Goal: Task Accomplishment & Management: Manage account settings

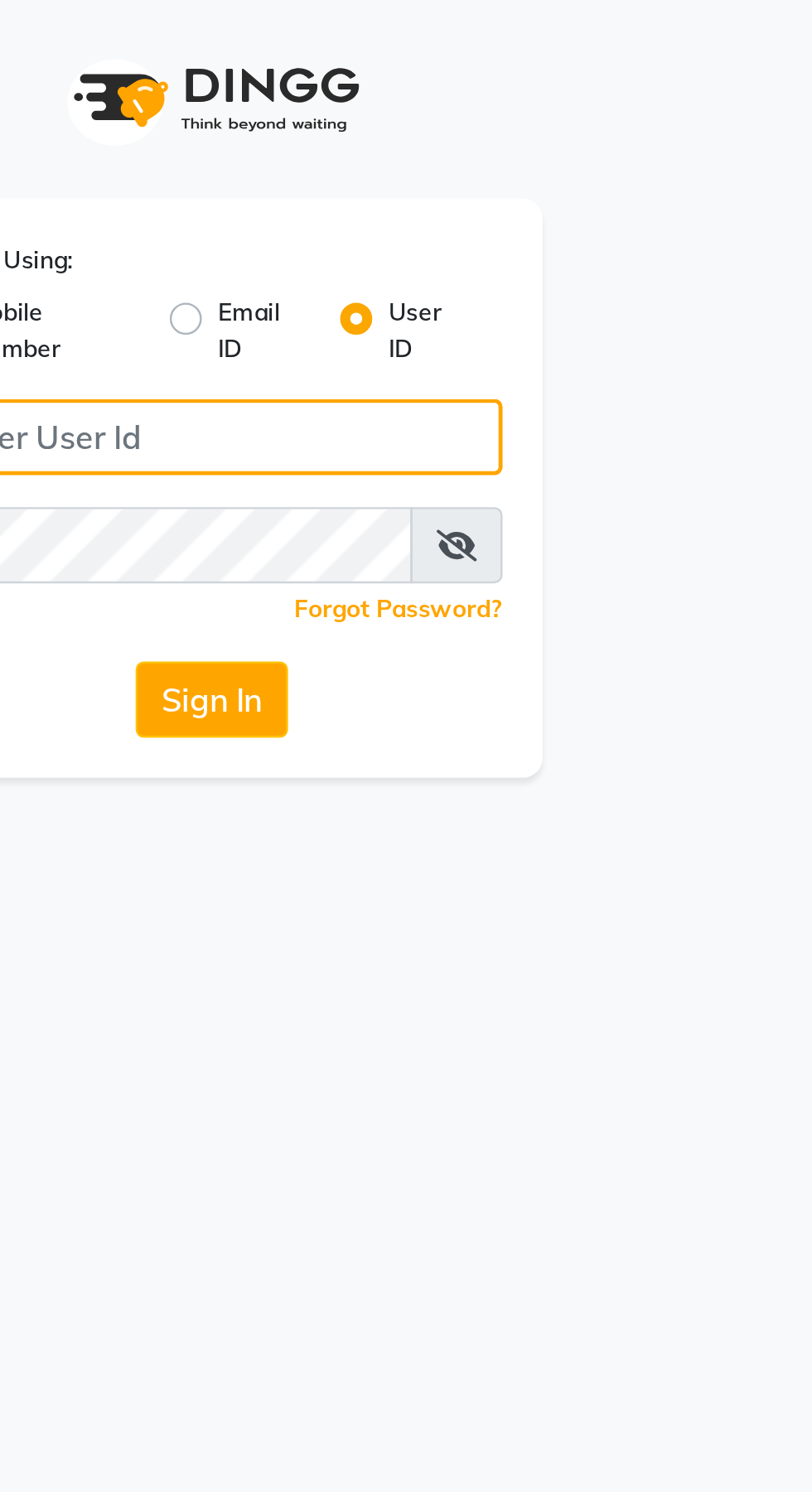
click at [450, 177] on input "Username" at bounding box center [406, 180] width 241 height 31
type input "Jhbilaspur"
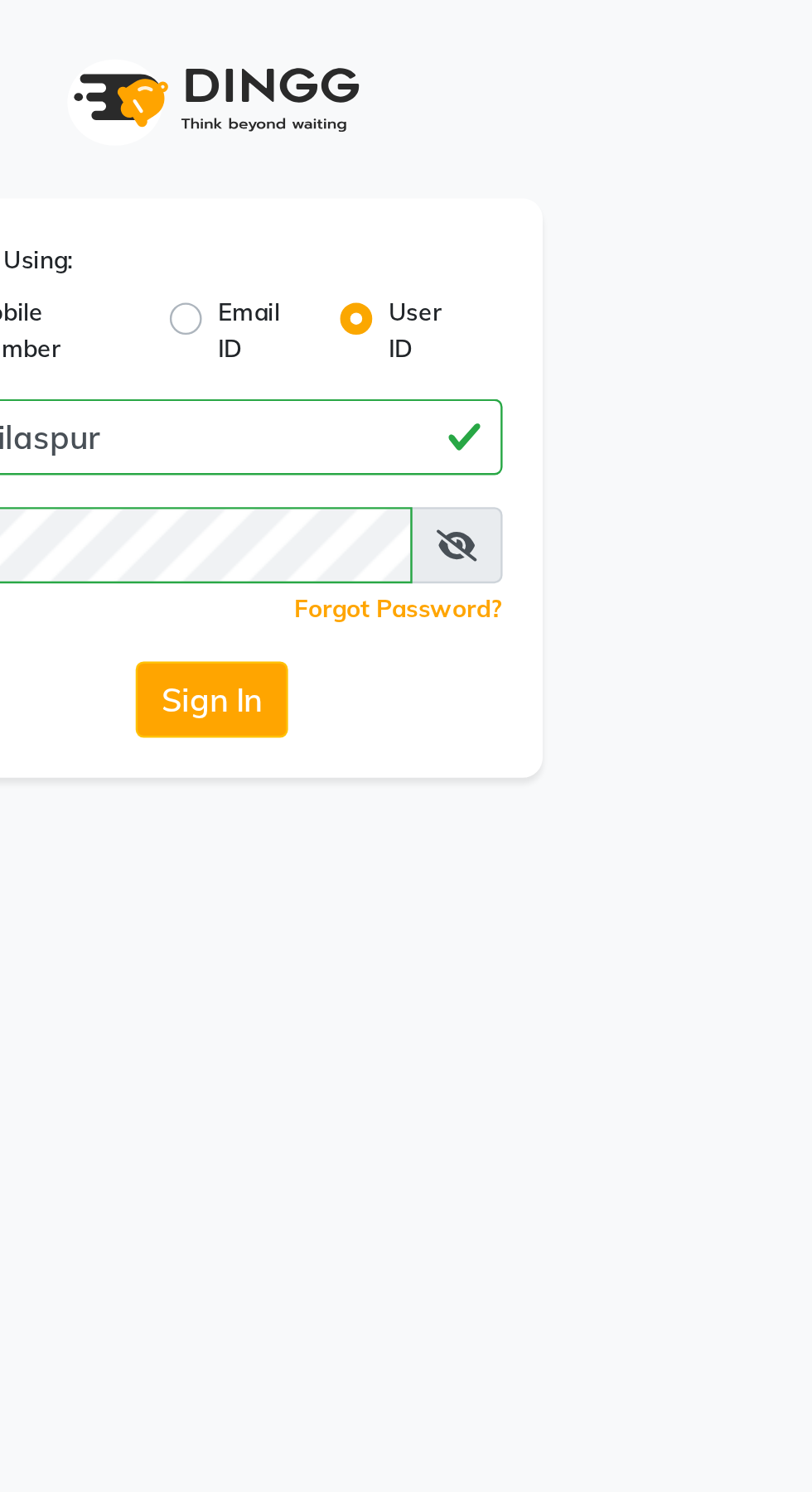
click at [374, 273] on button "Sign In" at bounding box center [406, 289] width 63 height 31
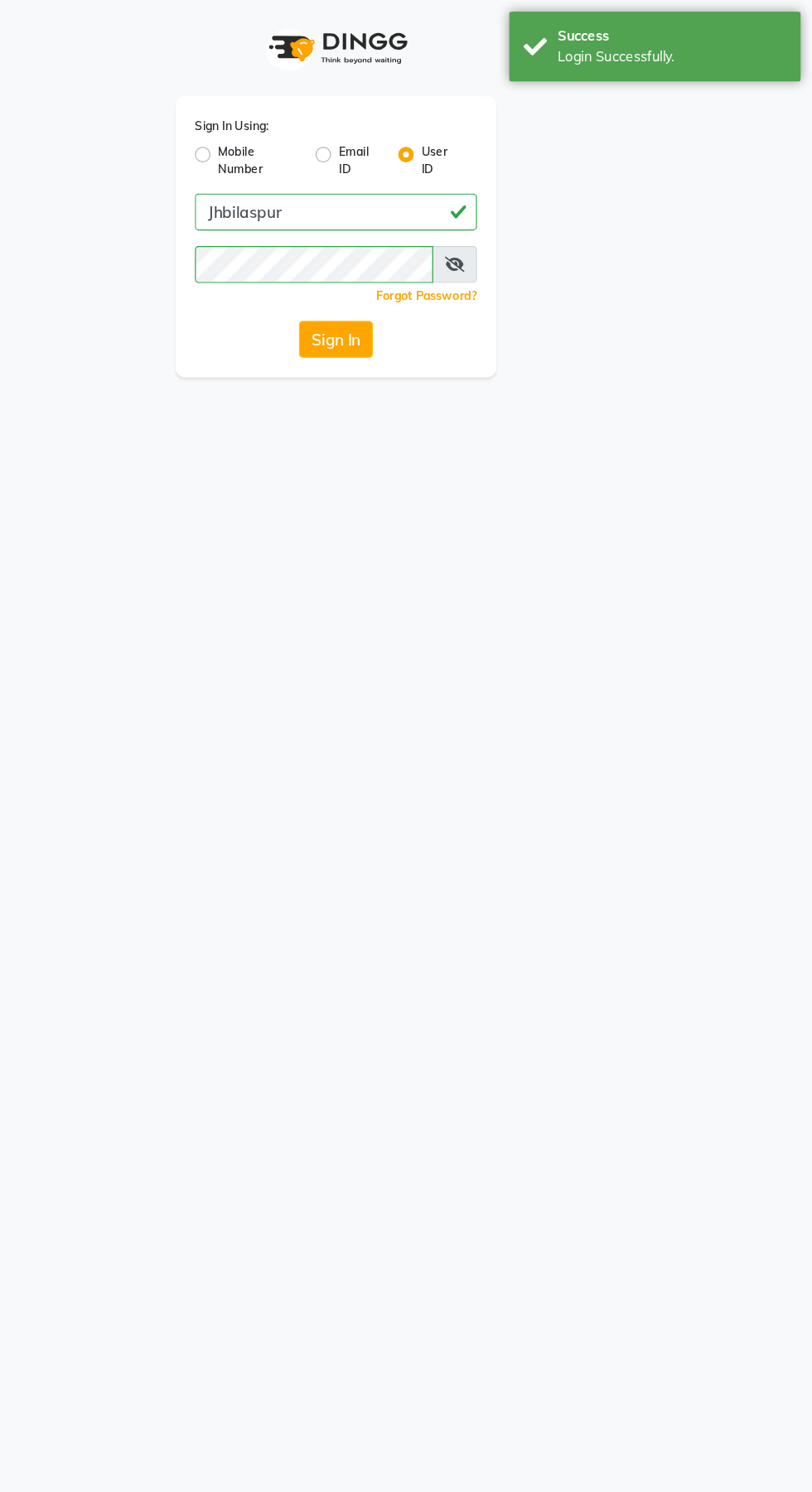
select select "service"
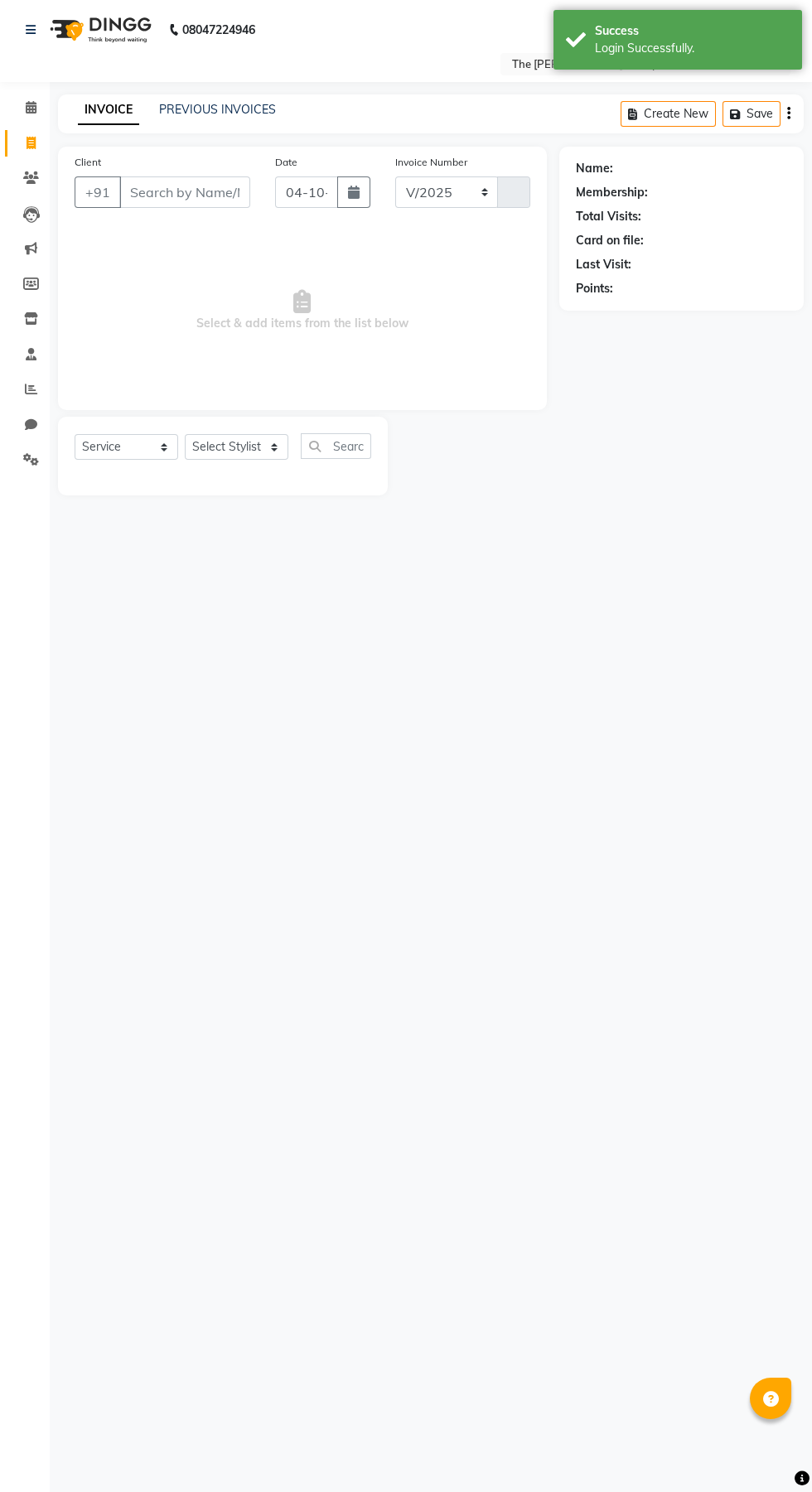
select select "6473"
type input "1080"
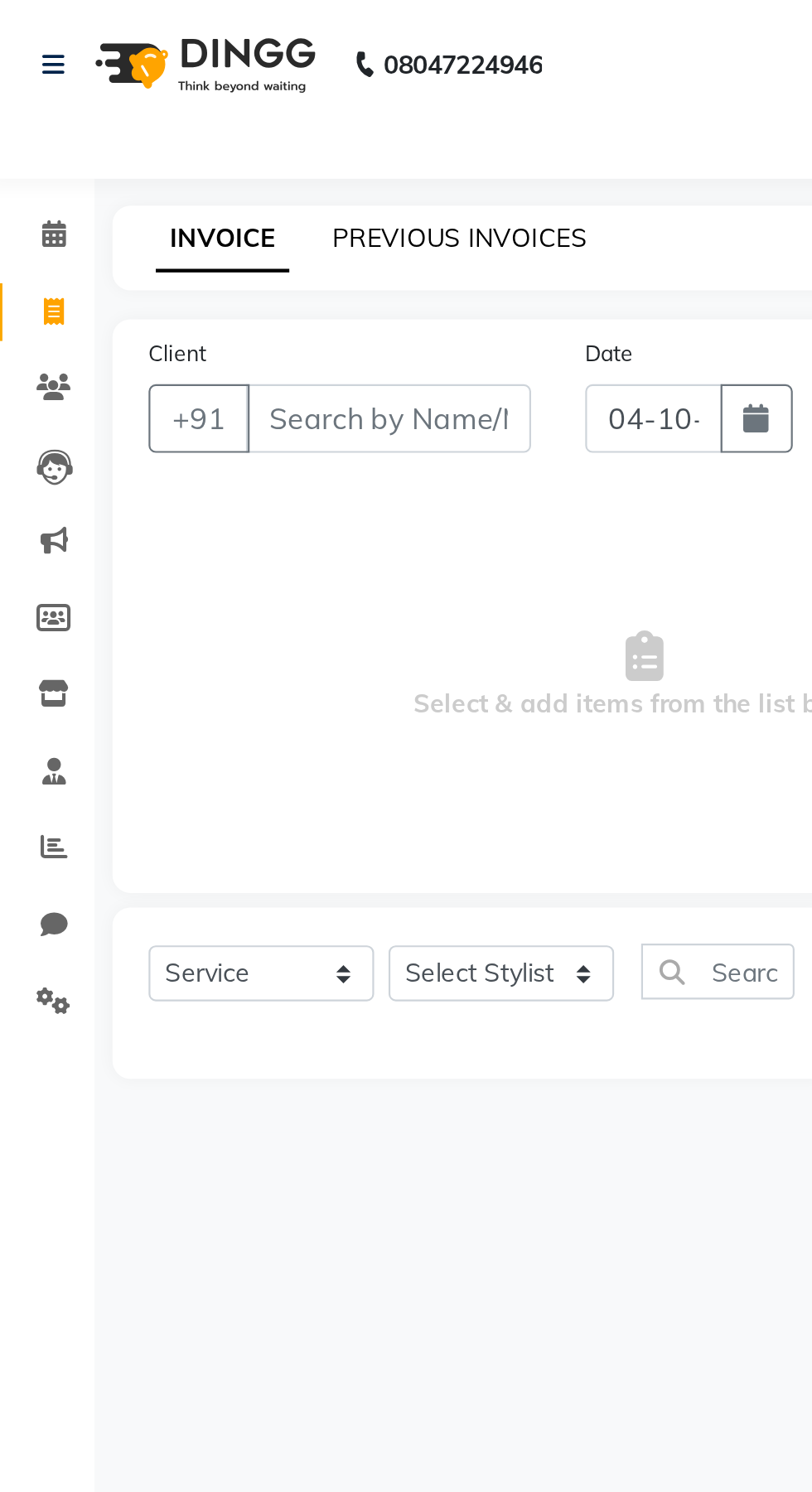
click at [207, 104] on link "PREVIOUS INVOICES" at bounding box center [217, 109] width 117 height 15
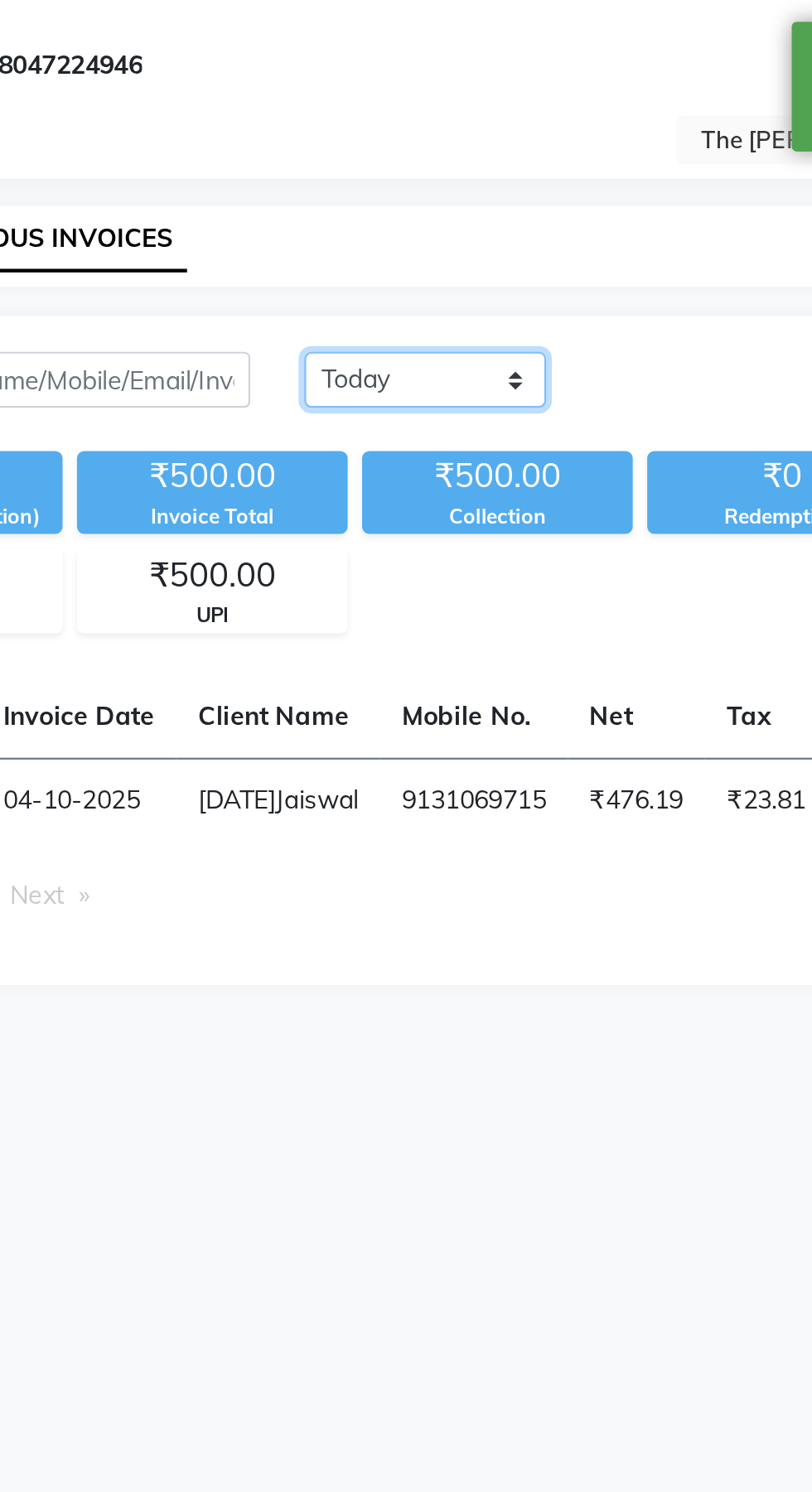
click at [412, 181] on select "Today Yesterday Custom Range" at bounding box center [385, 174] width 111 height 26
select select "yesterday"
click at [330, 162] on select "Today Yesterday Custom Range" at bounding box center [385, 174] width 111 height 26
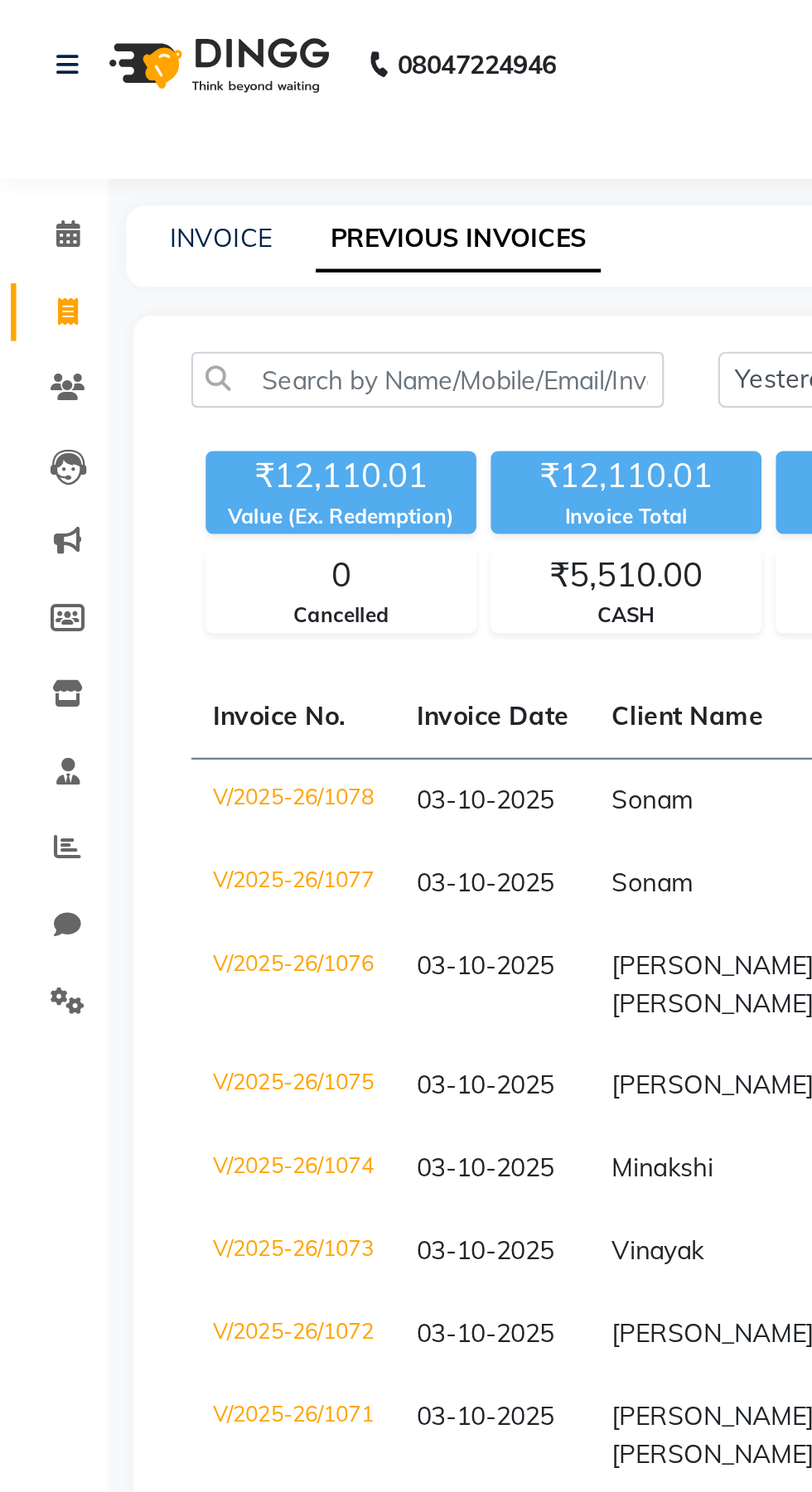
click at [116, 361] on td "V/2025-26/1078" at bounding box center [134, 368] width 93 height 39
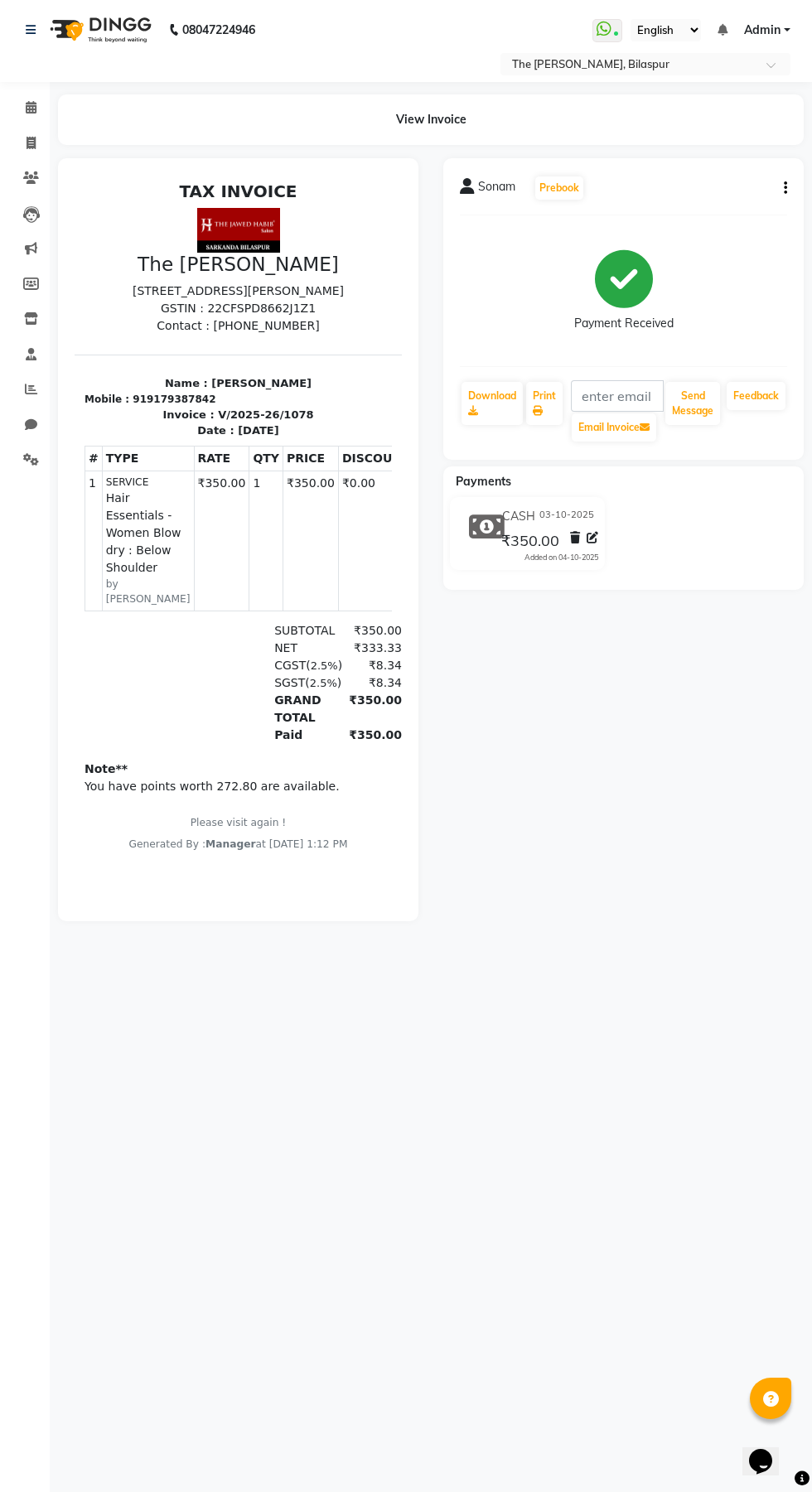
click at [784, 188] on icon "button" at bounding box center [785, 188] width 3 height 1
click at [688, 146] on div "Cancel Invoice" at bounding box center [702, 146] width 114 height 21
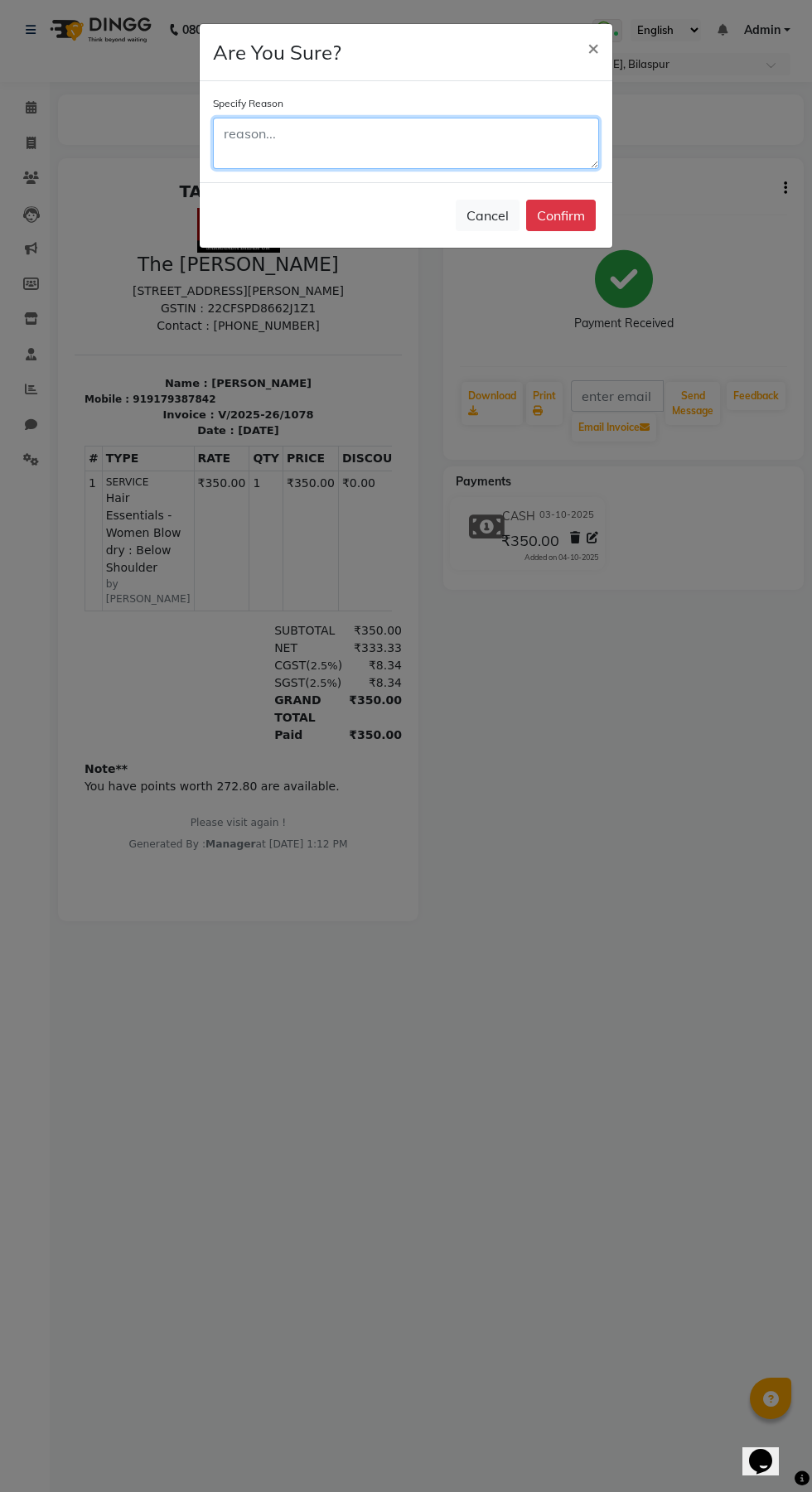
click at [382, 131] on textarea at bounding box center [406, 143] width 386 height 51
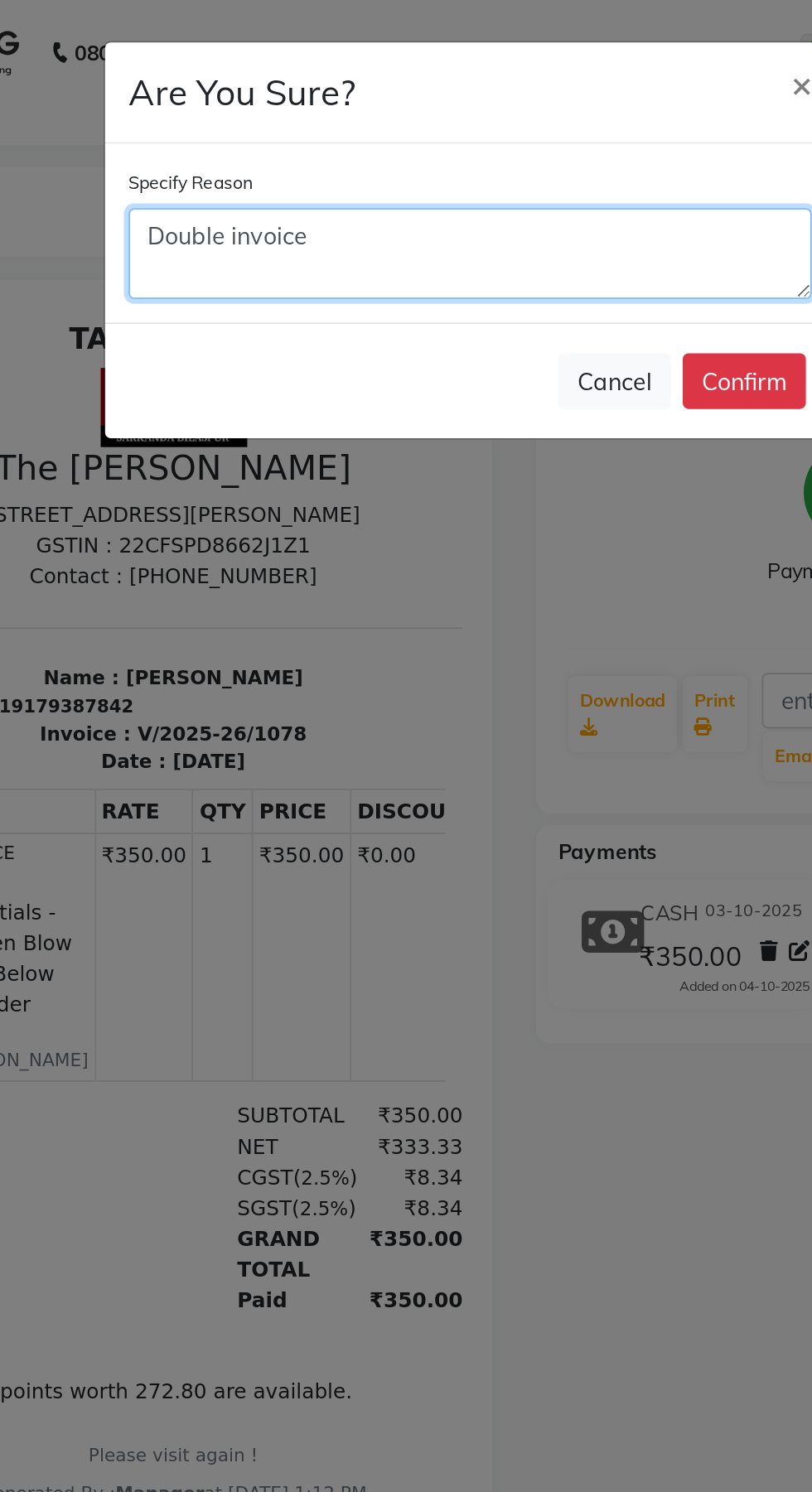
type textarea "Double invoice"
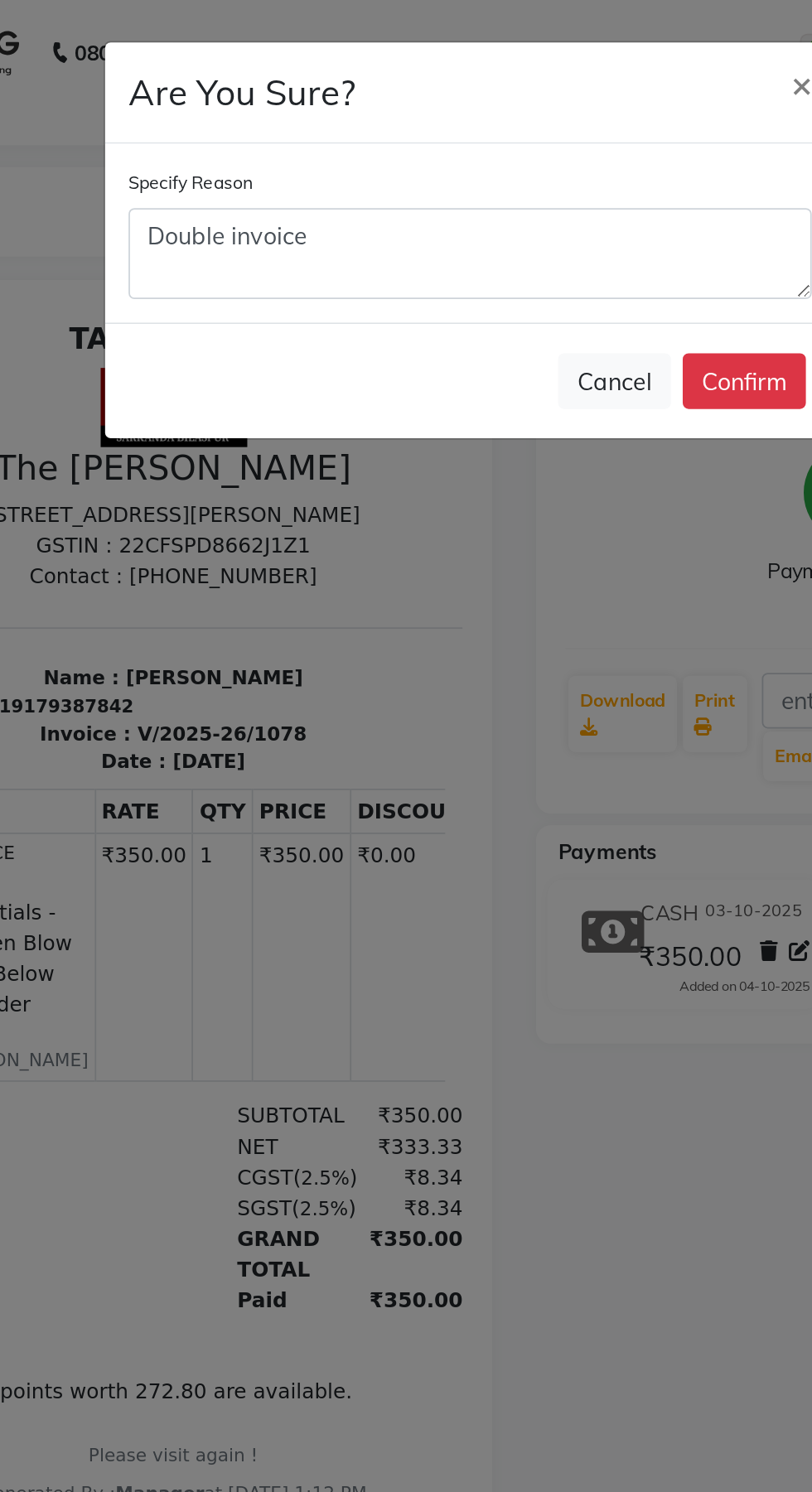
click at [565, 220] on button "Confirm" at bounding box center [560, 215] width 70 height 31
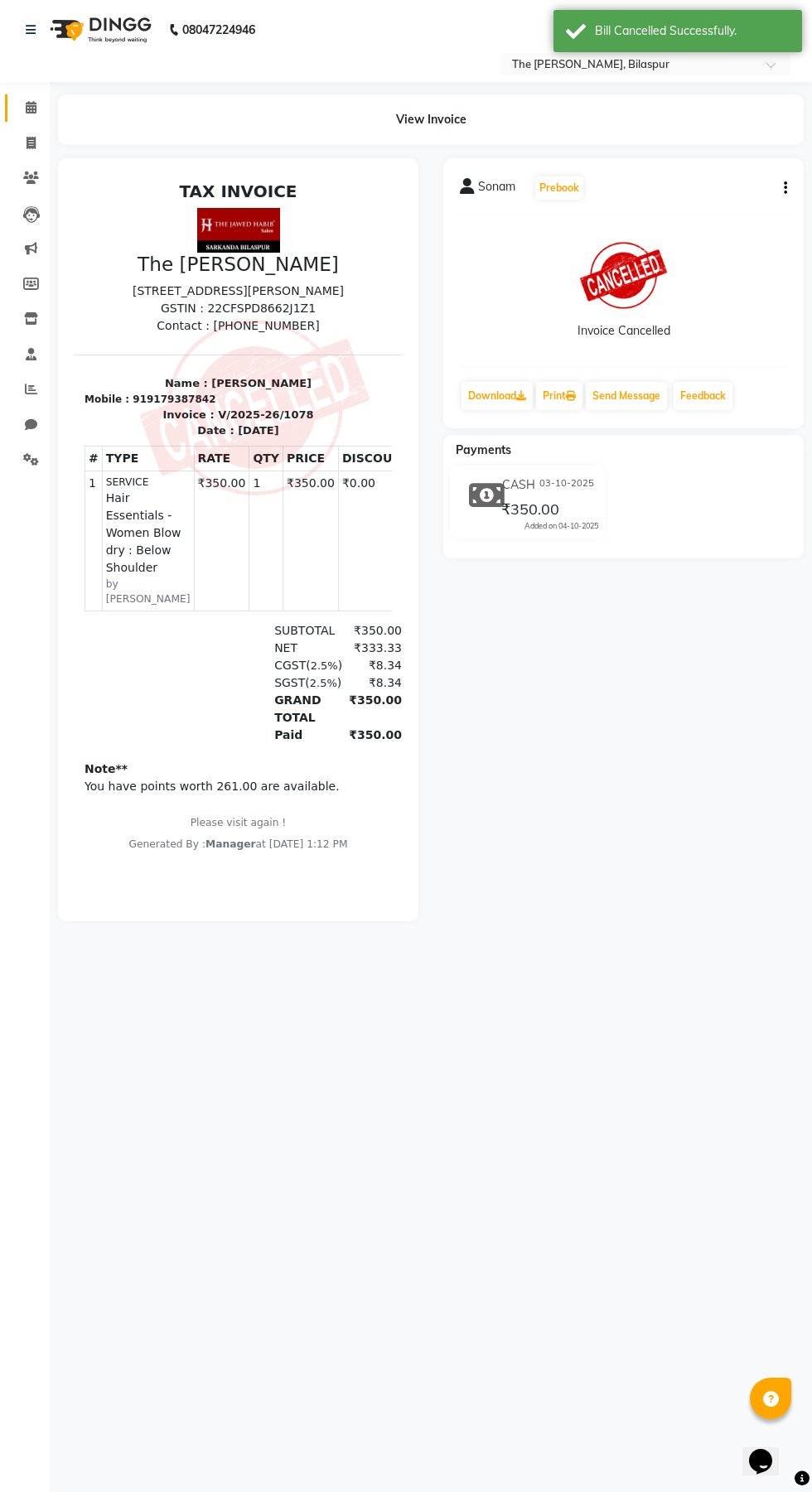
click at [30, 107] on icon at bounding box center [31, 107] width 11 height 13
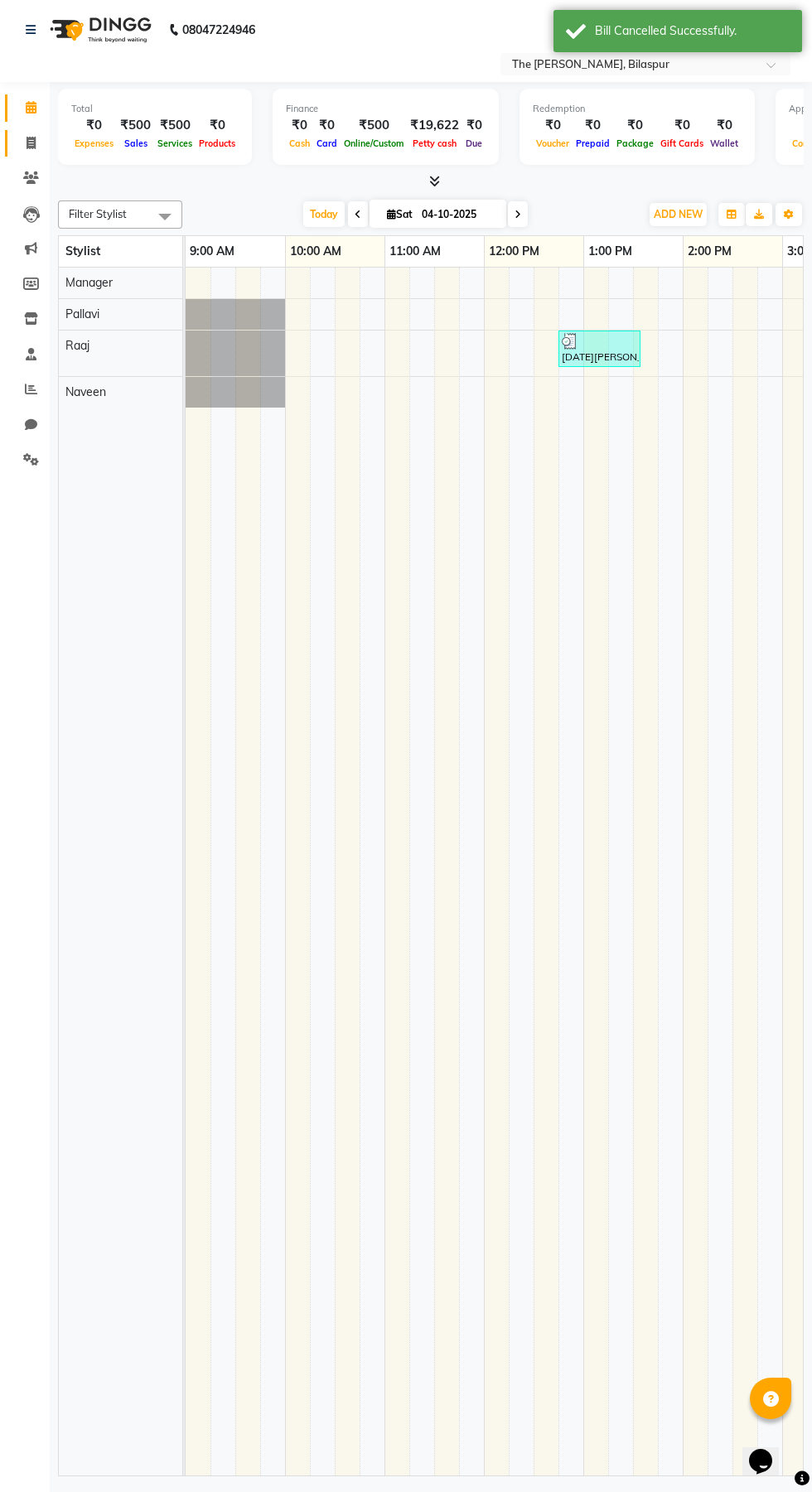
click at [31, 142] on icon at bounding box center [31, 142] width 9 height 13
select select "service"
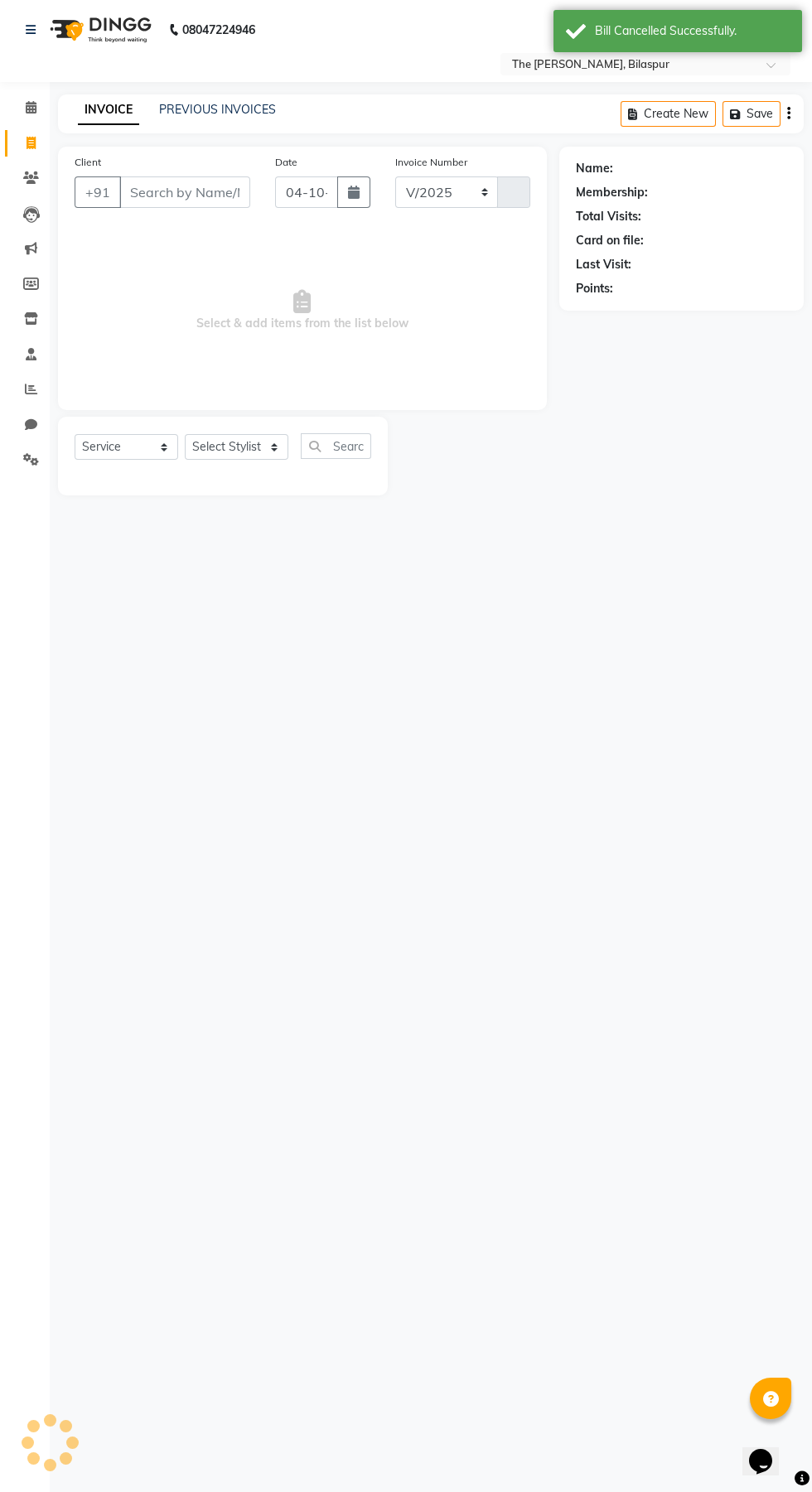
select select "6473"
type input "1080"
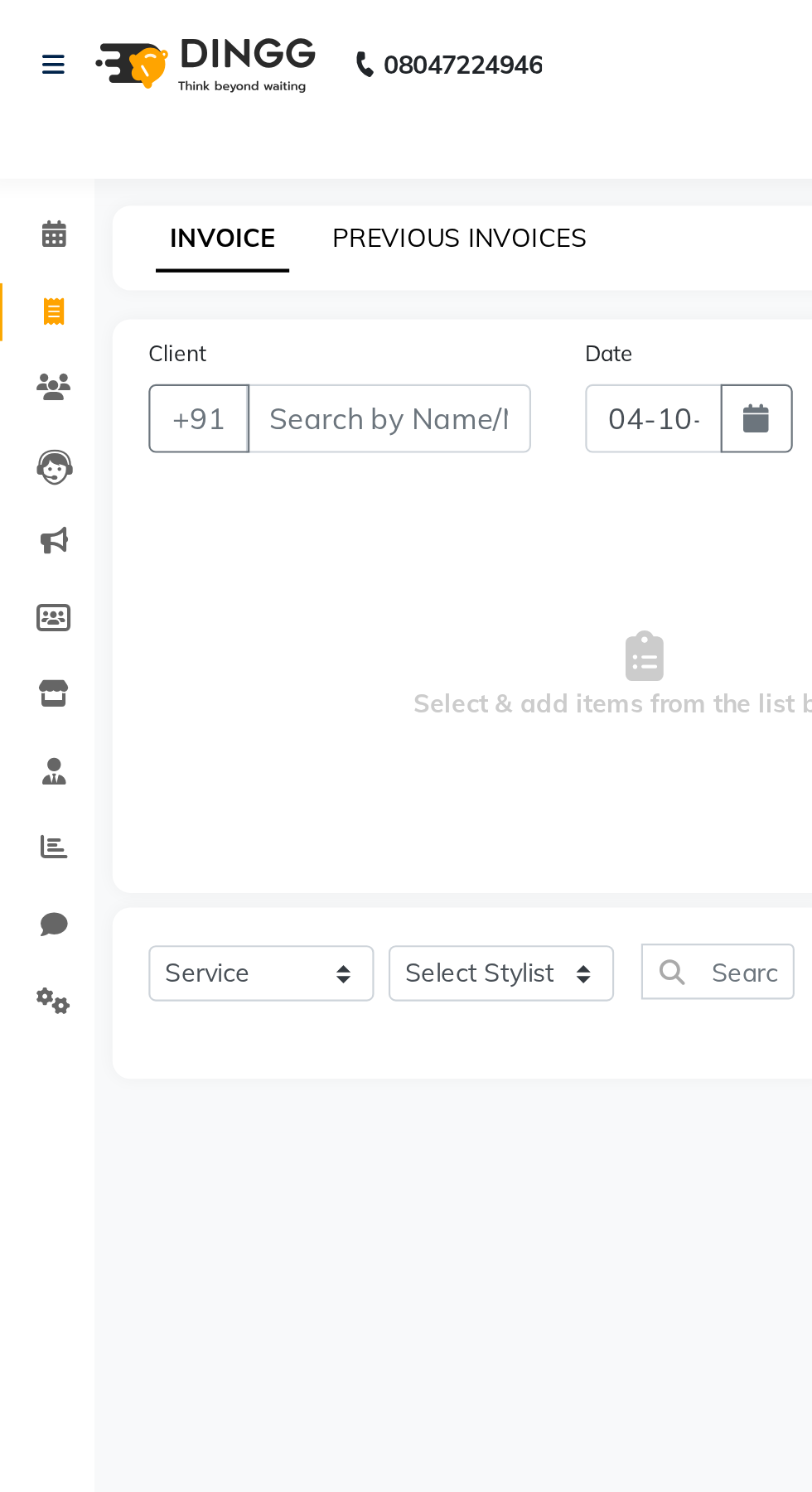
click at [230, 115] on link "PREVIOUS INVOICES" at bounding box center [217, 109] width 117 height 15
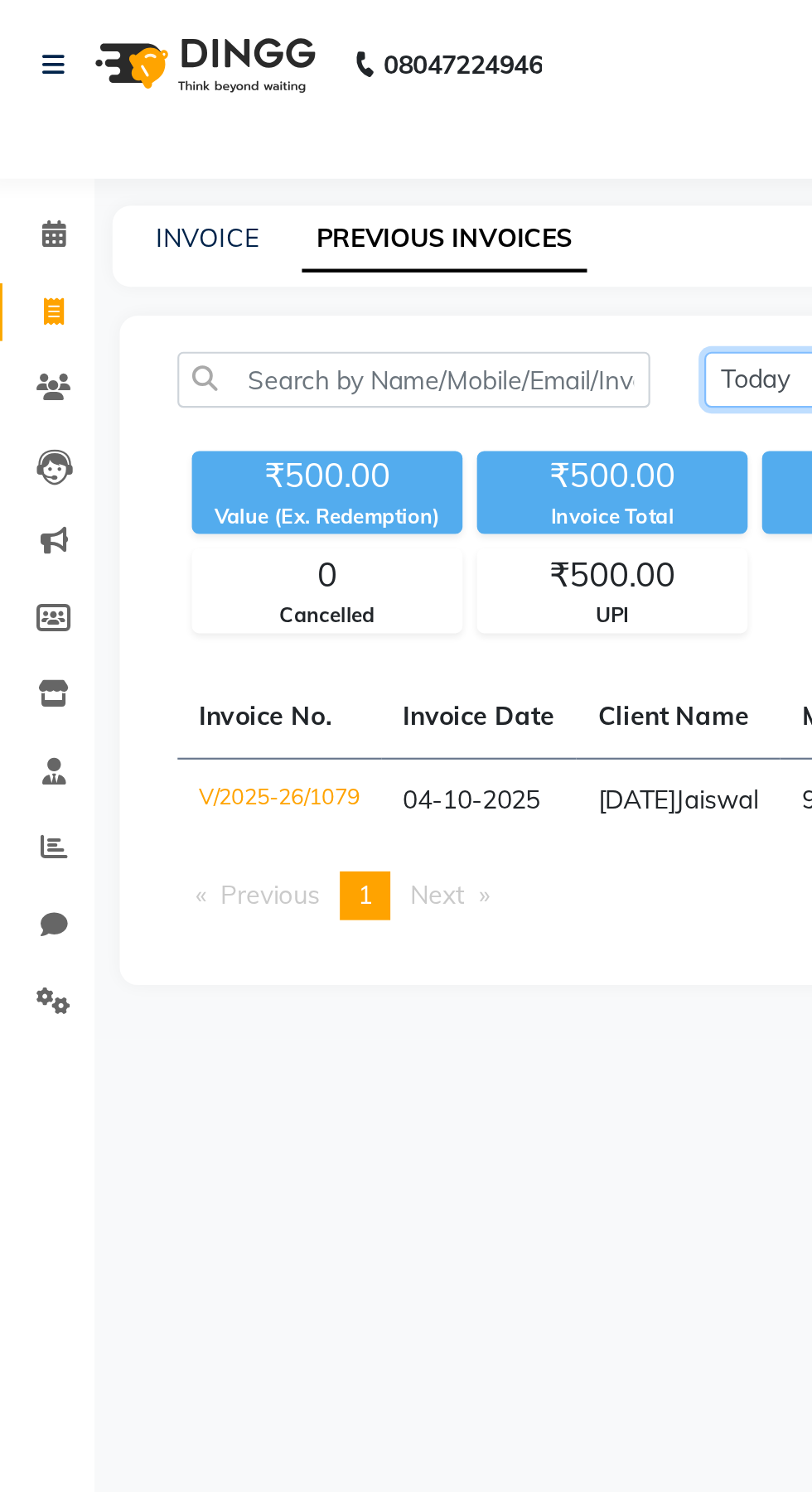
click at [350, 176] on select "Today Yesterday Custom Range" at bounding box center [385, 174] width 111 height 26
select select "yesterday"
click at [330, 162] on select "Today Yesterday Custom Range" at bounding box center [385, 174] width 111 height 26
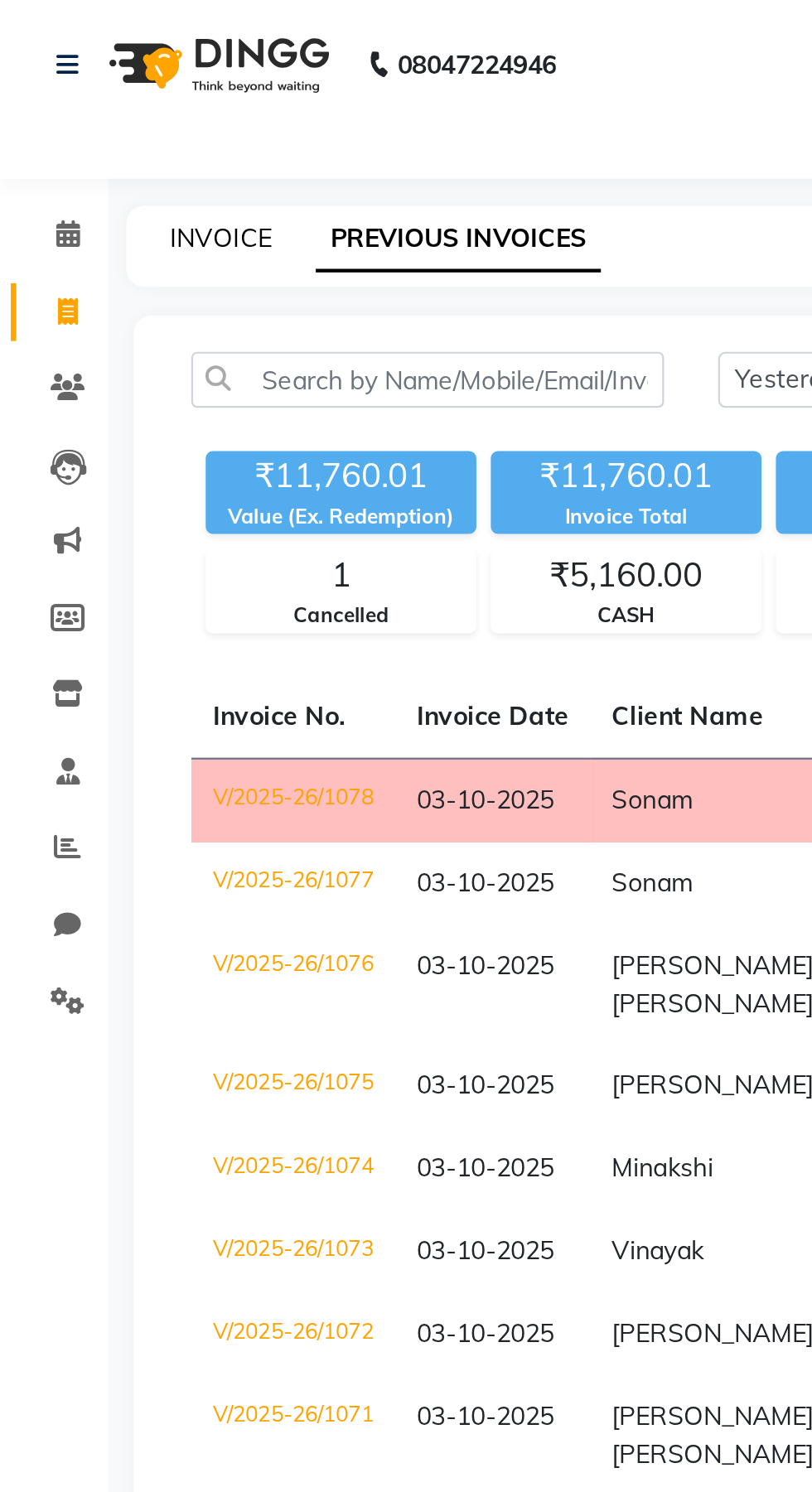
click at [109, 114] on link "INVOICE" at bounding box center [102, 109] width 47 height 15
select select "service"
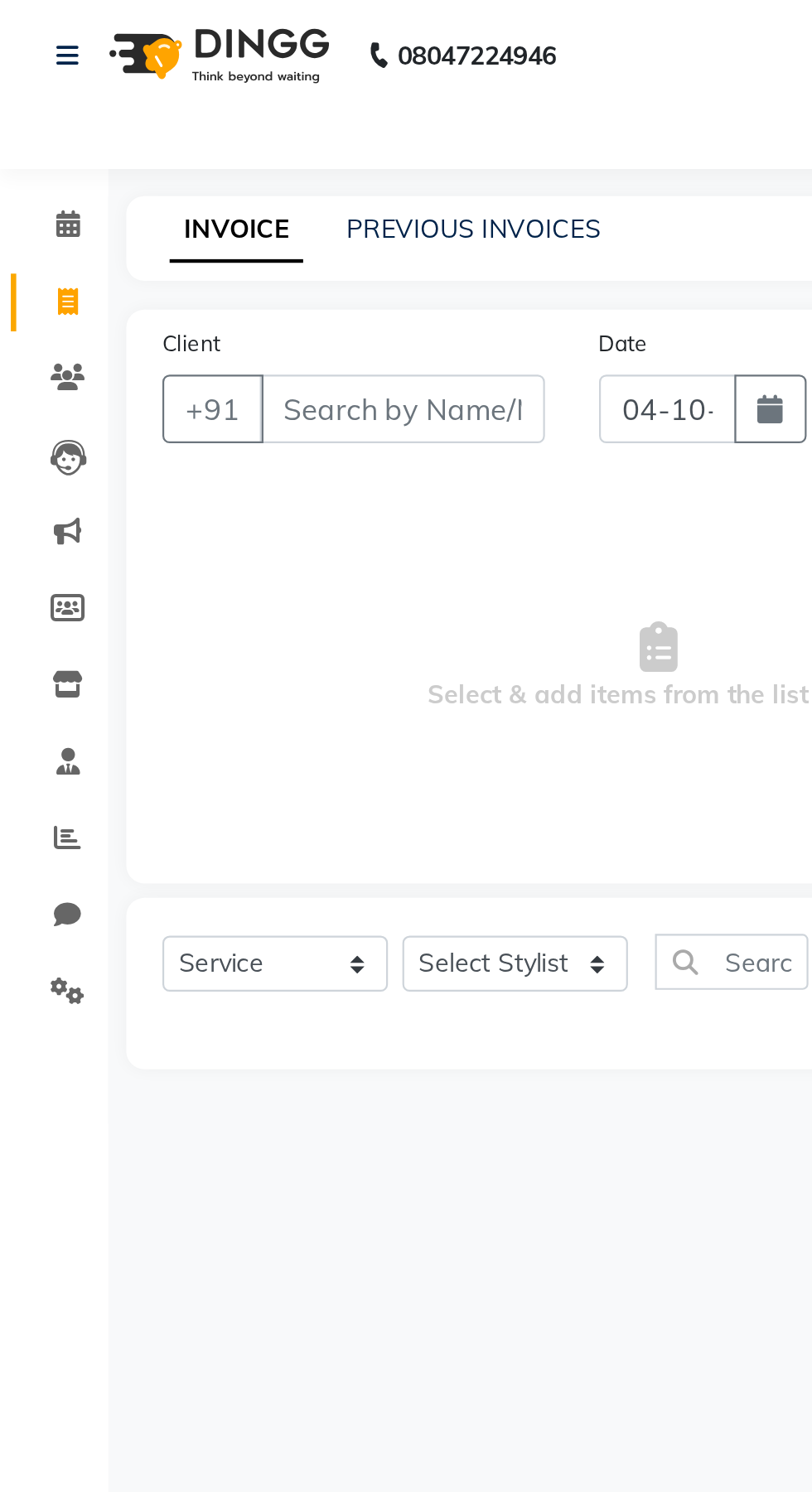
type input "1080"
select select "6473"
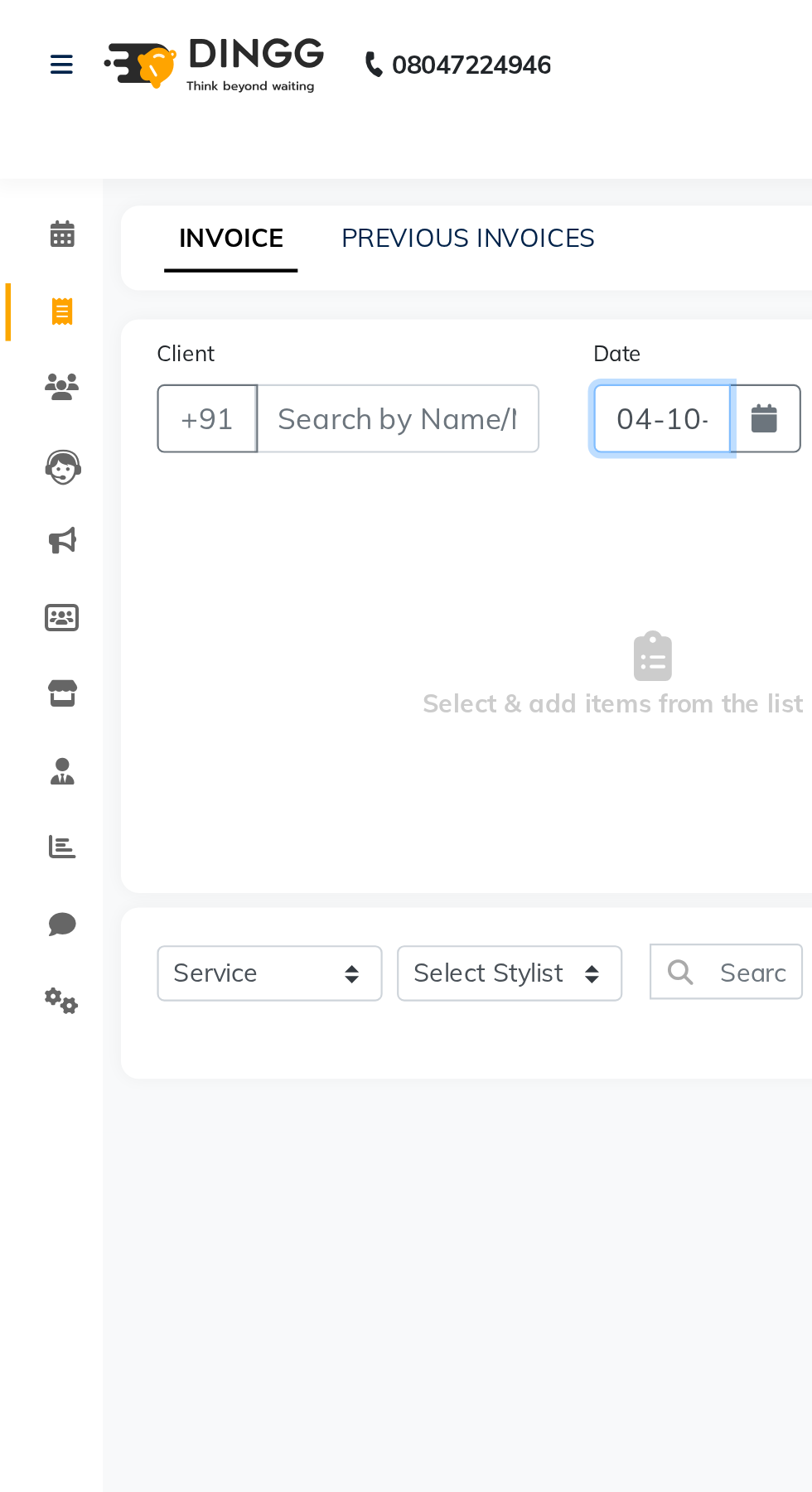
click at [301, 199] on input "04-10-2025" at bounding box center [306, 192] width 63 height 31
select select "10"
select select "2025"
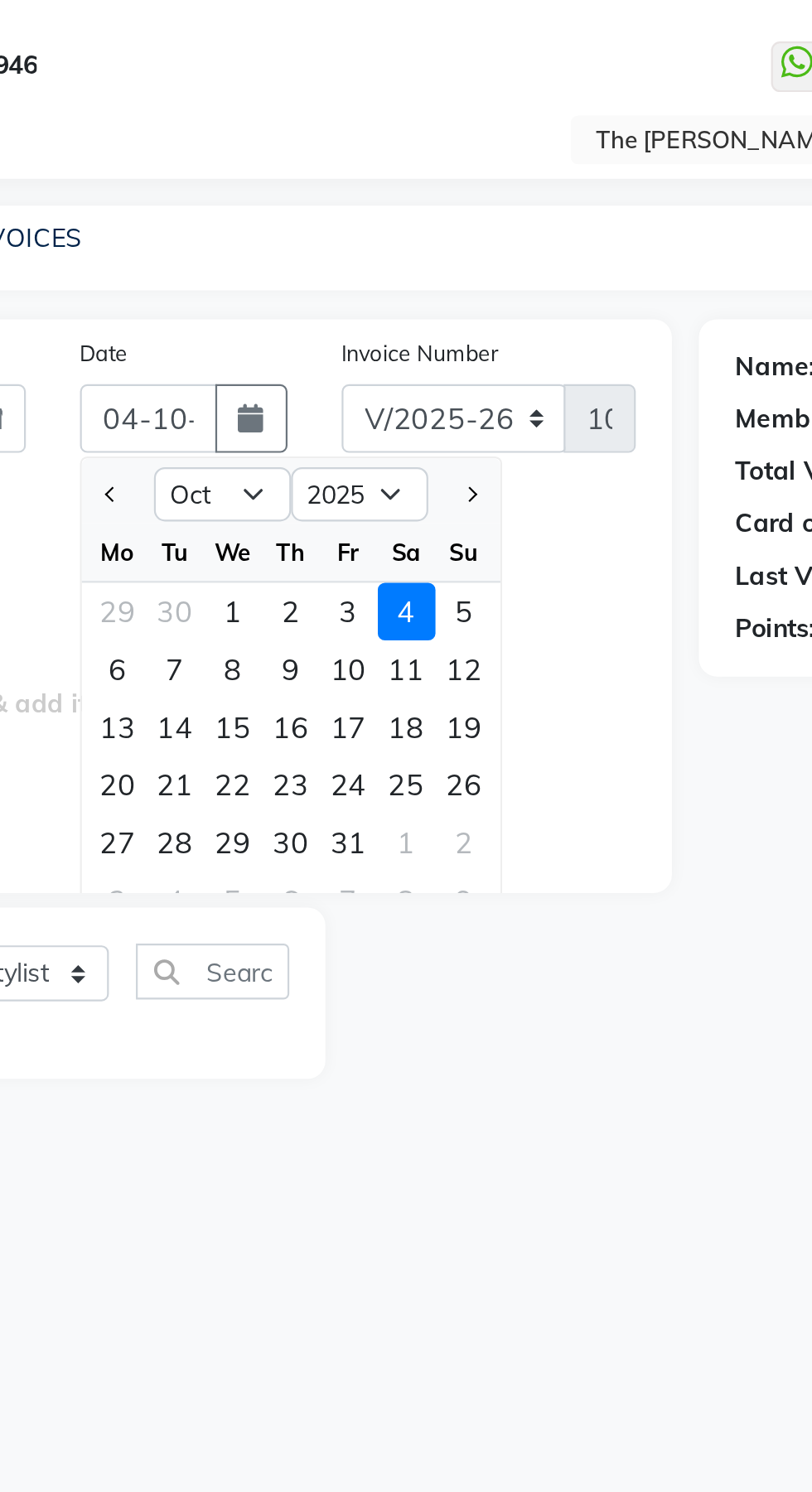
click at [400, 286] on div "3" at bounding box center [399, 281] width 27 height 27
type input "03-10-2025"
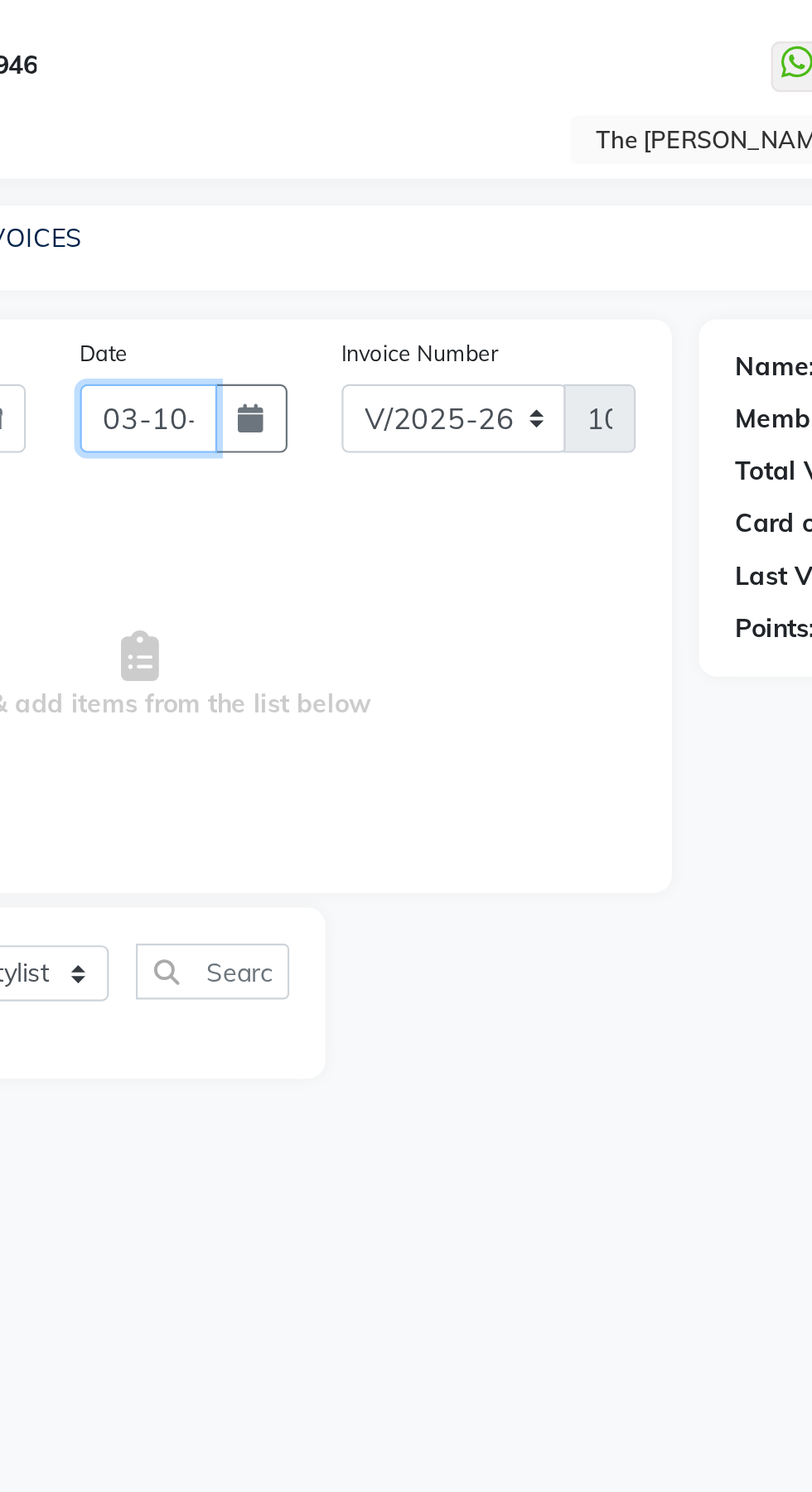
scroll to position [0, 33]
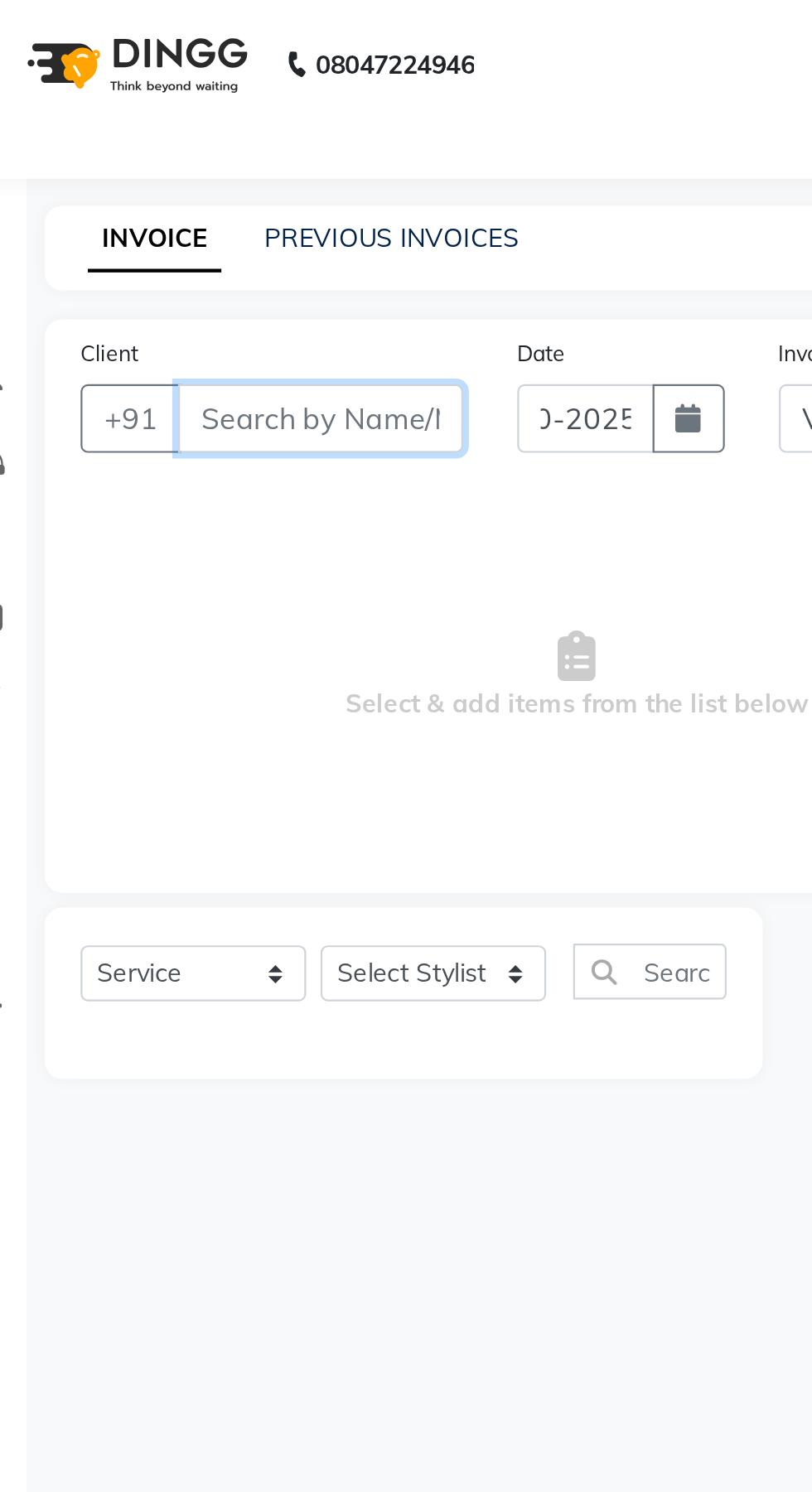
click at [188, 188] on input "Client" at bounding box center [185, 192] width 131 height 31
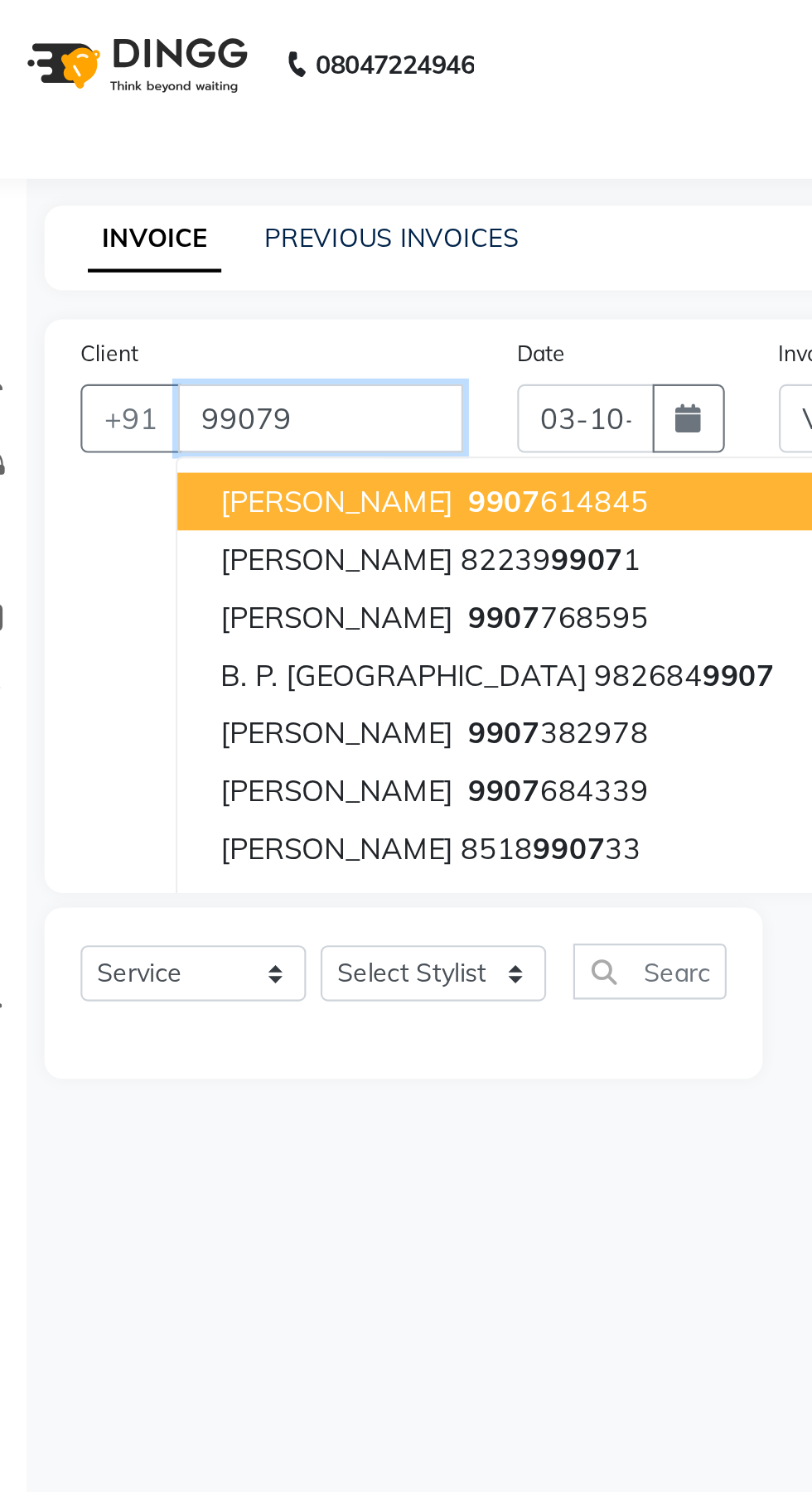
scroll to position [0, 0]
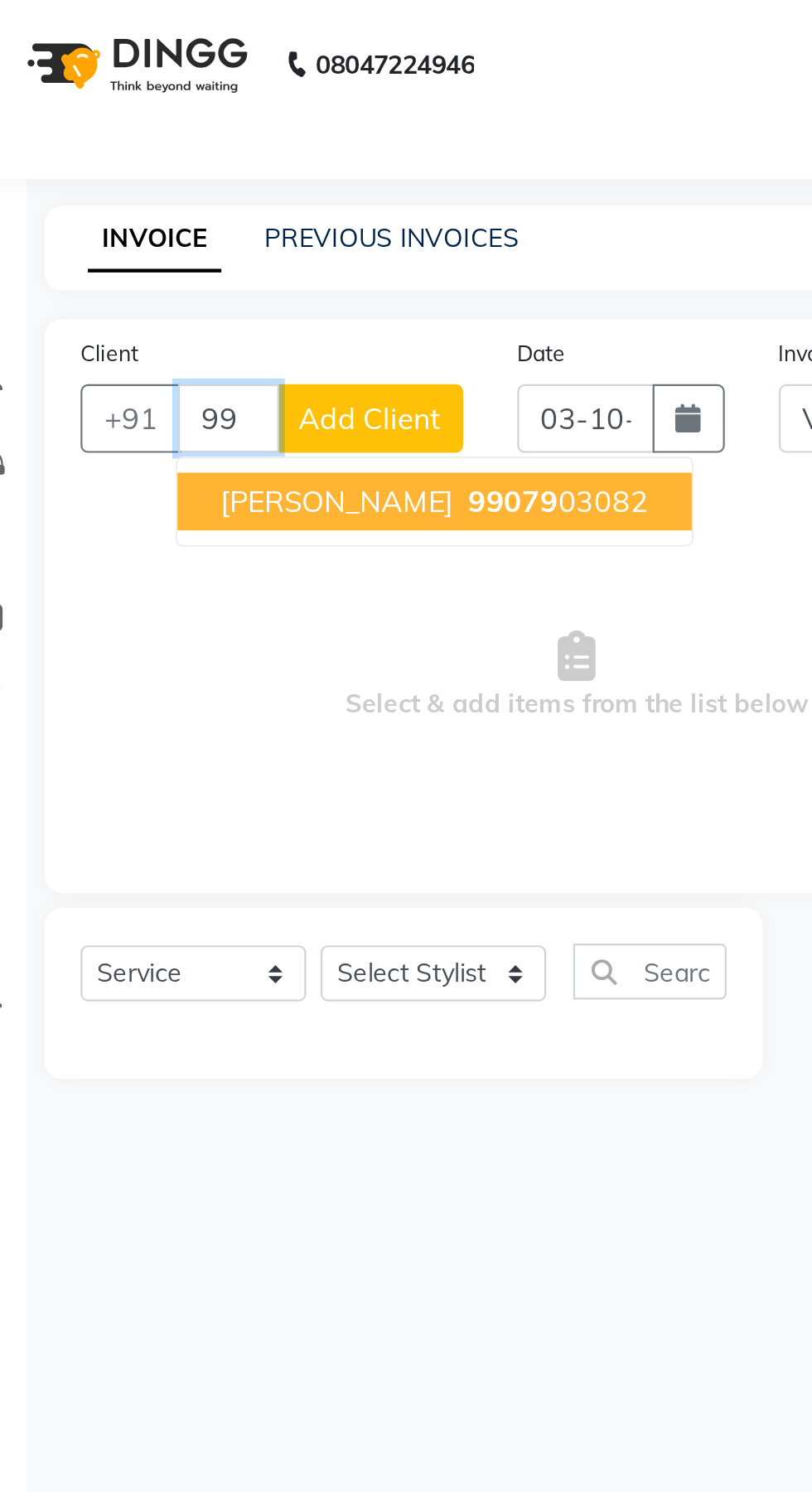
type input "9"
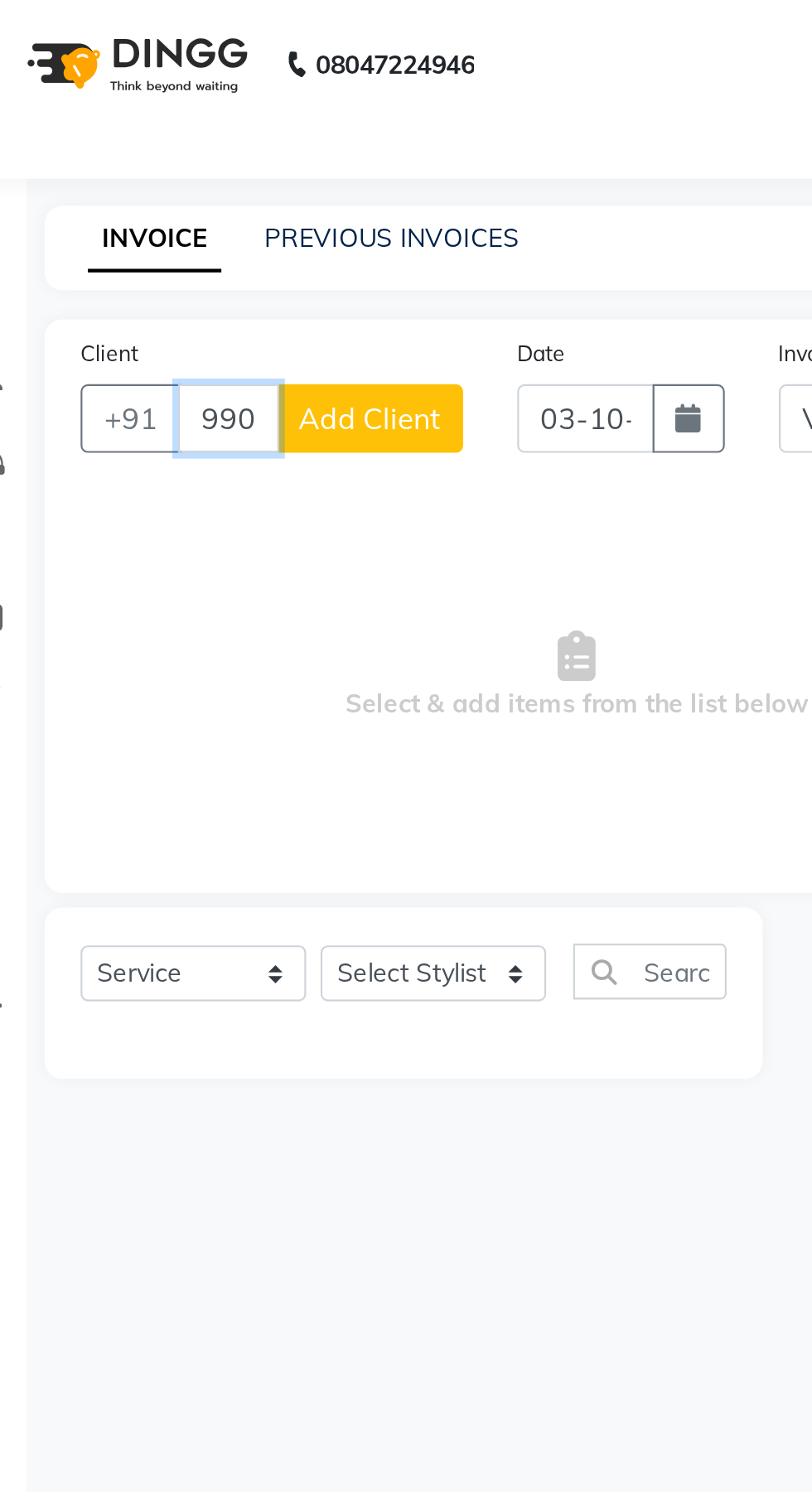
type input "9907930975"
click at [199, 189] on span "Add Client" at bounding box center [208, 193] width 66 height 17
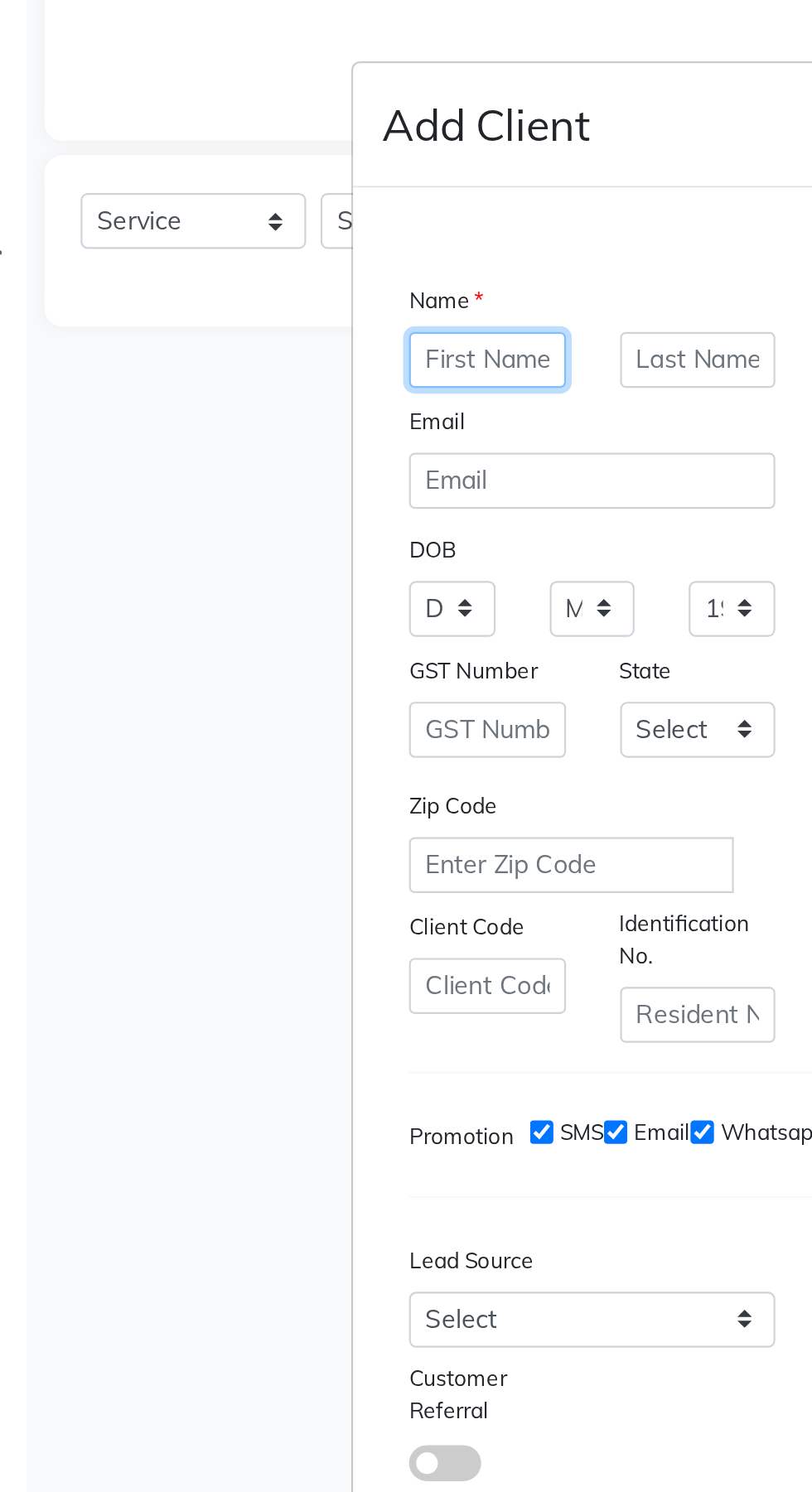
click at [259, 523] on input "text" at bounding box center [262, 511] width 72 height 26
type input "Rajeshwari"
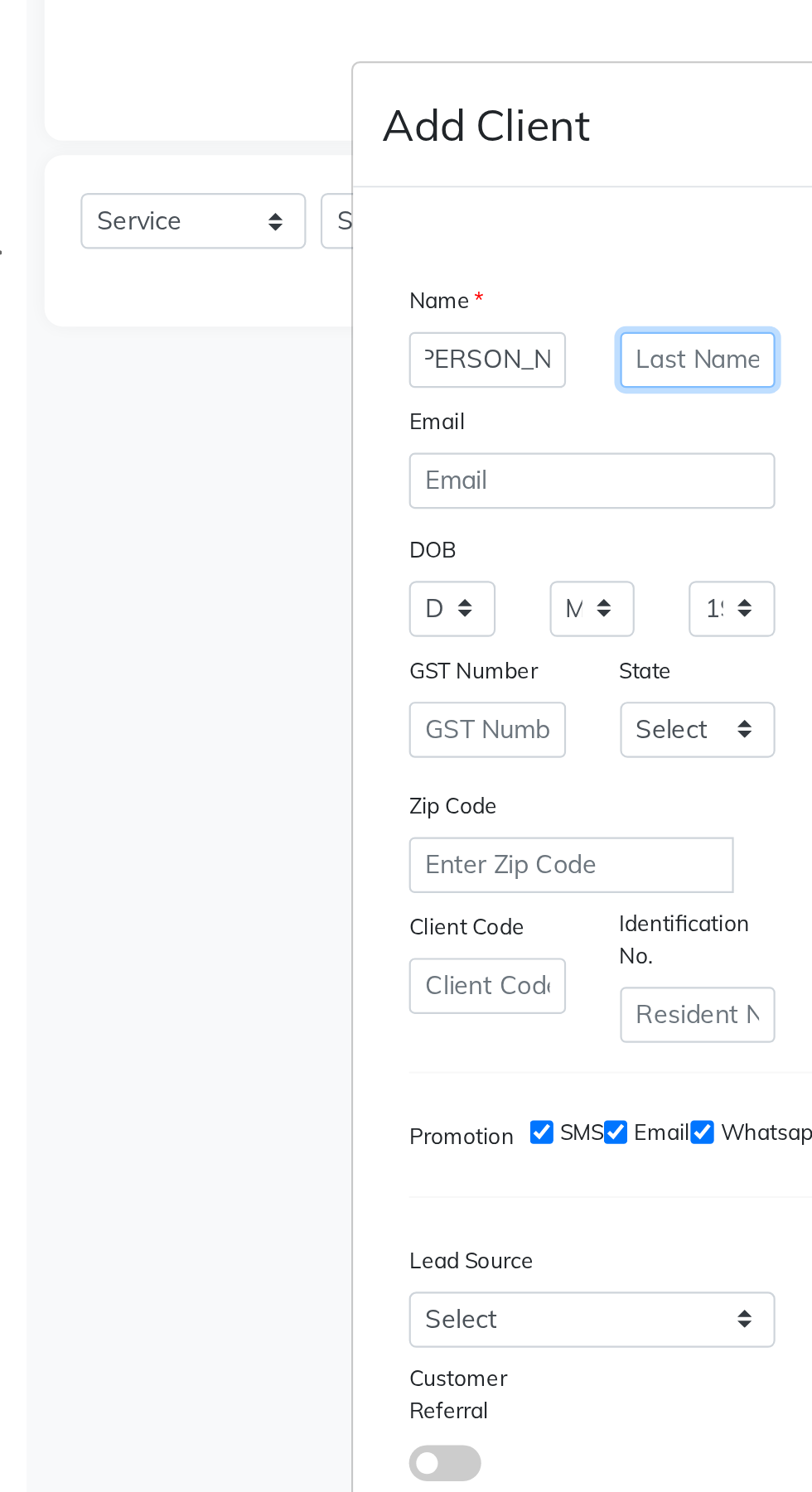
click at [350, 523] on input "text" at bounding box center [358, 511] width 72 height 26
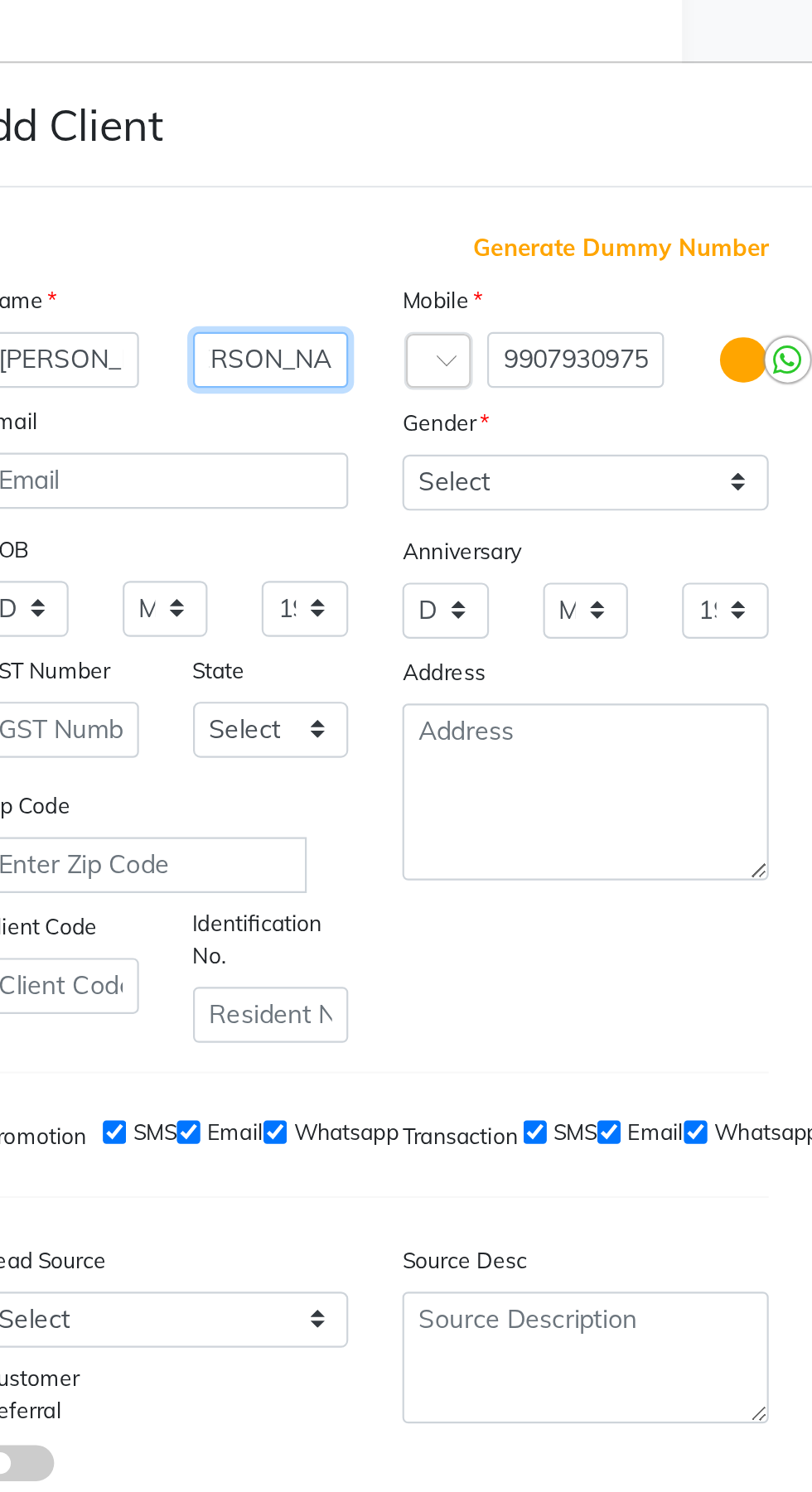
type input "Suryawanshi"
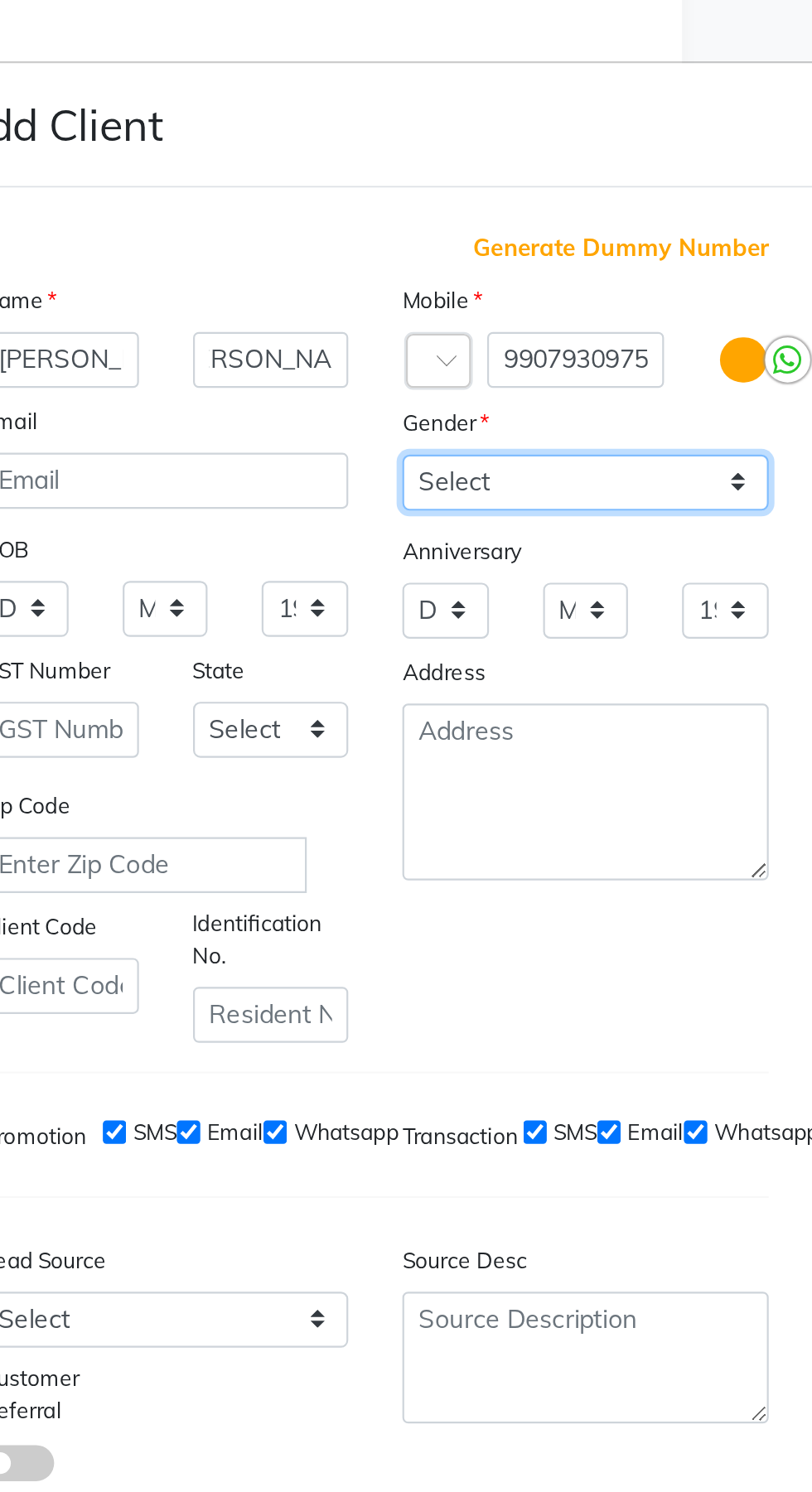
click at [506, 580] on select "Select Male Female Other Prefer Not To Say" at bounding box center [502, 567] width 168 height 26
select select "female"
click at [418, 580] on select "Select Male Female Other Prefer Not To Say" at bounding box center [502, 567] width 168 height 26
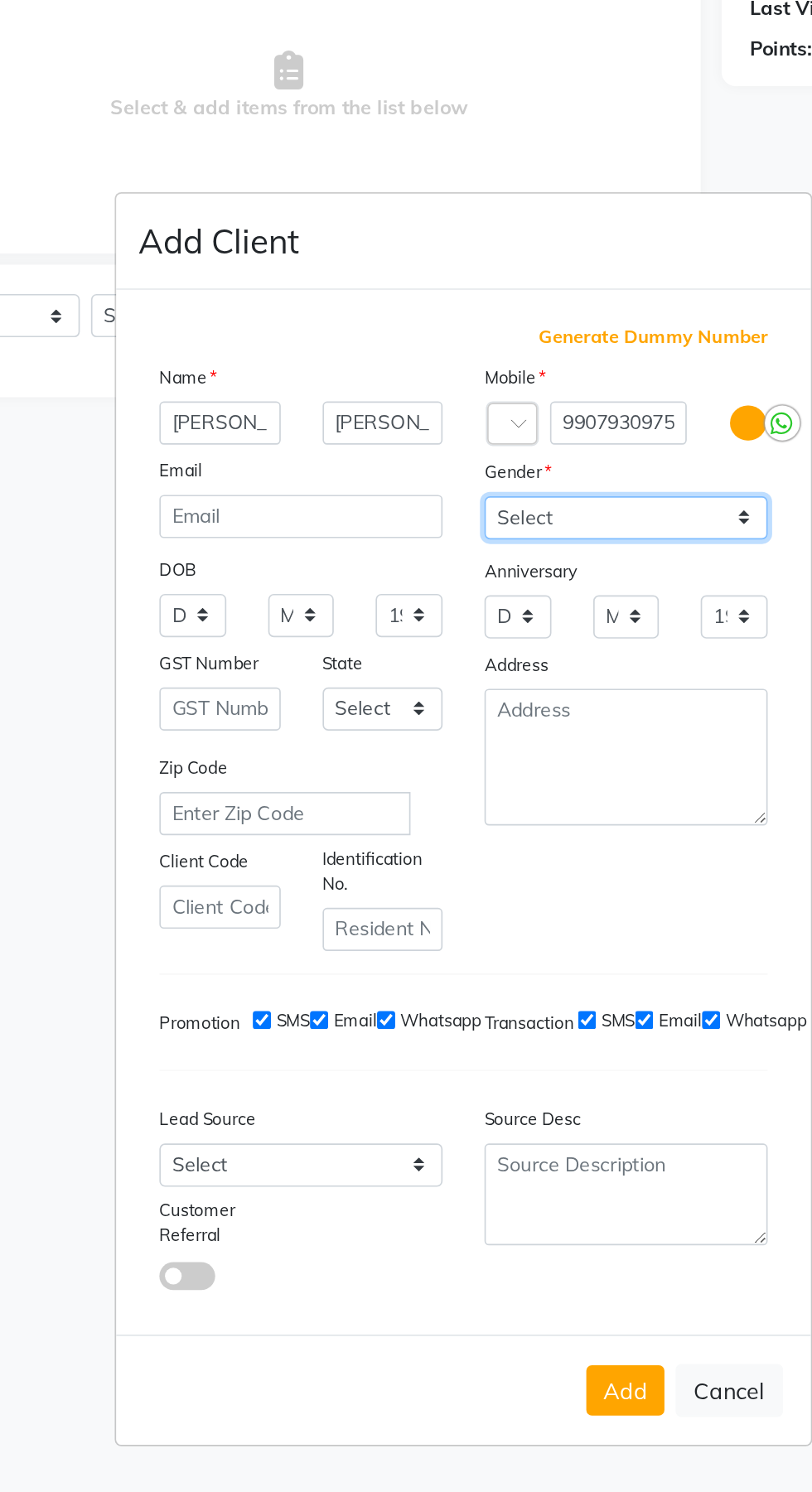
scroll to position [114, 0]
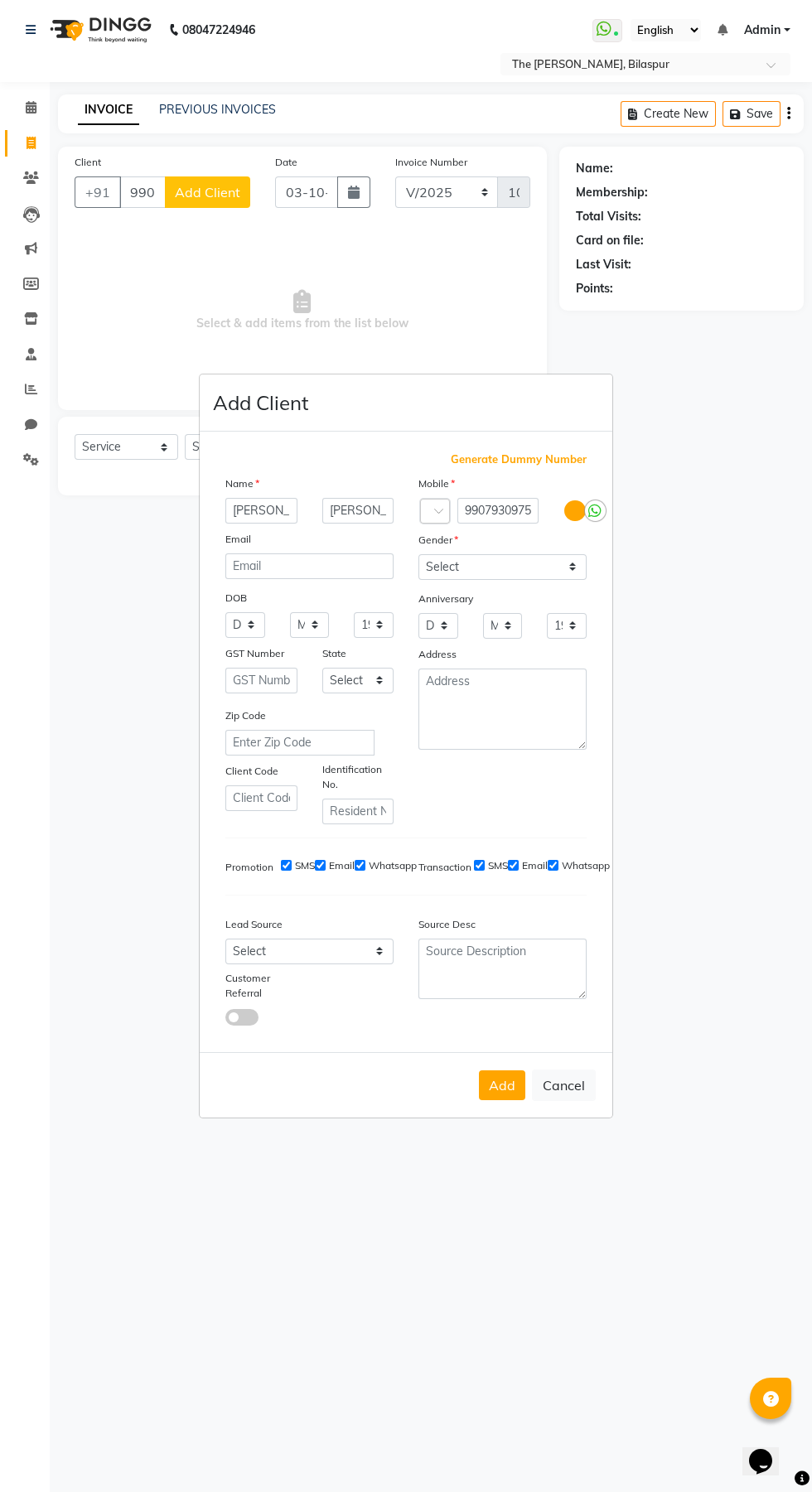
click at [506, 1070] on button "Add" at bounding box center [502, 1085] width 46 height 29
select select
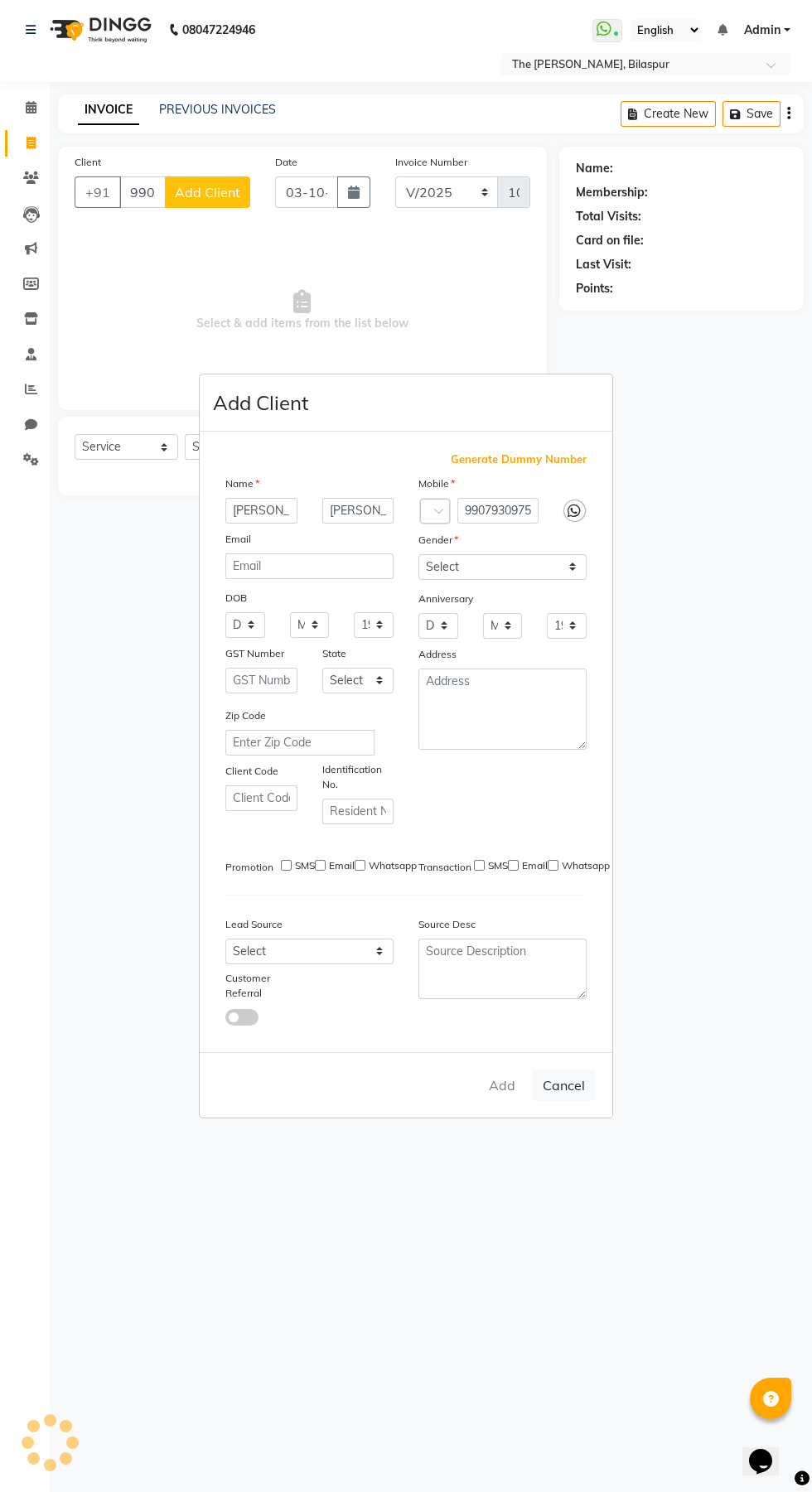
select select
checkbox input "false"
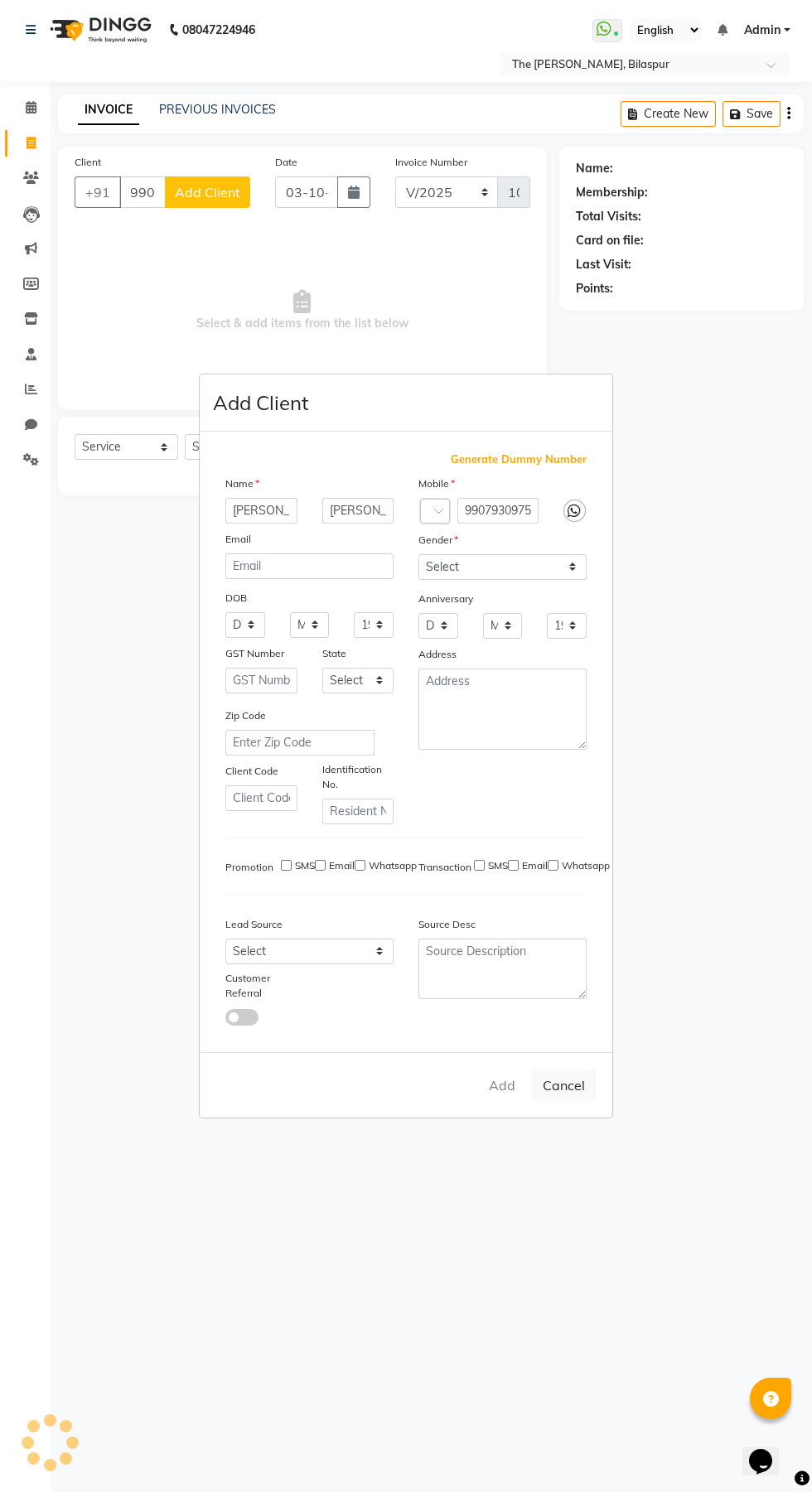
checkbox input "false"
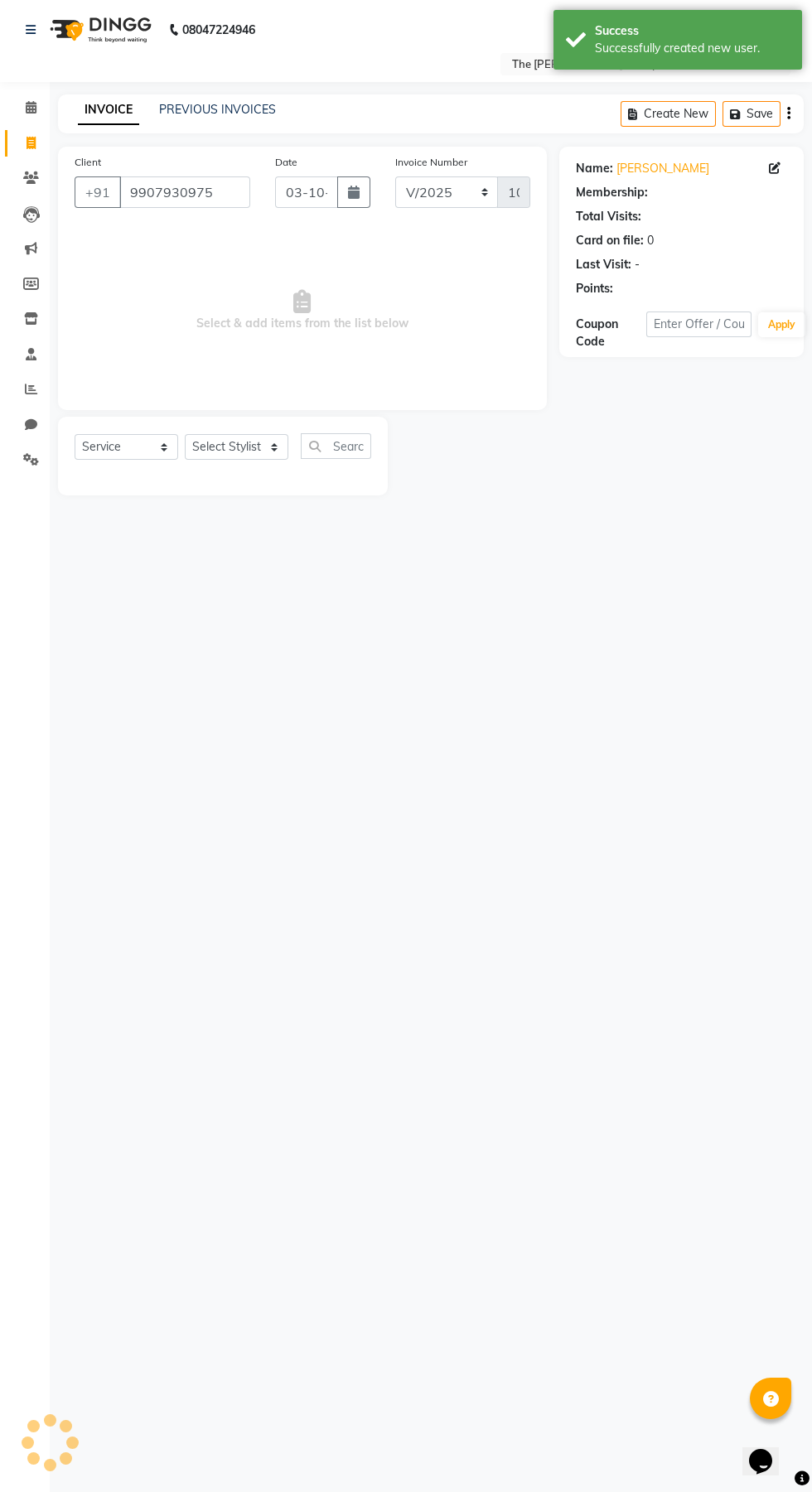
select select "1: Object"
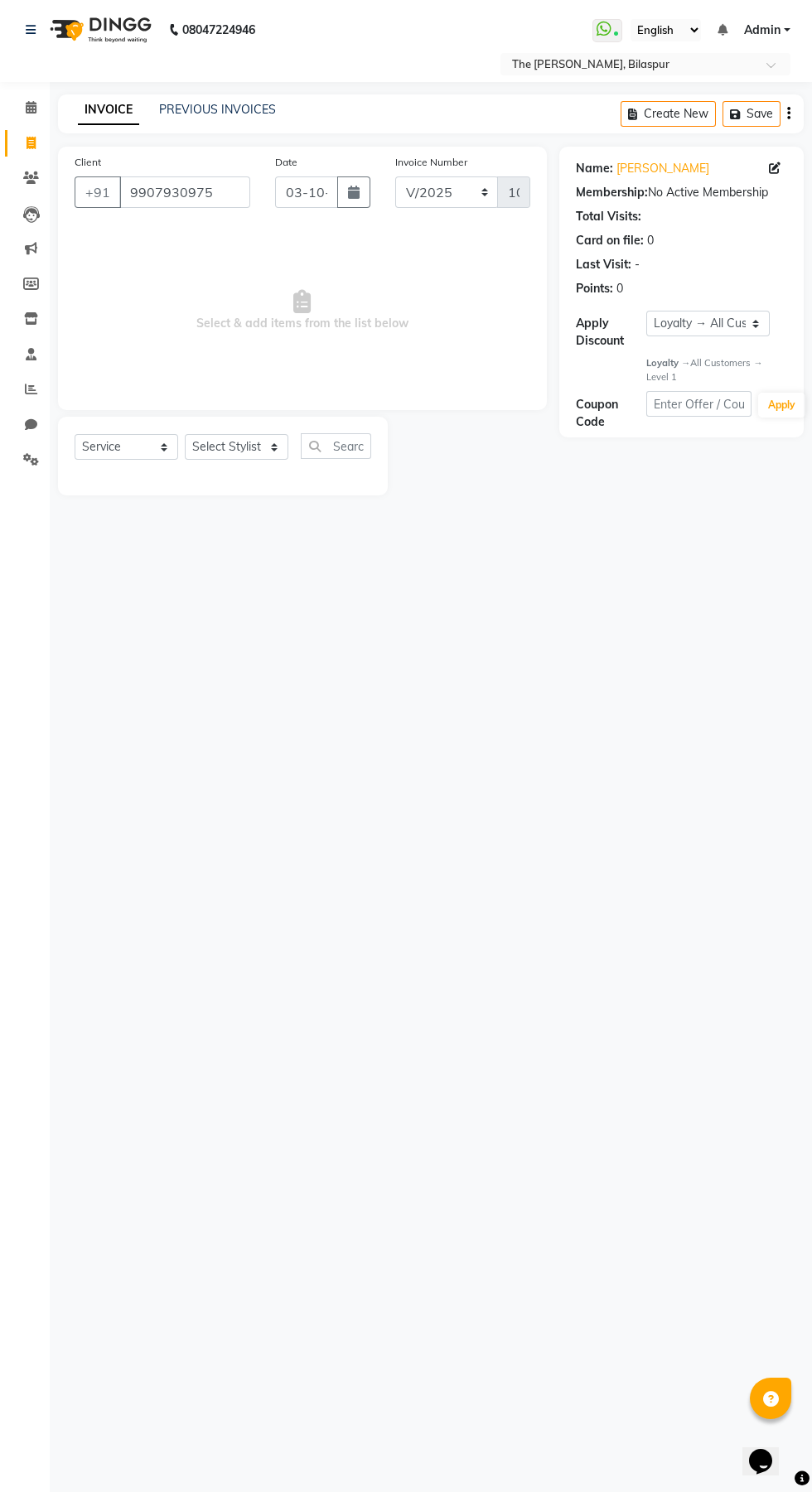
click at [775, 168] on icon at bounding box center [775, 168] width 12 height 12
select select "female"
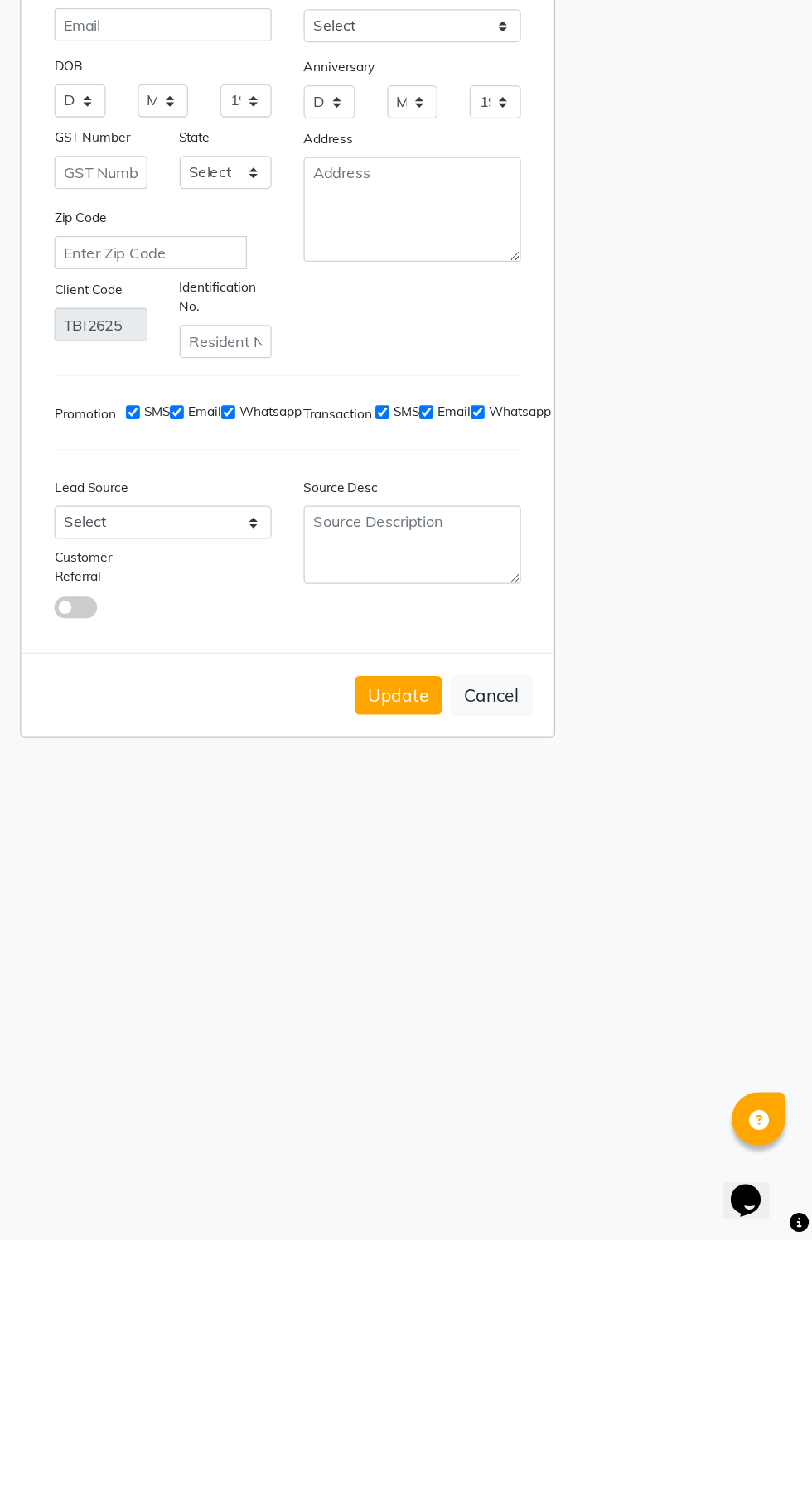
scroll to position [0, 0]
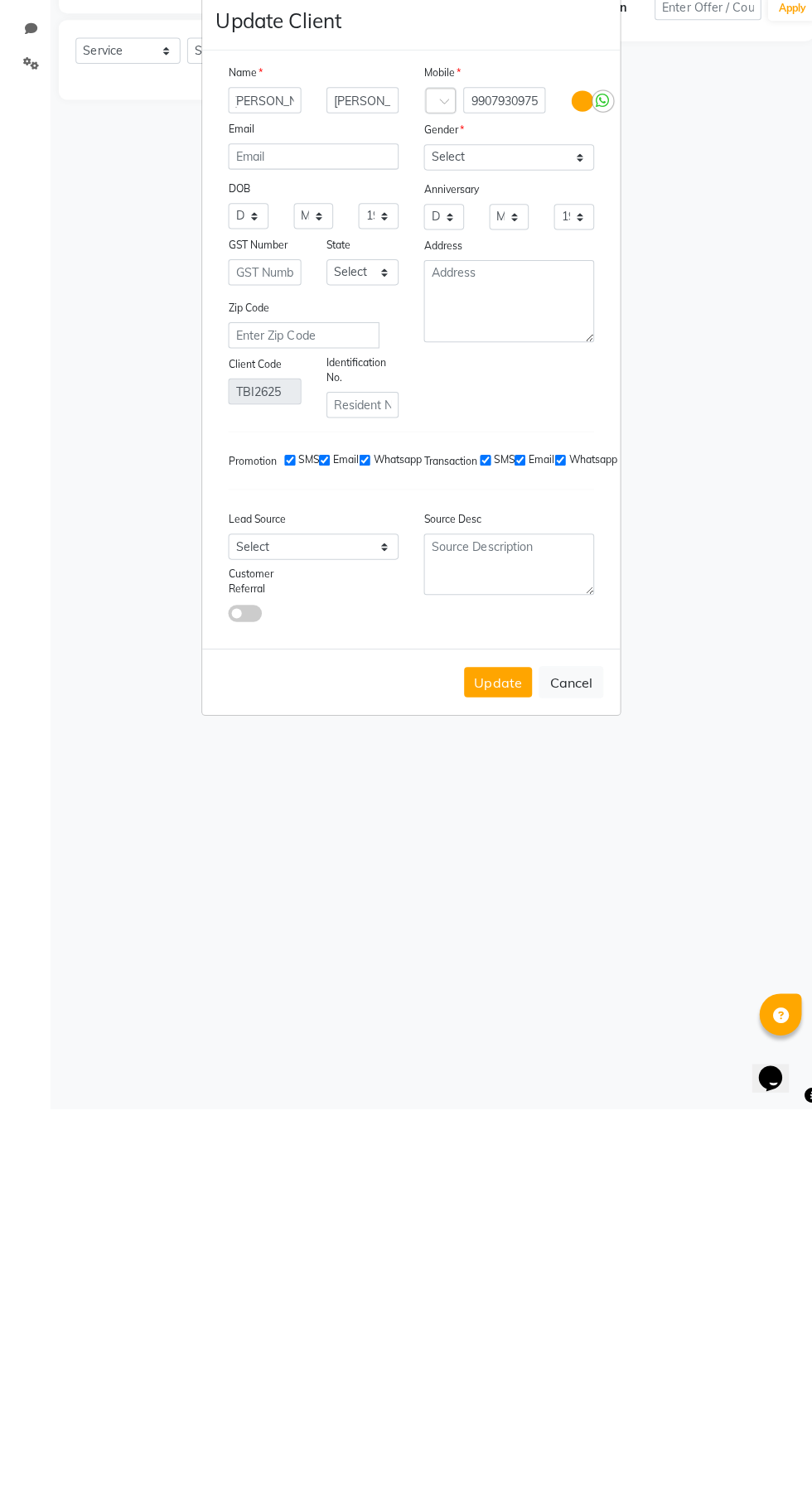
click at [109, 784] on ngb-modal-window "Update Client Name Rajeshwari Suryawanshi Email DOB Day 01 02 03 04 05 06 07 08…" at bounding box center [406, 746] width 812 height 1492
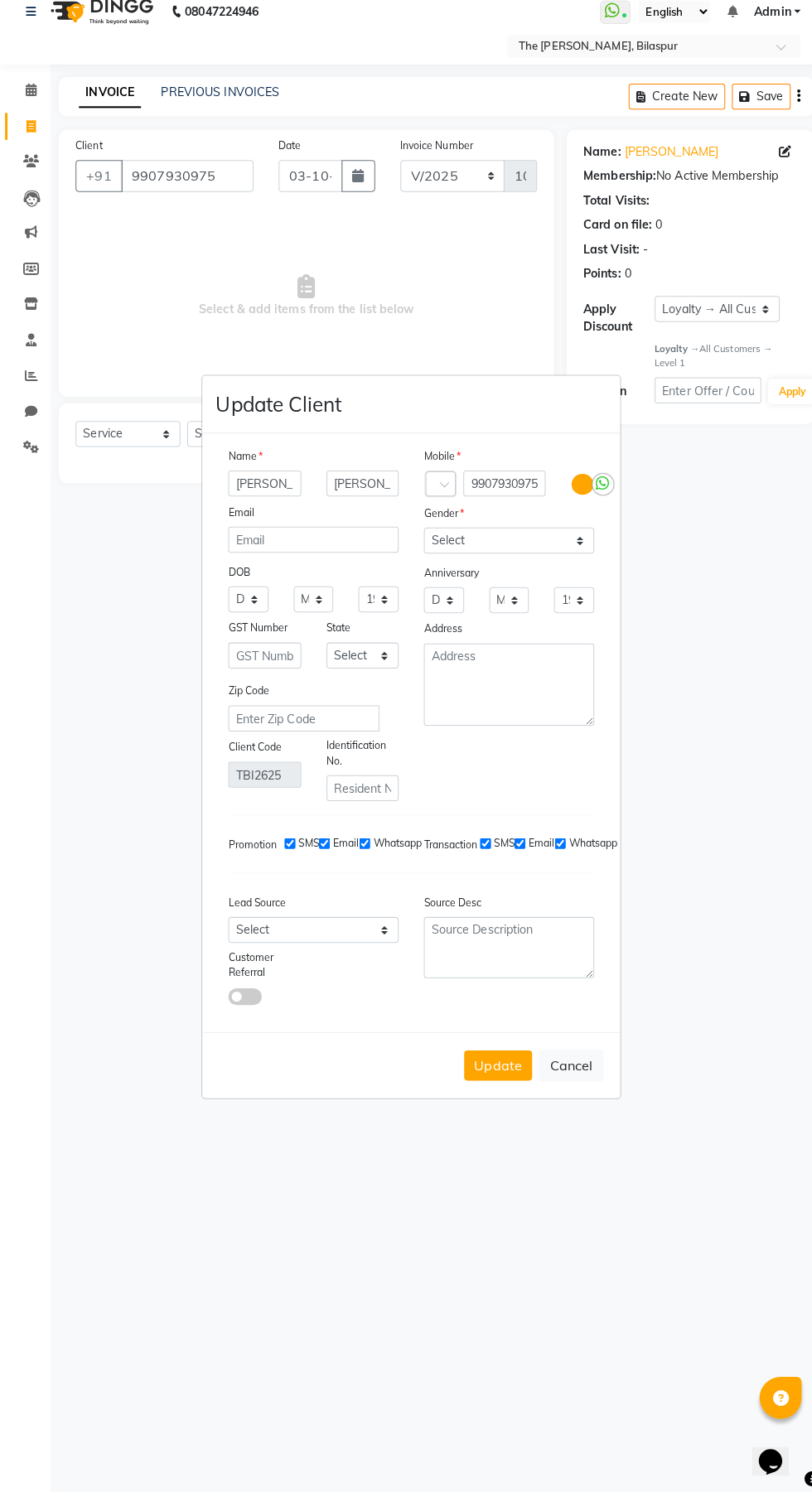
click at [514, 208] on ngb-modal-window "Update Client Name Rajeshwari Suryawanshi Email DOB Day 01 02 03 04 05 06 07 08…" at bounding box center [406, 746] width 812 height 1492
click at [589, 1054] on button "Cancel" at bounding box center [564, 1070] width 64 height 31
select select
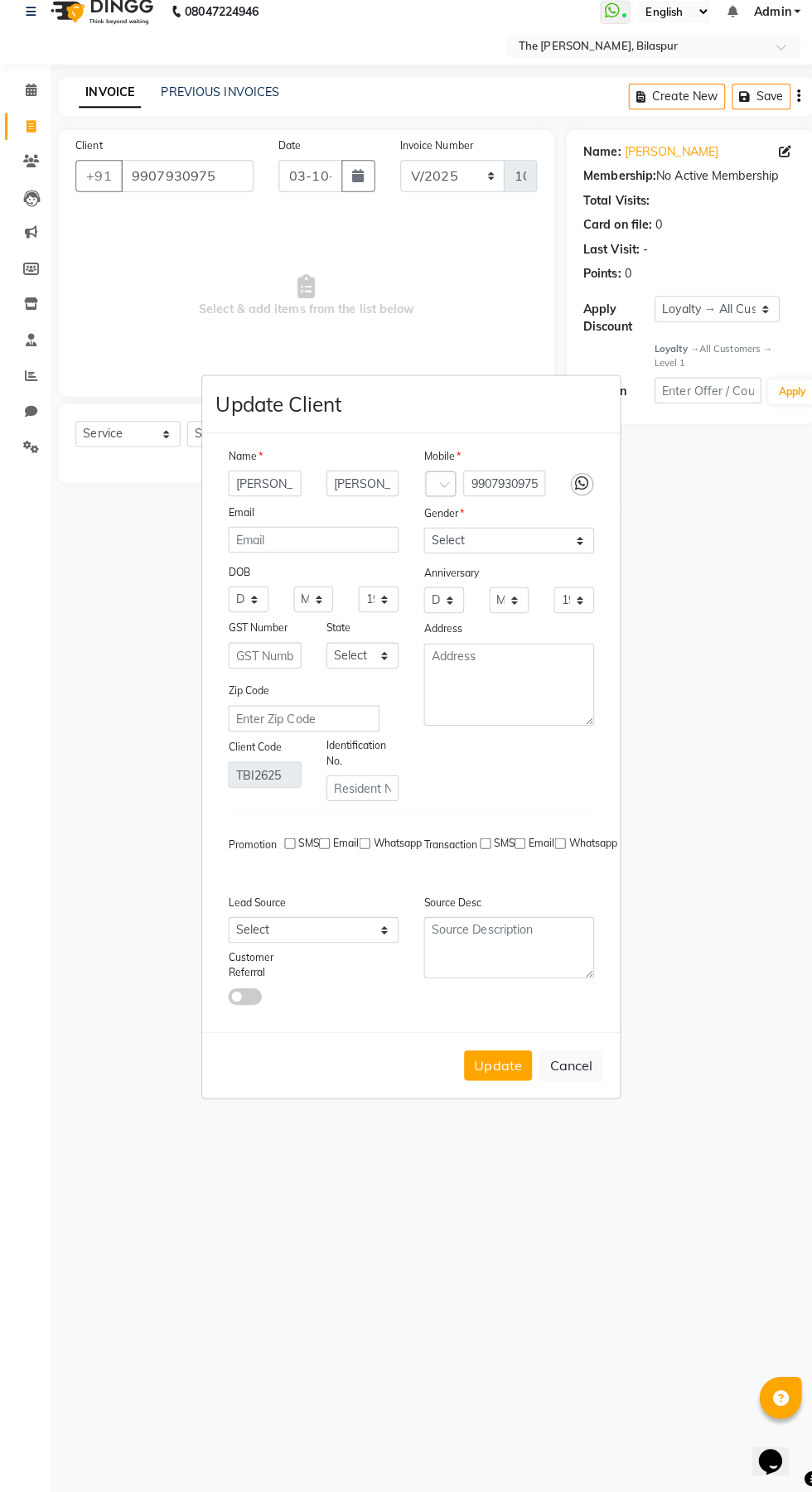
select select
checkbox input "false"
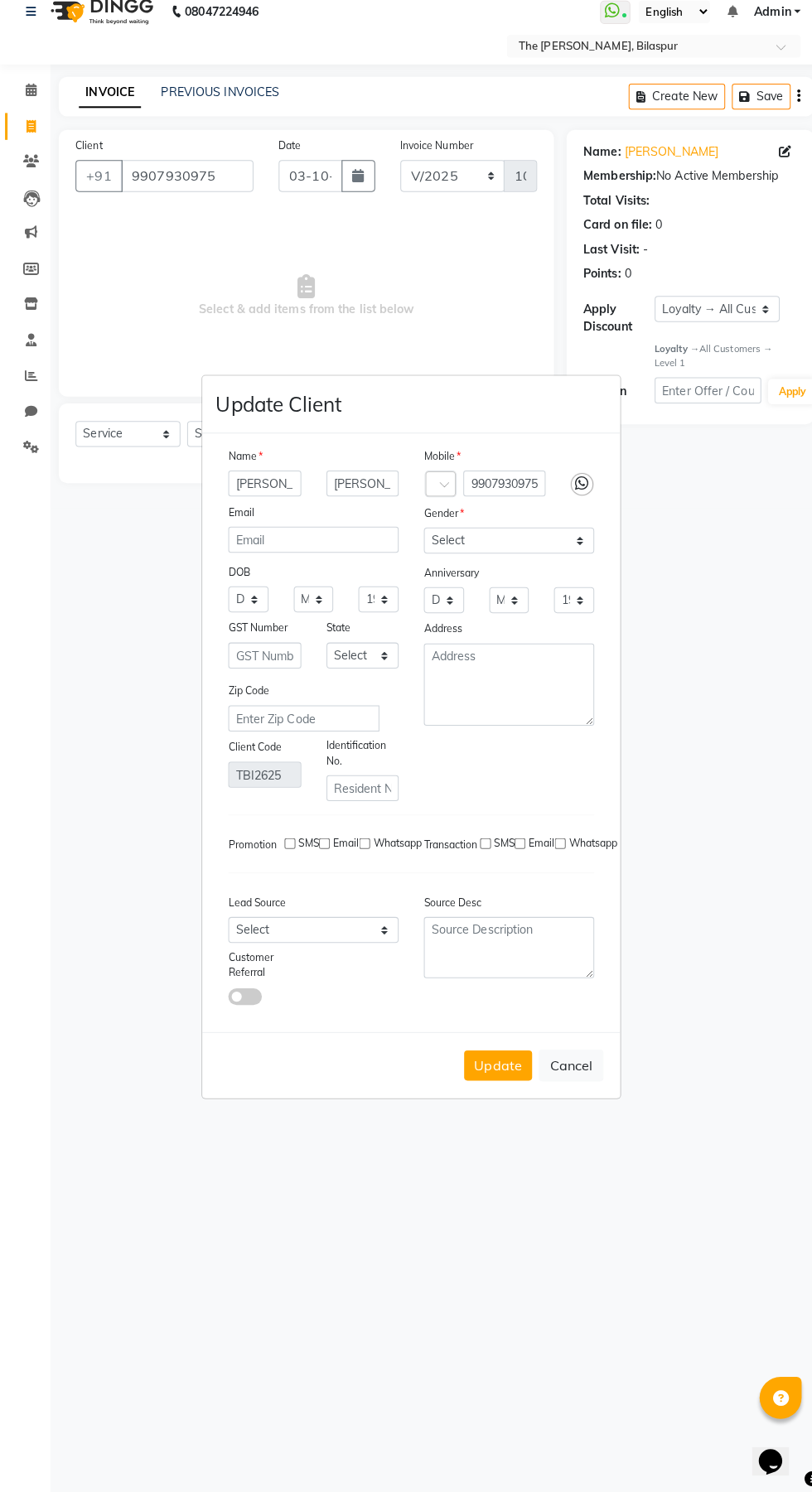
checkbox input "false"
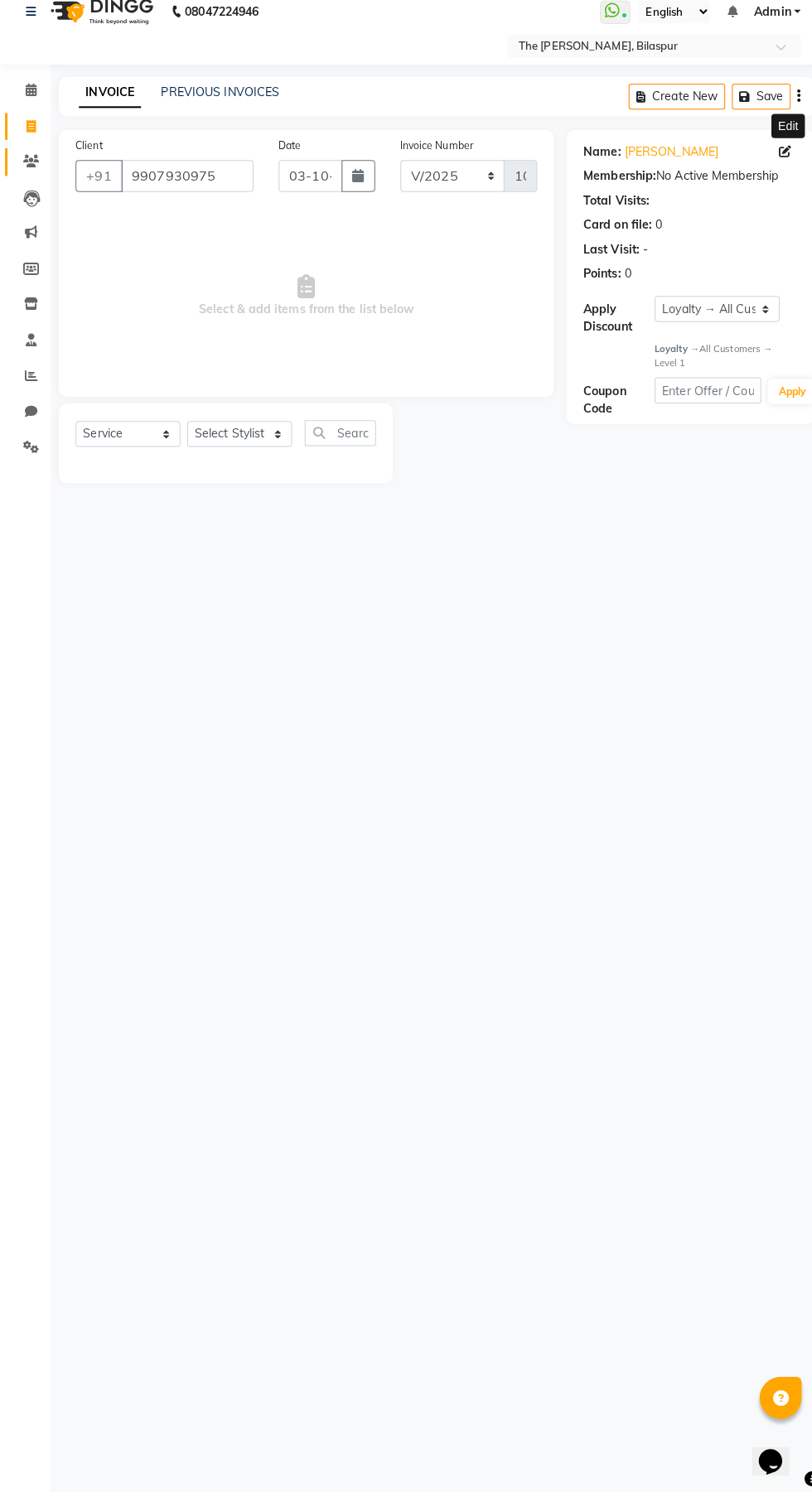
click at [39, 178] on span at bounding box center [31, 178] width 29 height 19
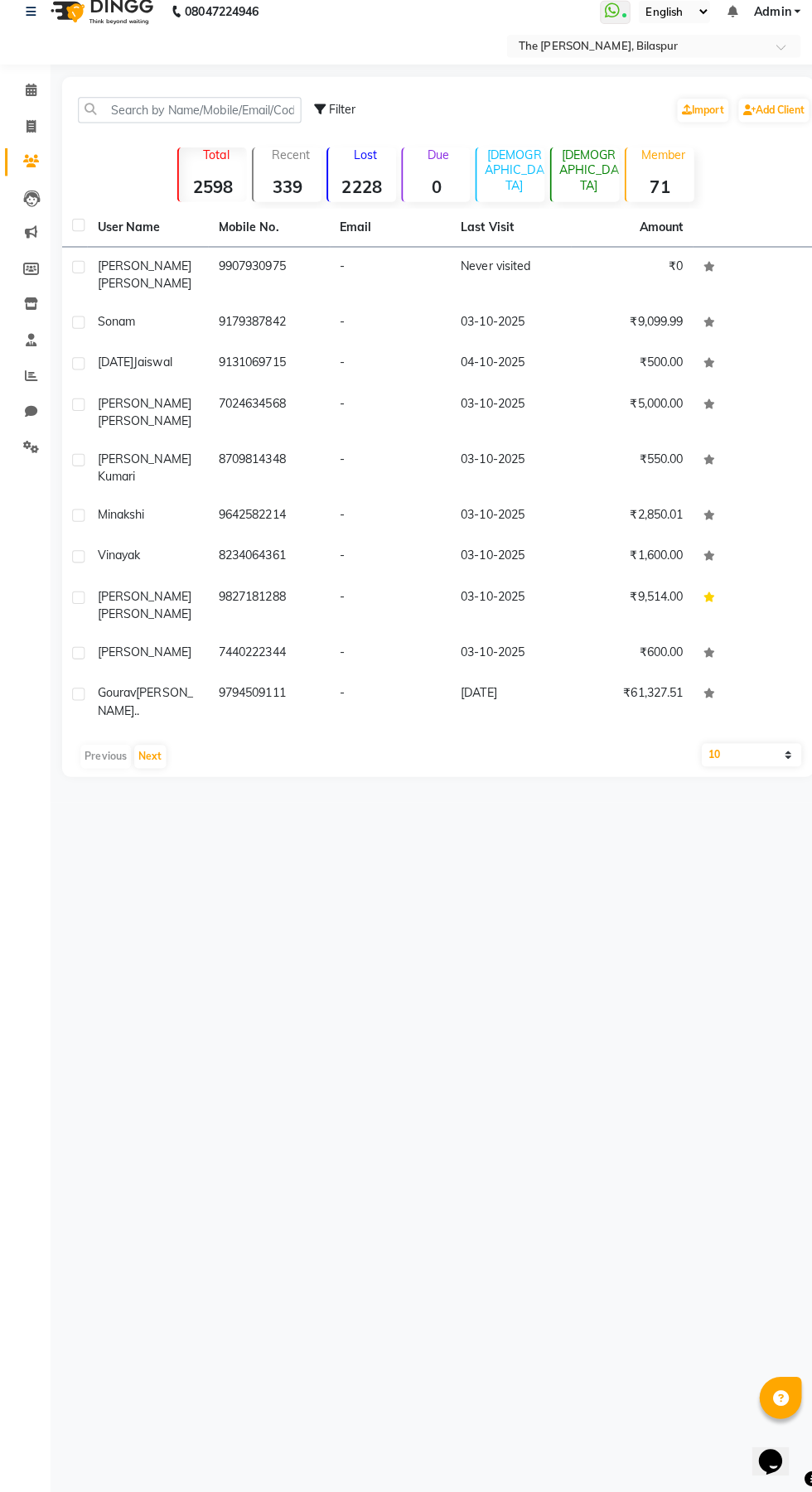
click at [523, 273] on td "Never visited" at bounding box center [505, 289] width 119 height 55
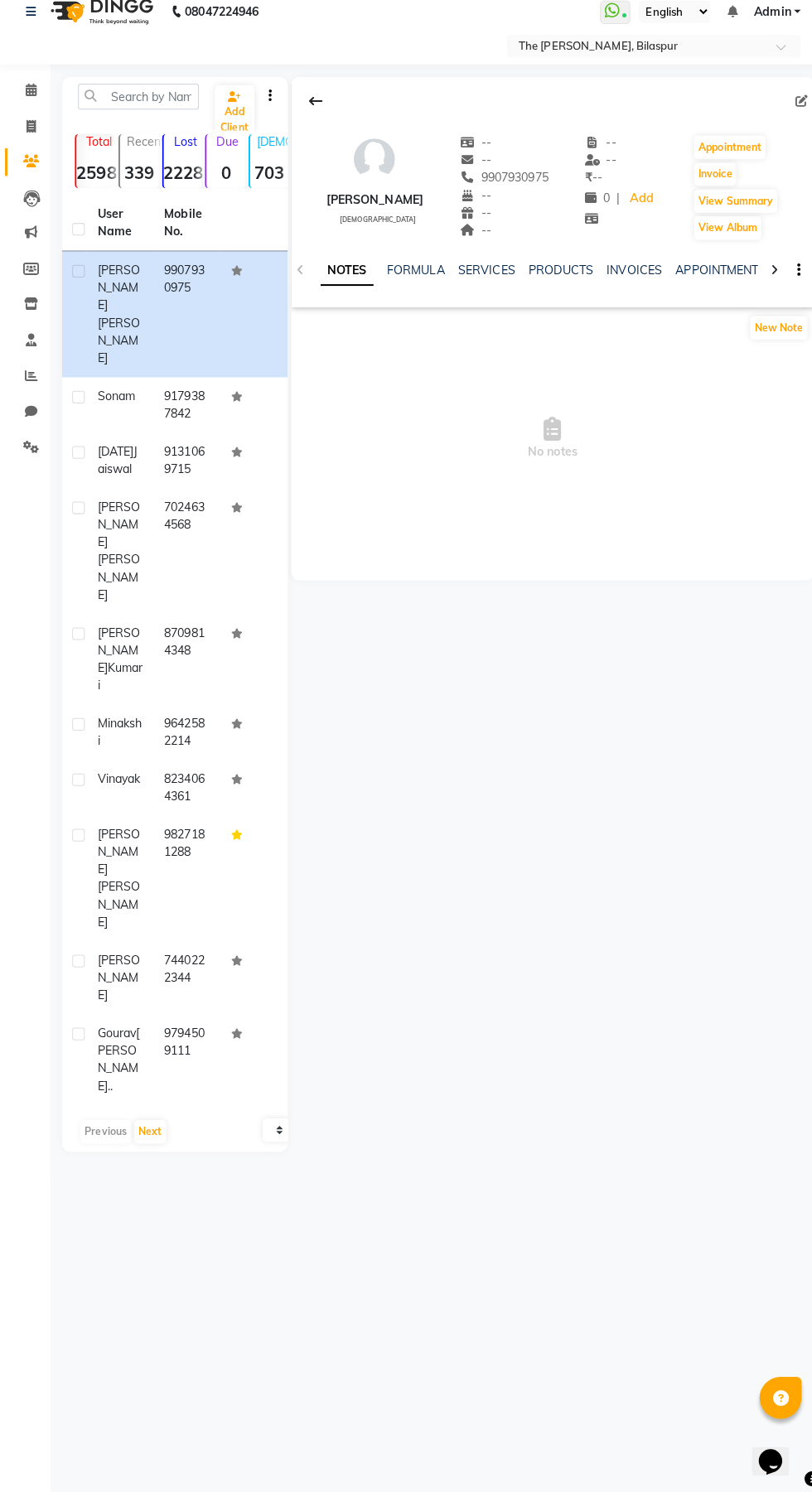
click at [784, 285] on button "button" at bounding box center [785, 285] width 10 height 18
click at [77, 286] on label at bounding box center [77, 286] width 13 height 13
click at [77, 286] on input "checkbox" at bounding box center [77, 287] width 11 height 11
checkbox input "true"
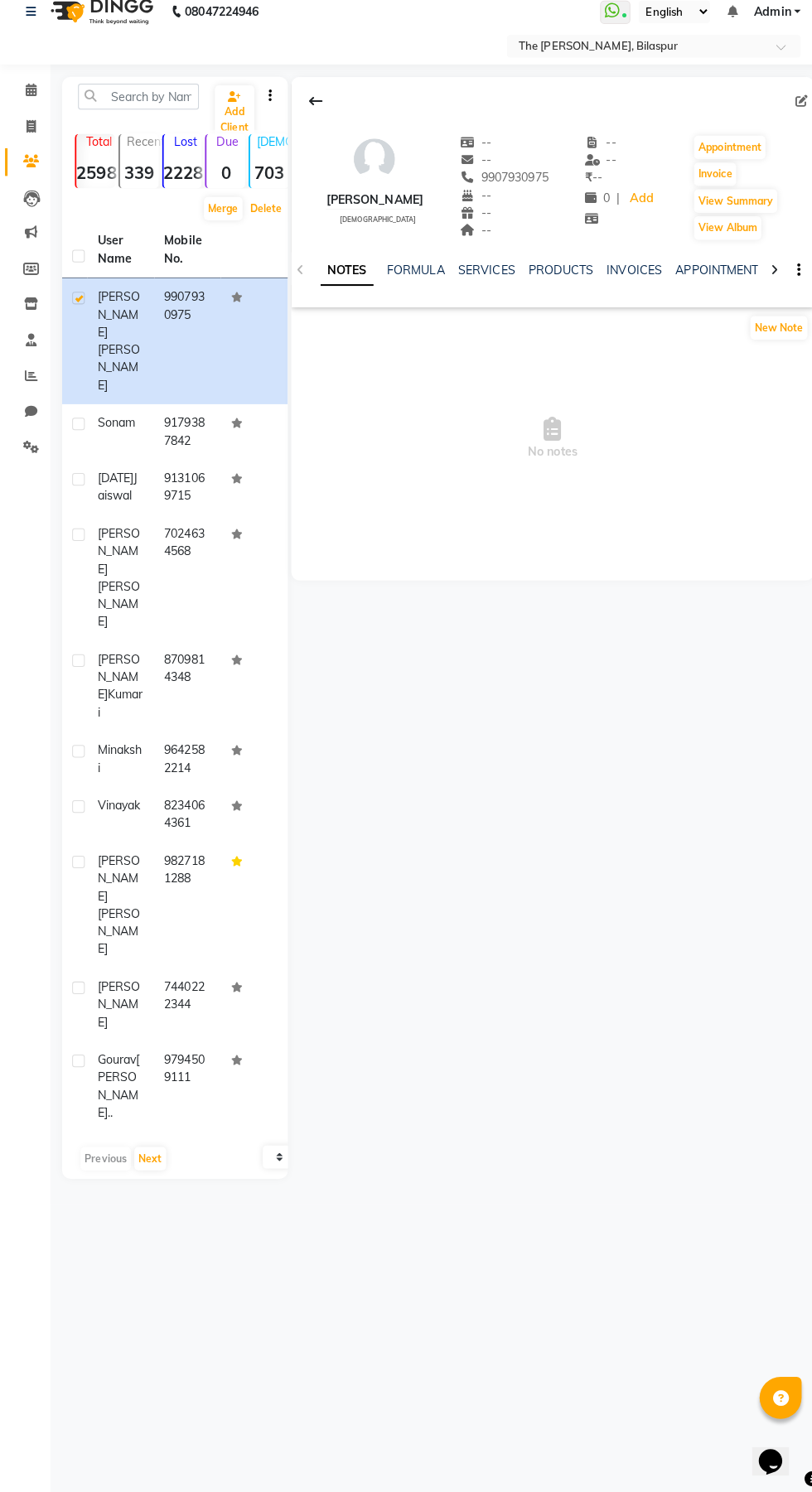
click at [268, 224] on button "Delete" at bounding box center [262, 225] width 40 height 24
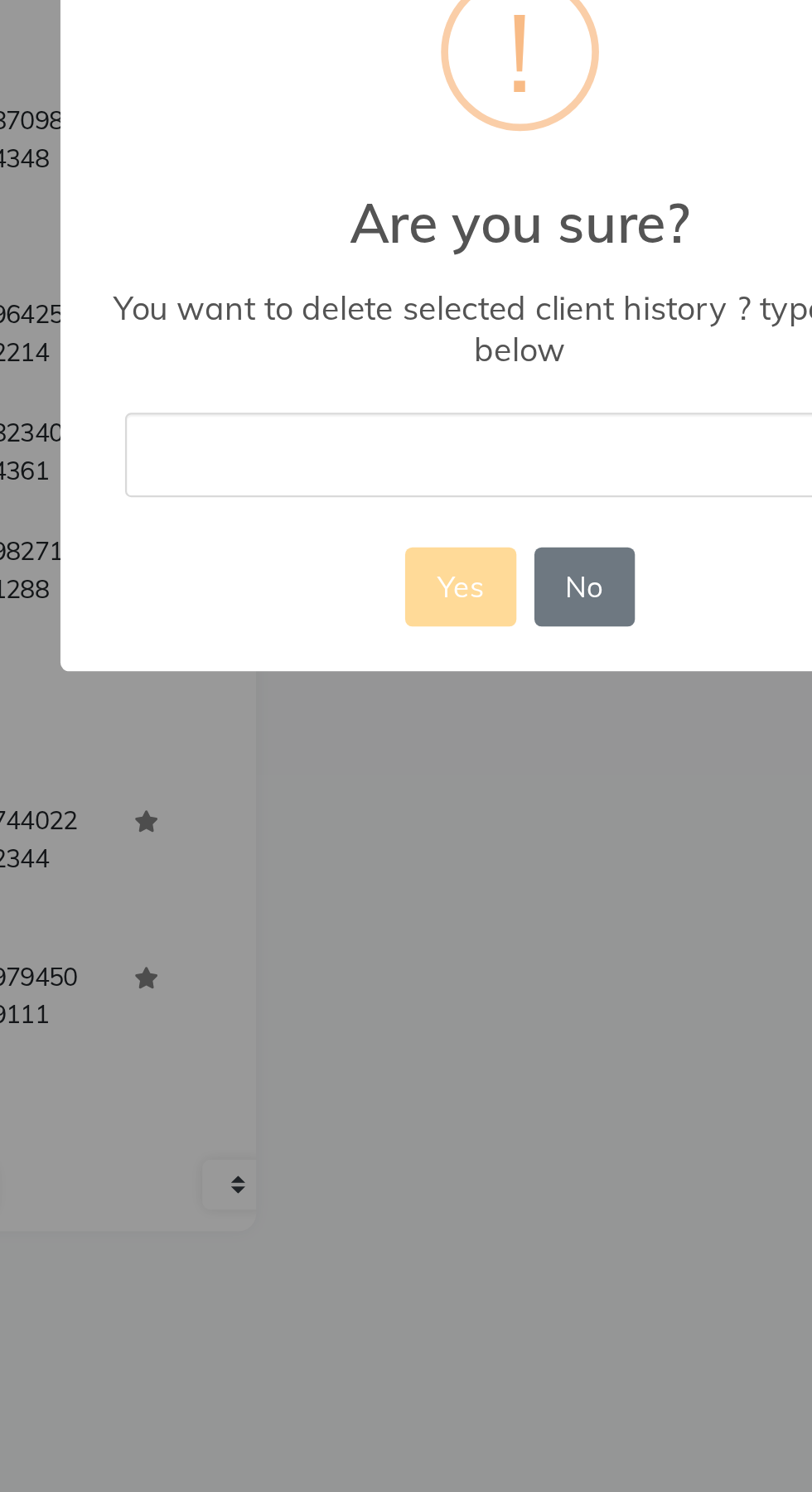
type input "delete"
click at [385, 873] on button "Yes" at bounding box center [378, 884] width 50 height 36
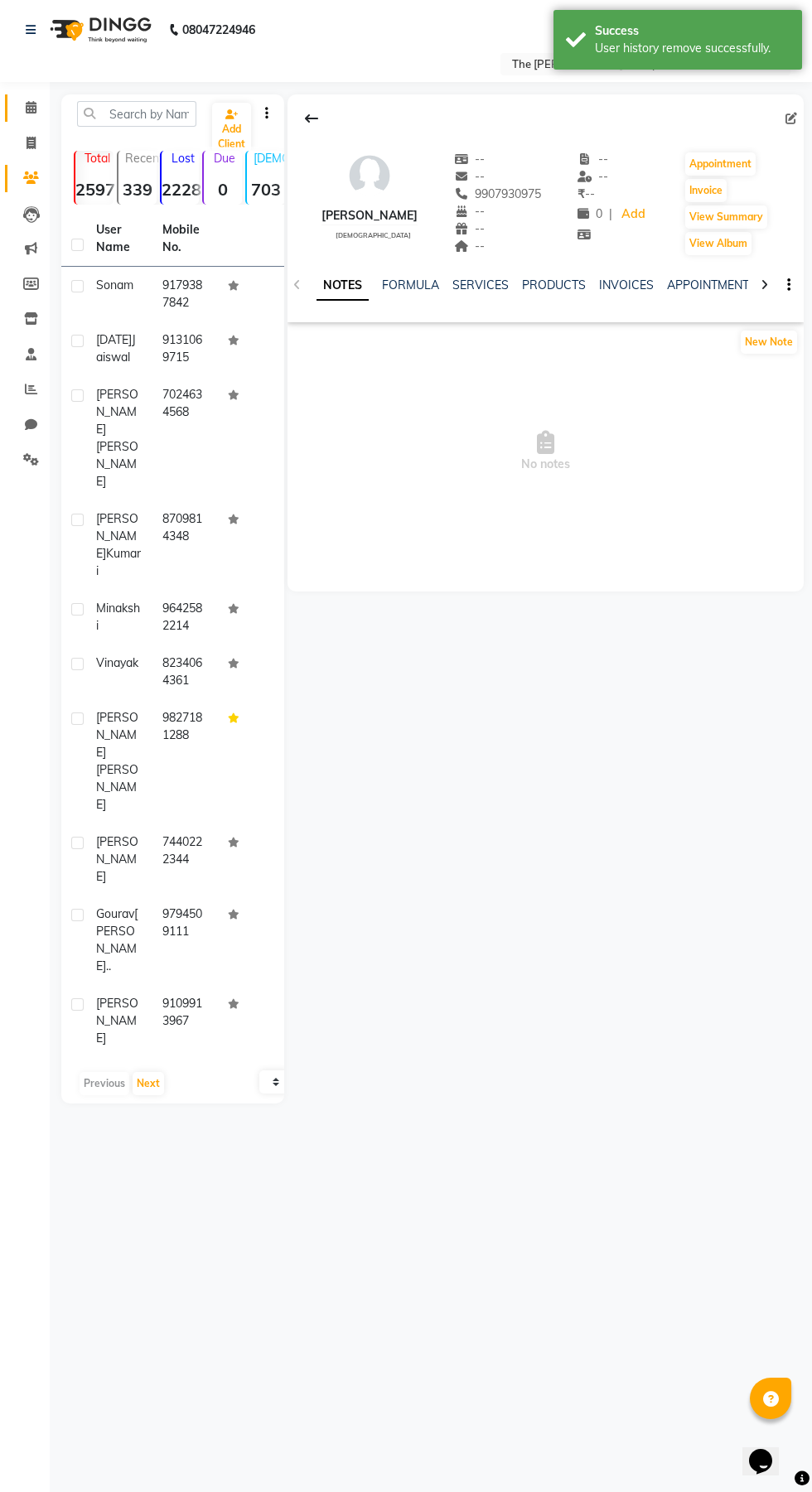
click at [30, 107] on icon at bounding box center [31, 107] width 11 height 13
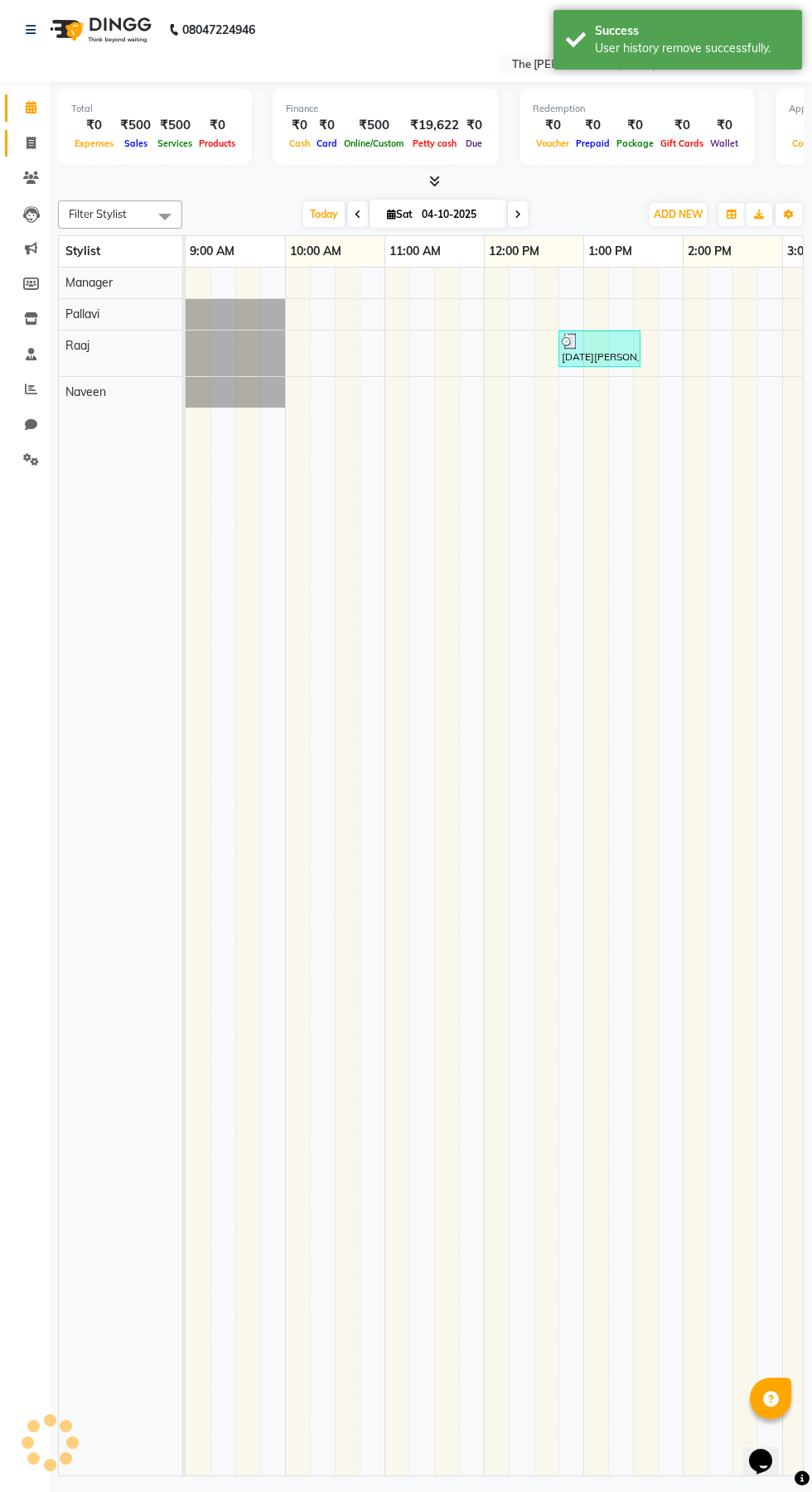
click at [30, 142] on icon at bounding box center [31, 142] width 9 height 13
select select "service"
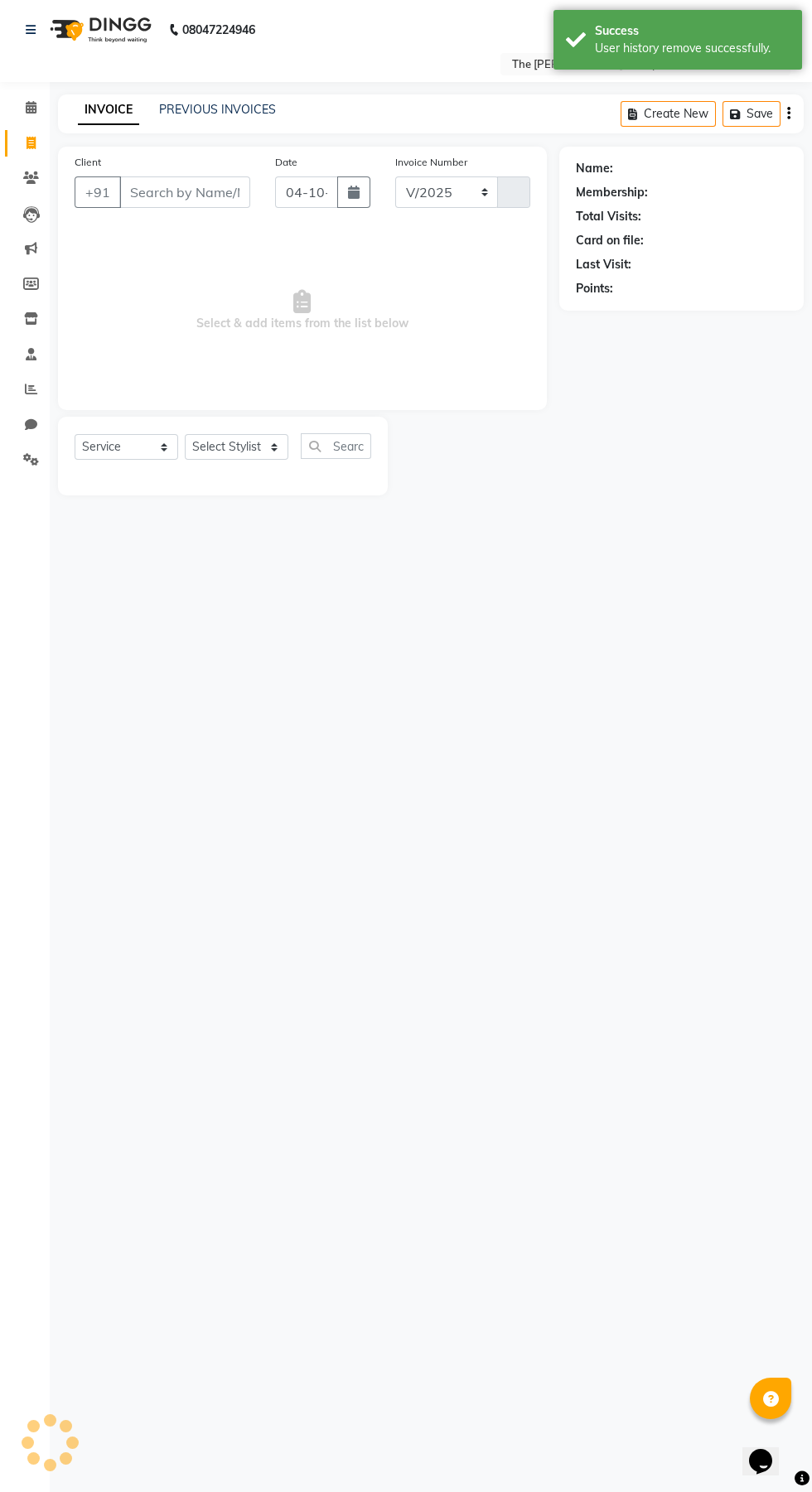
select select "6473"
type input "1080"
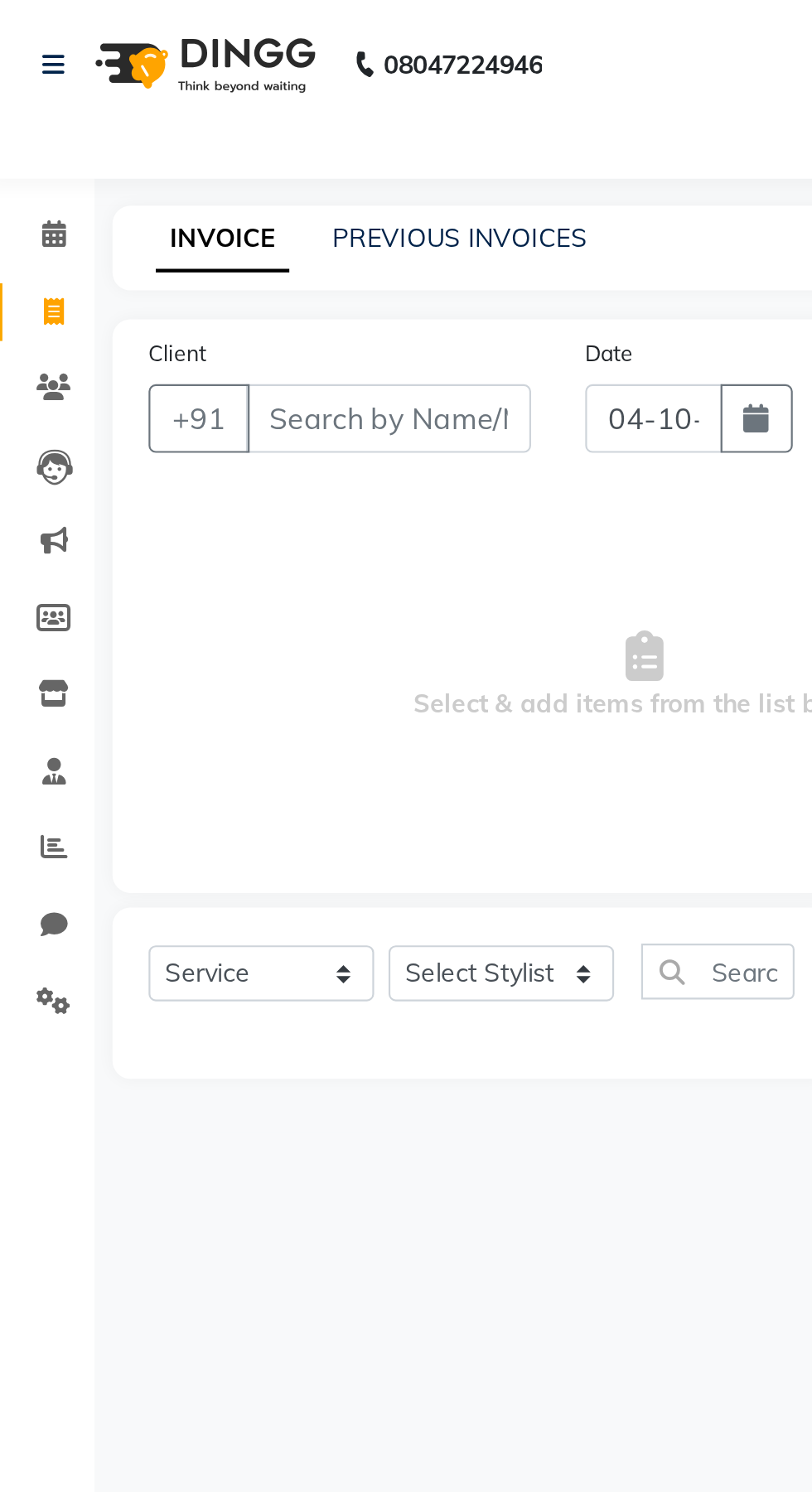
click at [178, 188] on input "Client" at bounding box center [185, 192] width 131 height 31
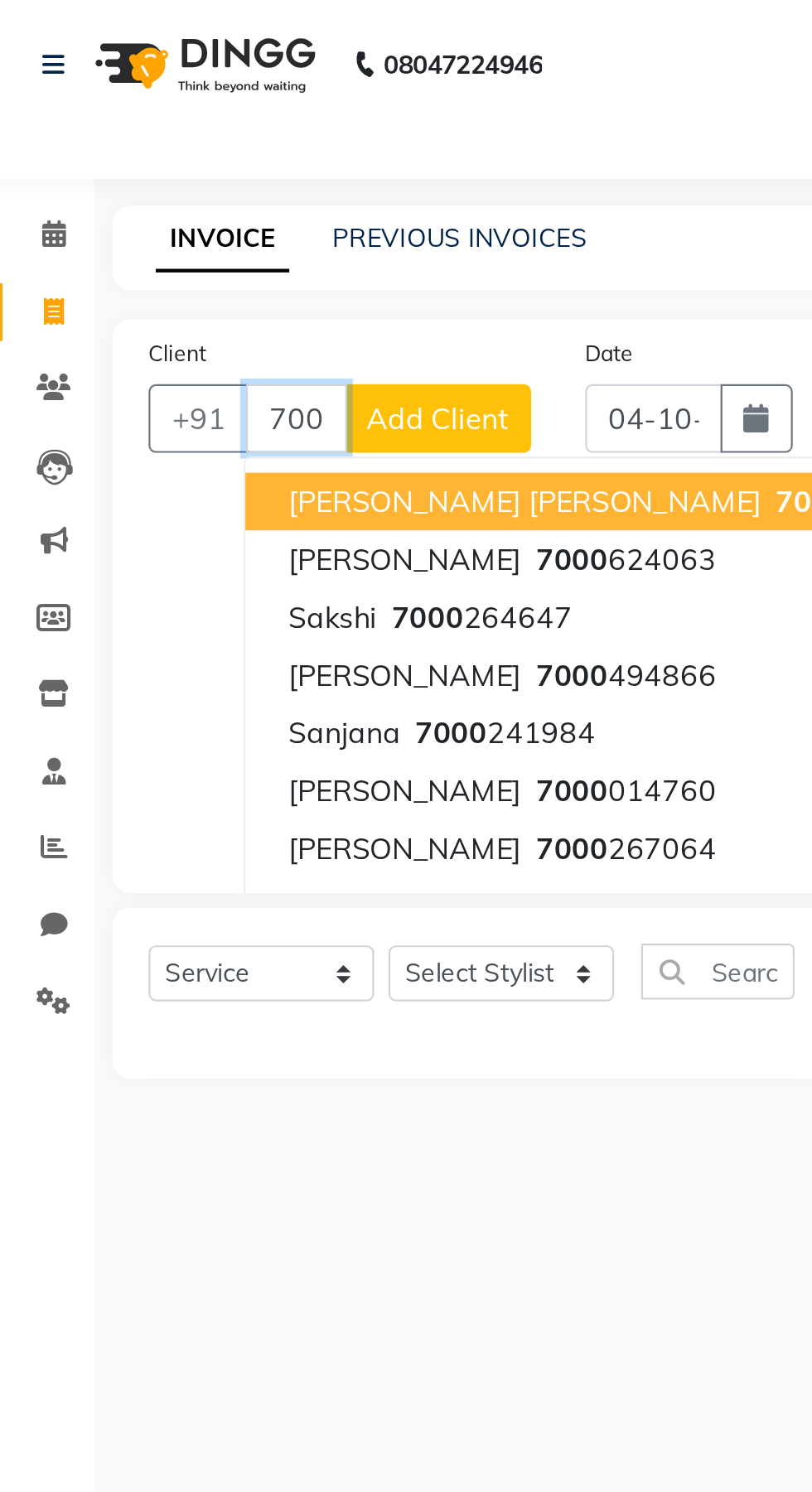
click at [146, 192] on input "7000" at bounding box center [142, 192] width 46 height 31
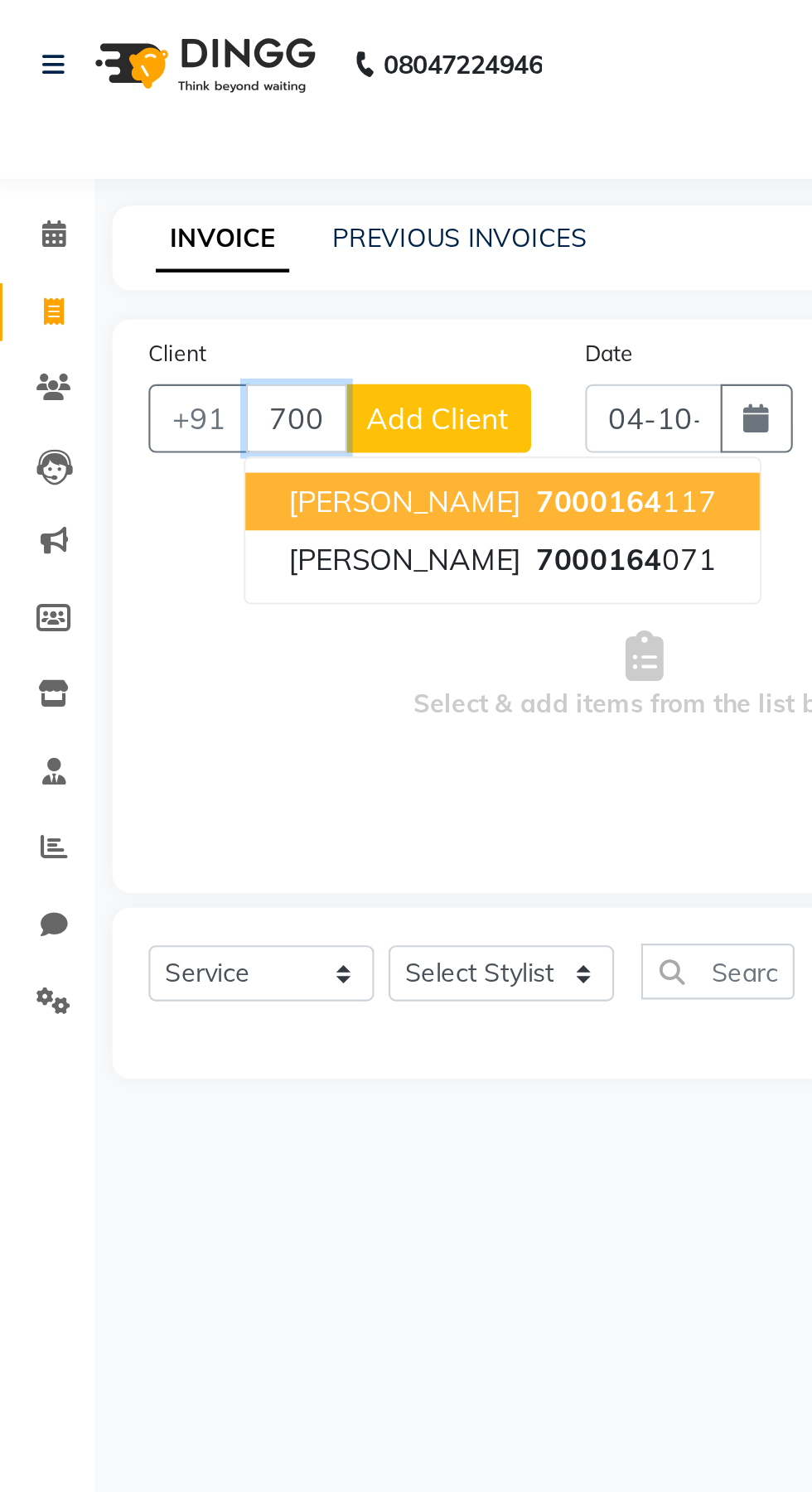
click at [252, 237] on span "7000164" at bounding box center [281, 231] width 58 height 17
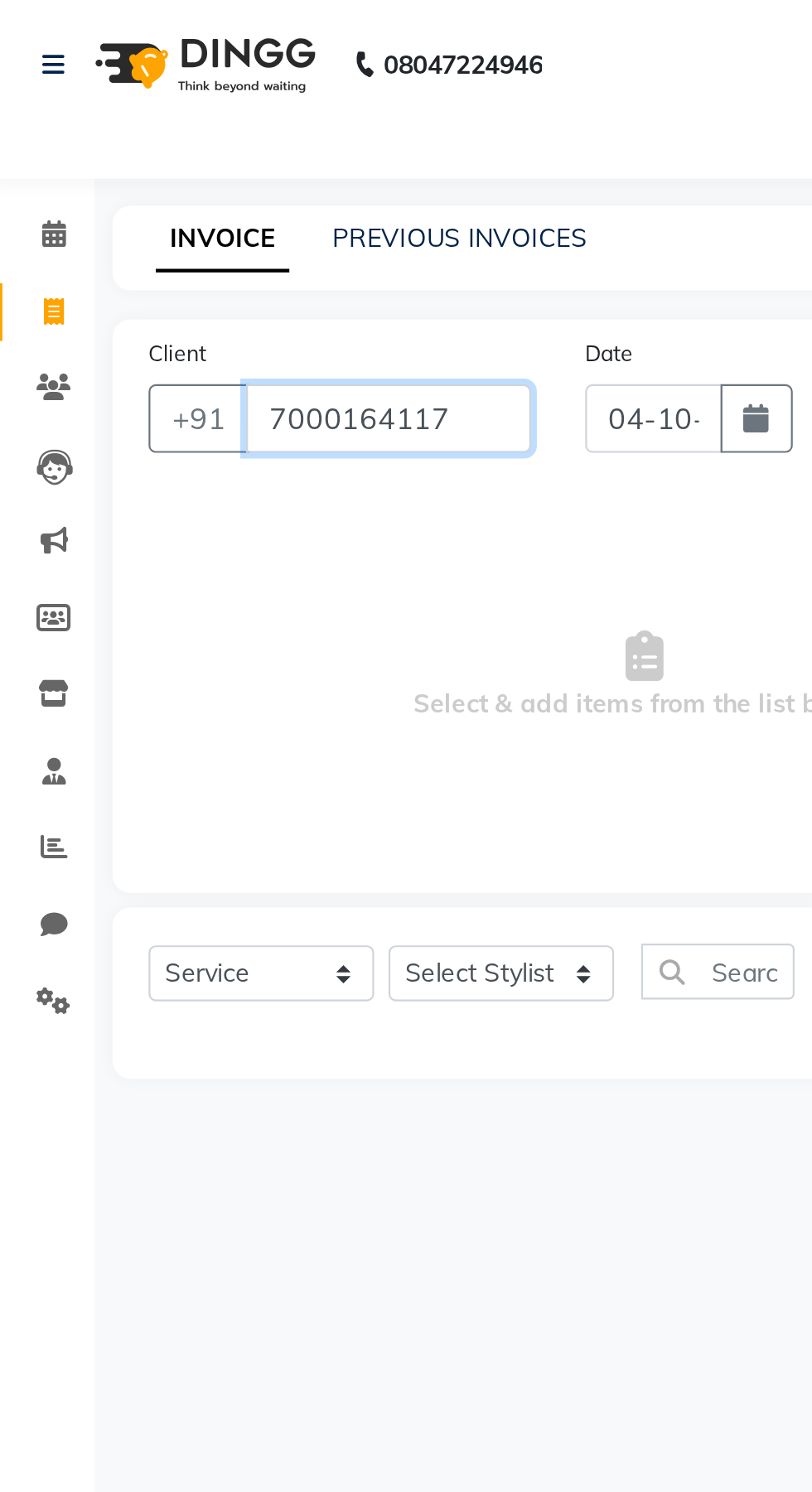
type input "7000164117"
select select "1: Object"
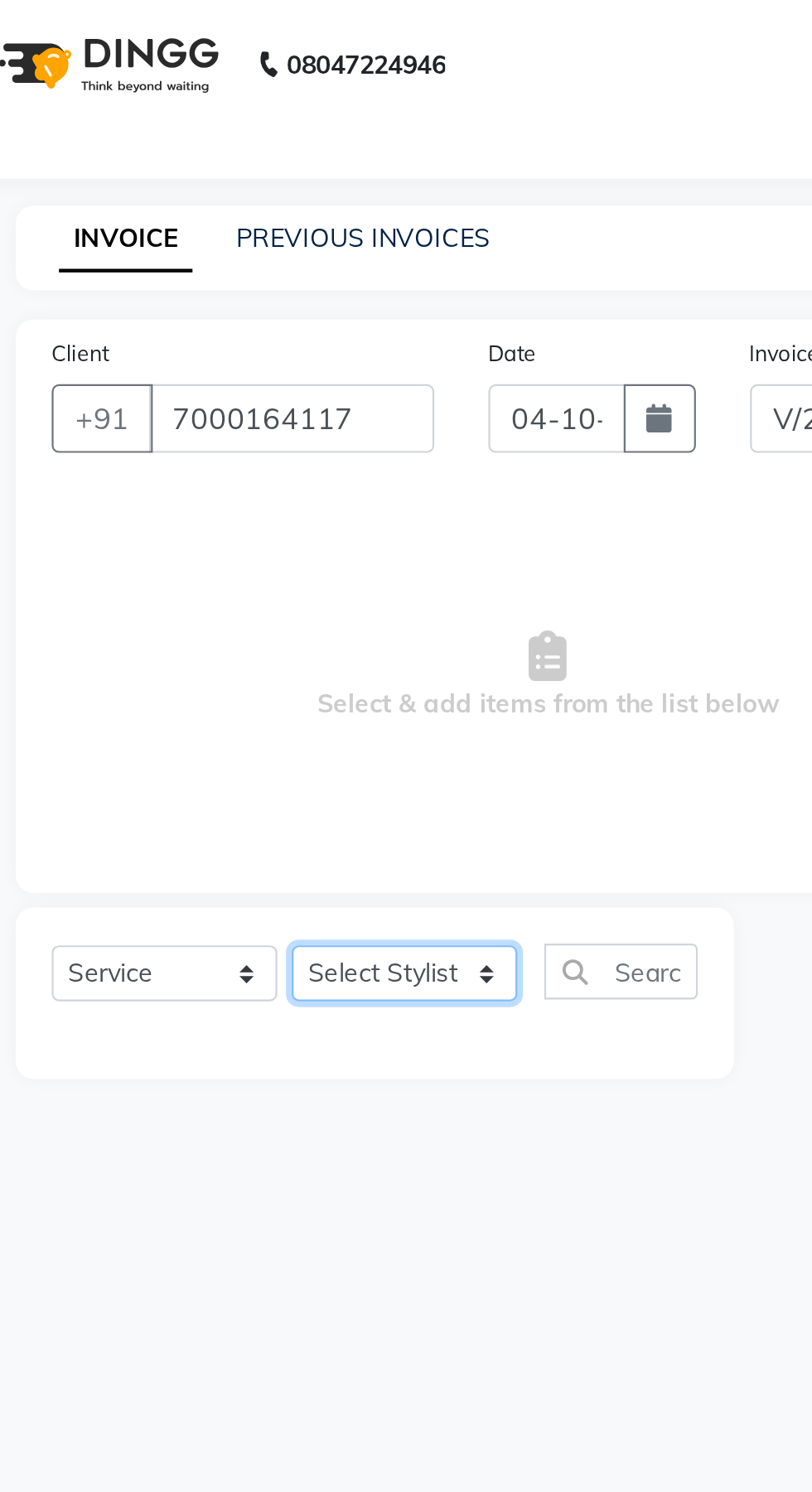
click at [241, 458] on select "Select Stylist Manager Naveen Pallavi Pragya Dwivedi Raaj Saurabh Agnihotri" at bounding box center [236, 447] width 103 height 26
select select "86788"
click at [185, 434] on select "Select Stylist Manager Naveen Pallavi Pragya Dwivedi Raaj Saurabh Agnihotri" at bounding box center [236, 447] width 103 height 26
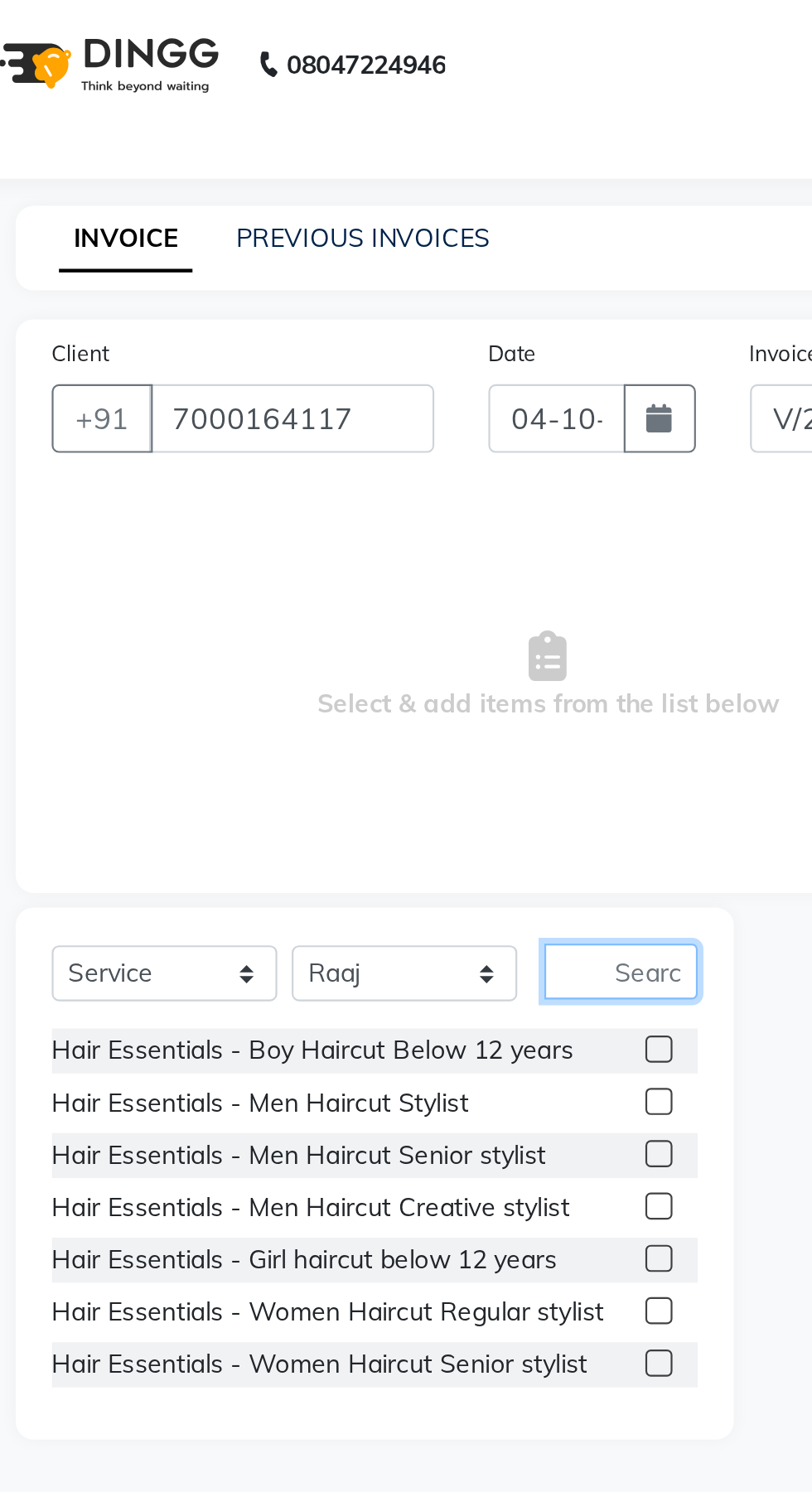
click at [339, 447] on input "text" at bounding box center [336, 446] width 71 height 26
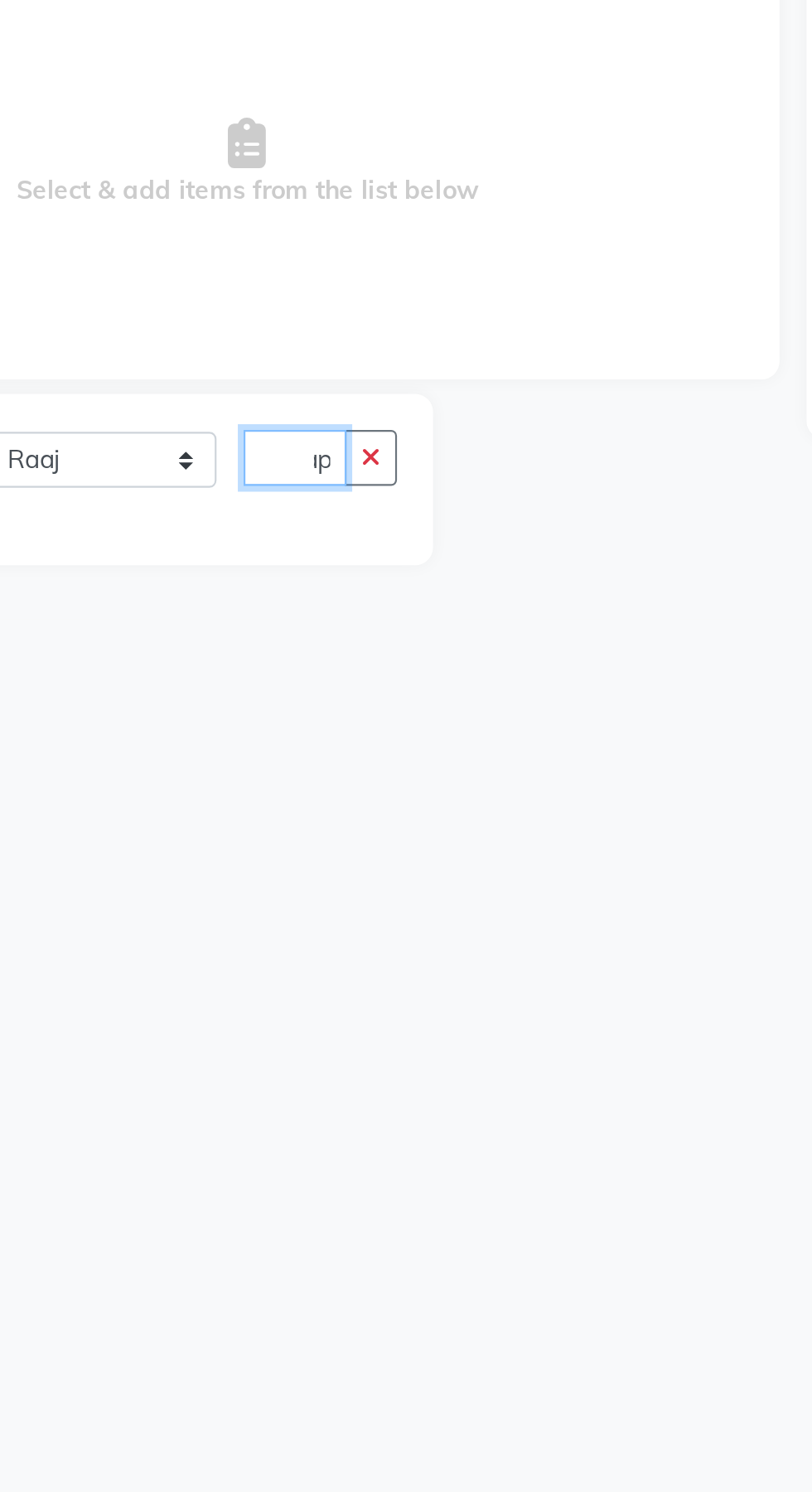
scroll to position [0, 18]
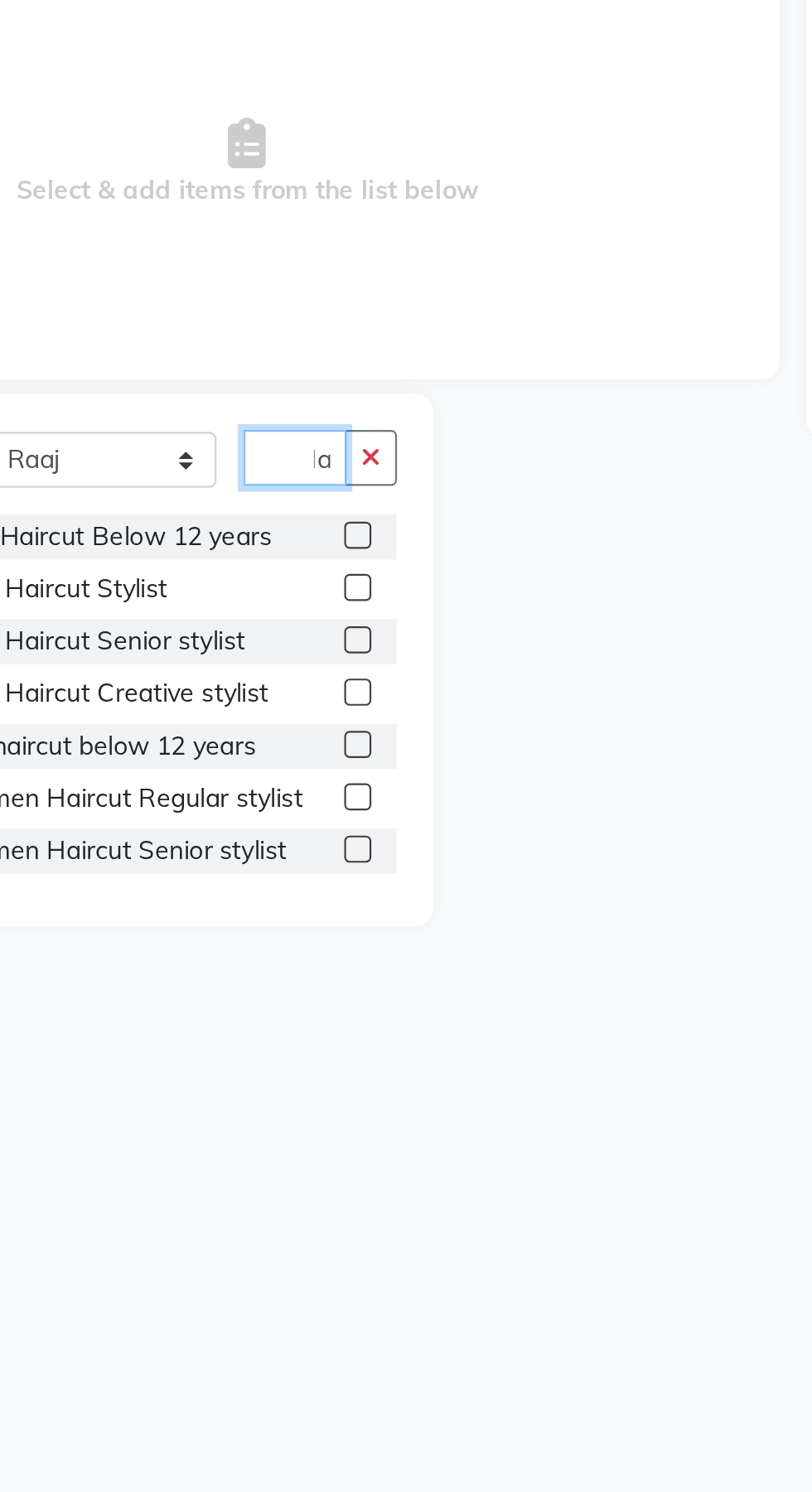
type input "H"
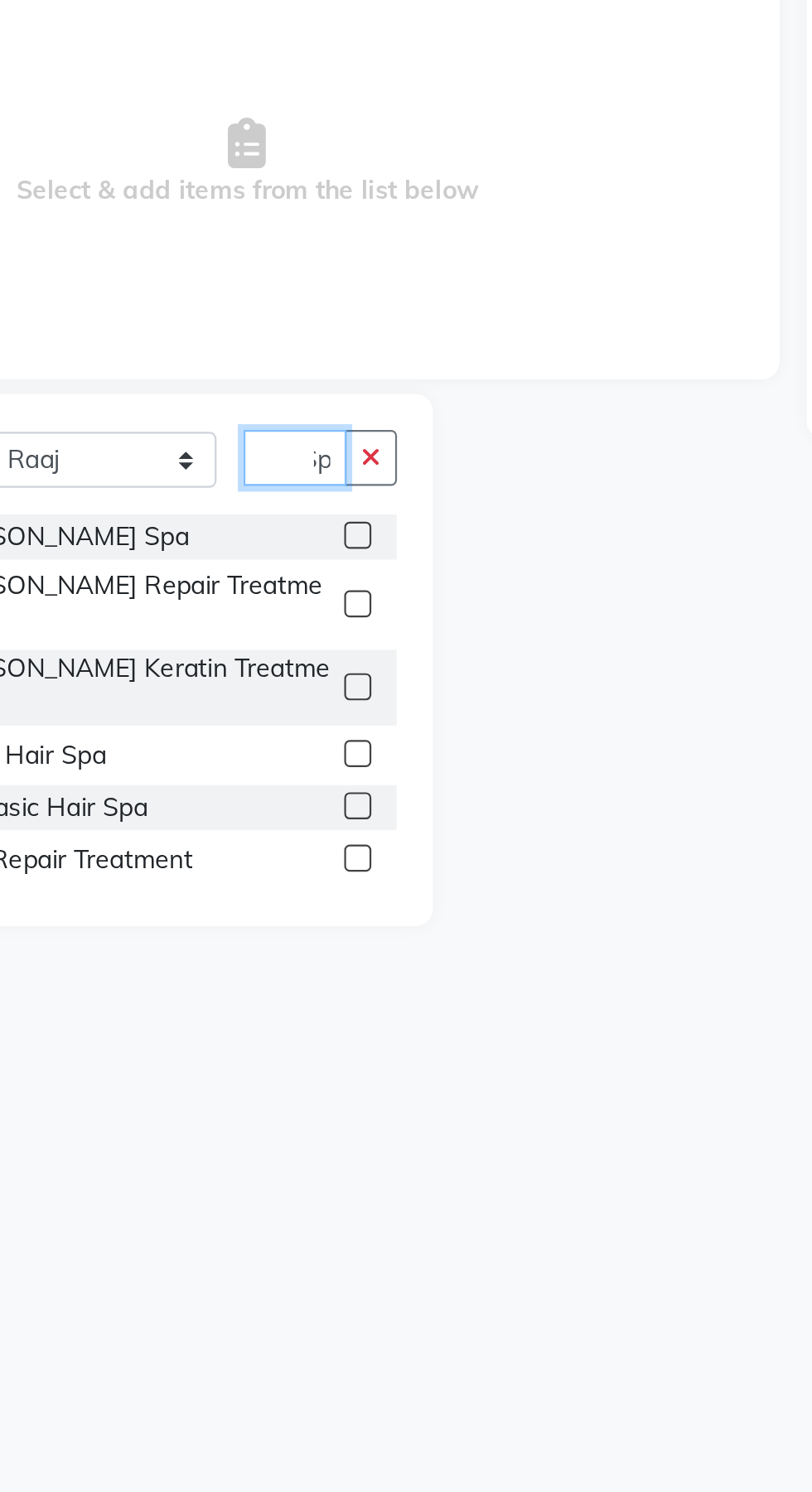
scroll to position [0, 13]
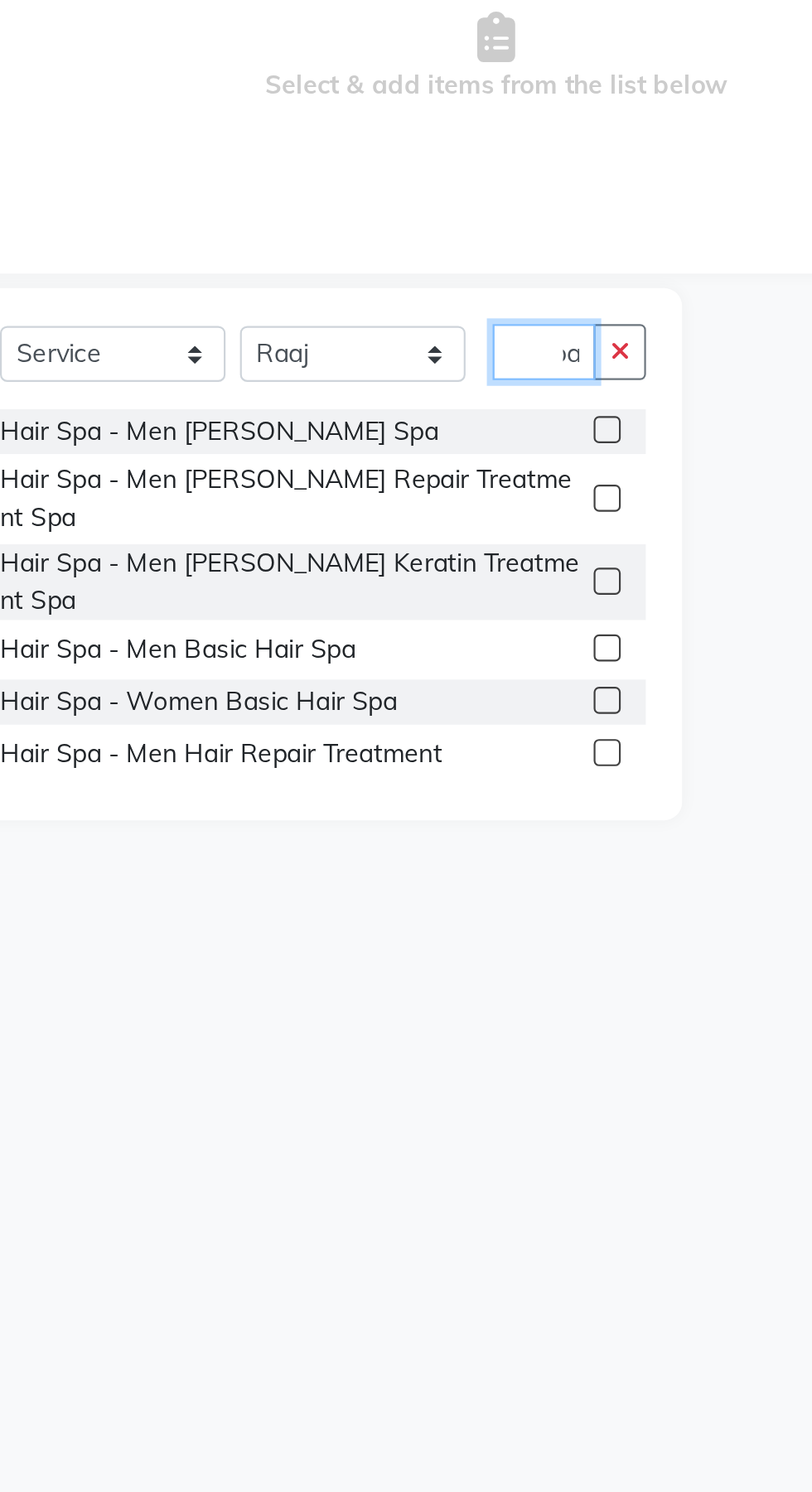
type input "Spa"
click at [352, 600] on label at bounding box center [353, 606] width 13 height 13
click at [352, 602] on input "checkbox" at bounding box center [353, 607] width 11 height 11
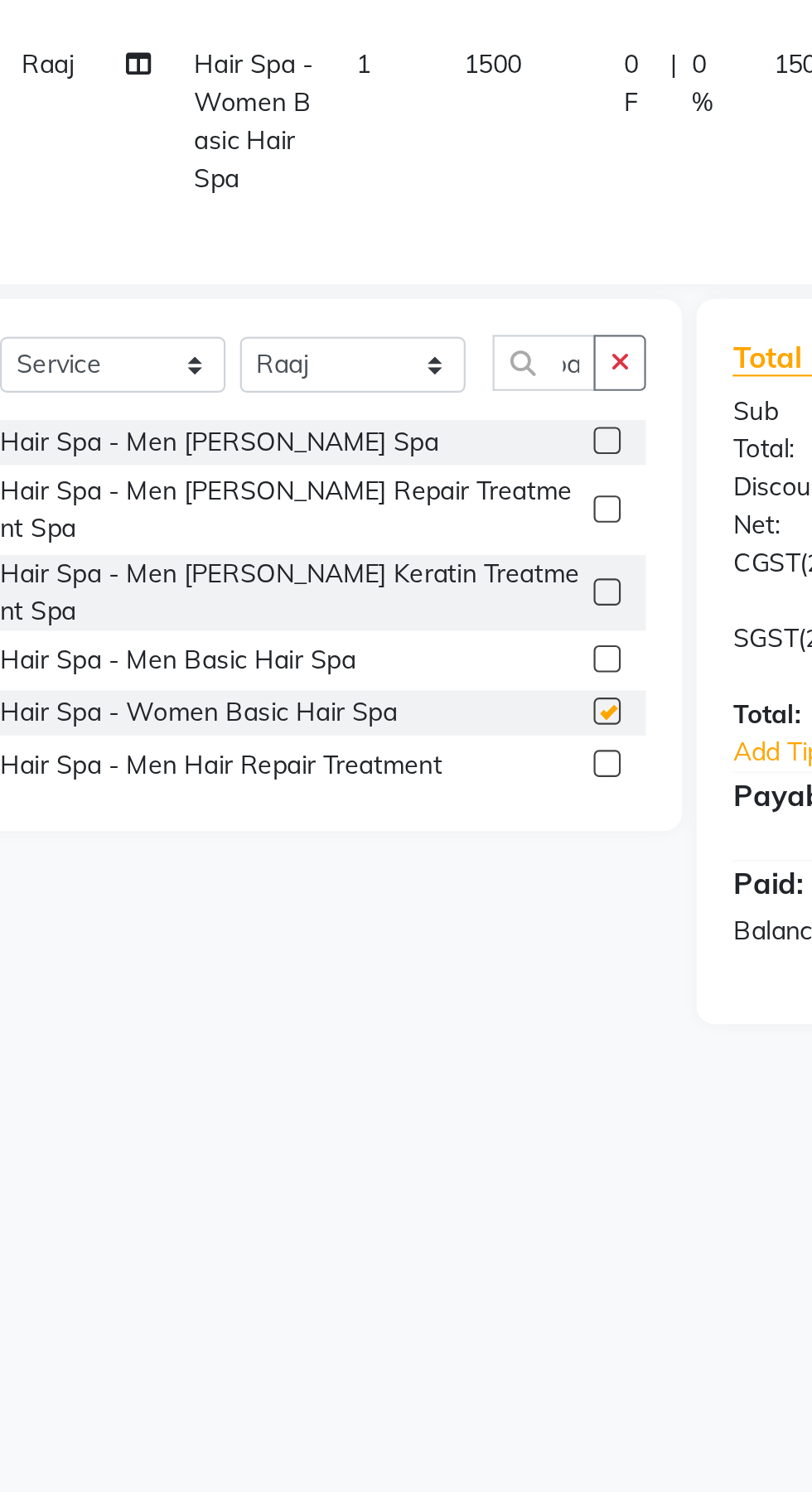
scroll to position [0, 0]
checkbox input "false"
click at [359, 453] on icon "button" at bounding box center [358, 451] width 9 height 12
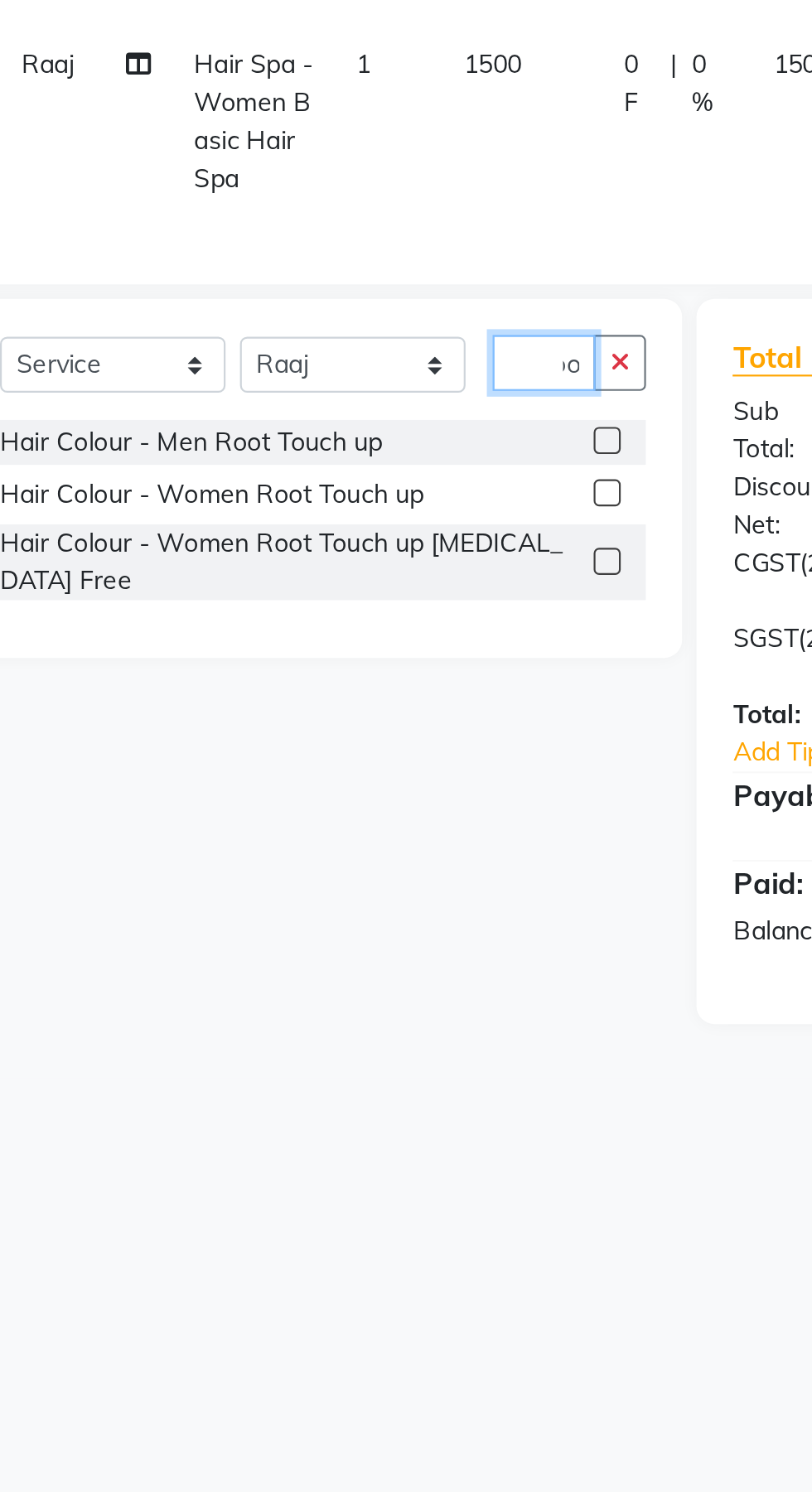
scroll to position [0, 17]
type input "Root"
click at [279, 452] on select "Select Stylist Manager Naveen Pallavi Pragya Dwivedi Raaj Saurabh Agnihotri" at bounding box center [236, 452] width 103 height 26
select select "88211"
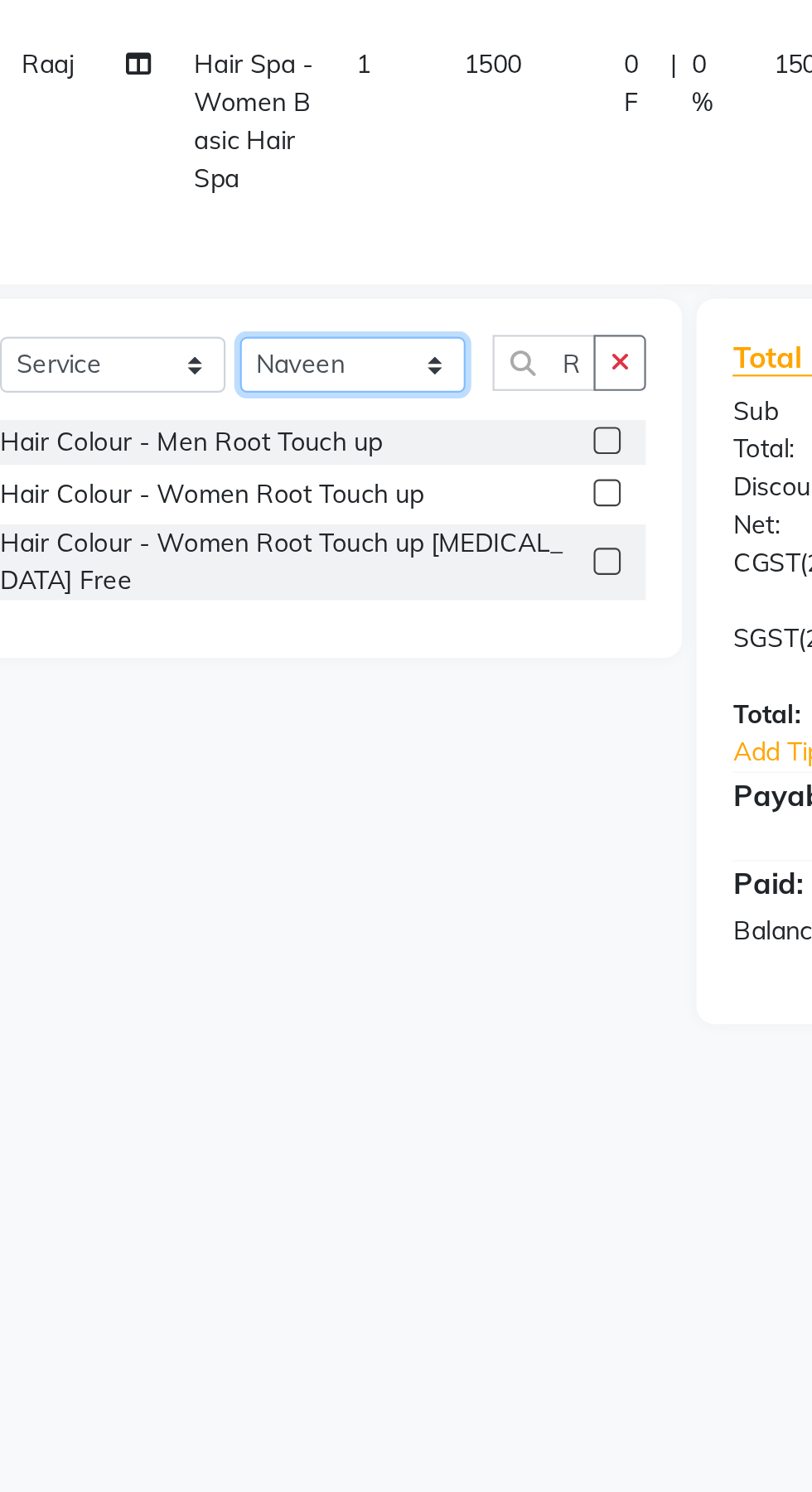
click at [185, 439] on select "Select Stylist Manager Naveen Pallavi Pragya Dwivedi Raaj Saurabh Agnihotri" at bounding box center [236, 452] width 103 height 26
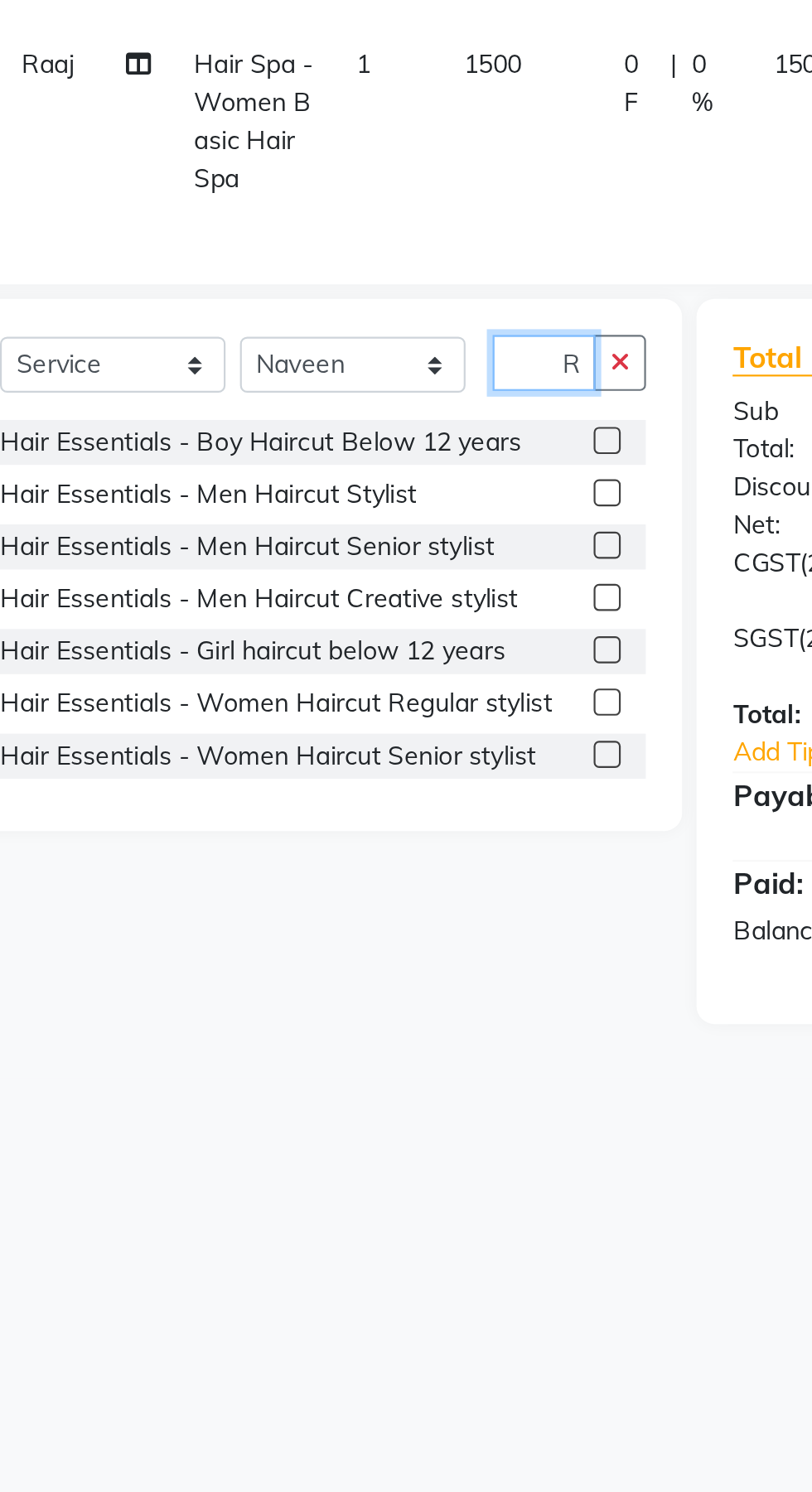
click at [337, 452] on input "Root" at bounding box center [324, 451] width 47 height 26
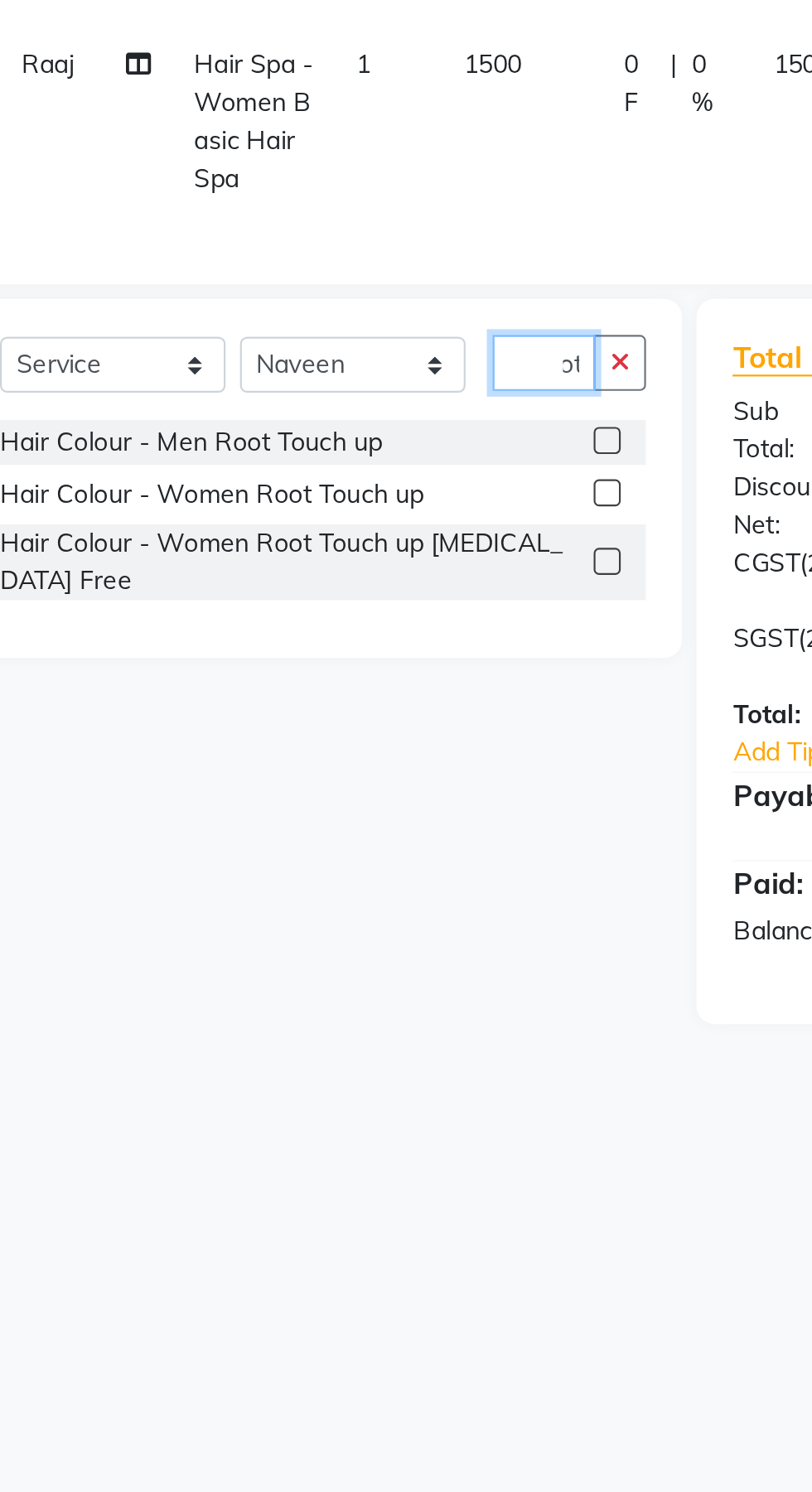
scroll to position [0, 20]
type input "Root"
click at [352, 511] on label at bounding box center [353, 511] width 13 height 13
click at [352, 511] on input "checkbox" at bounding box center [353, 512] width 11 height 11
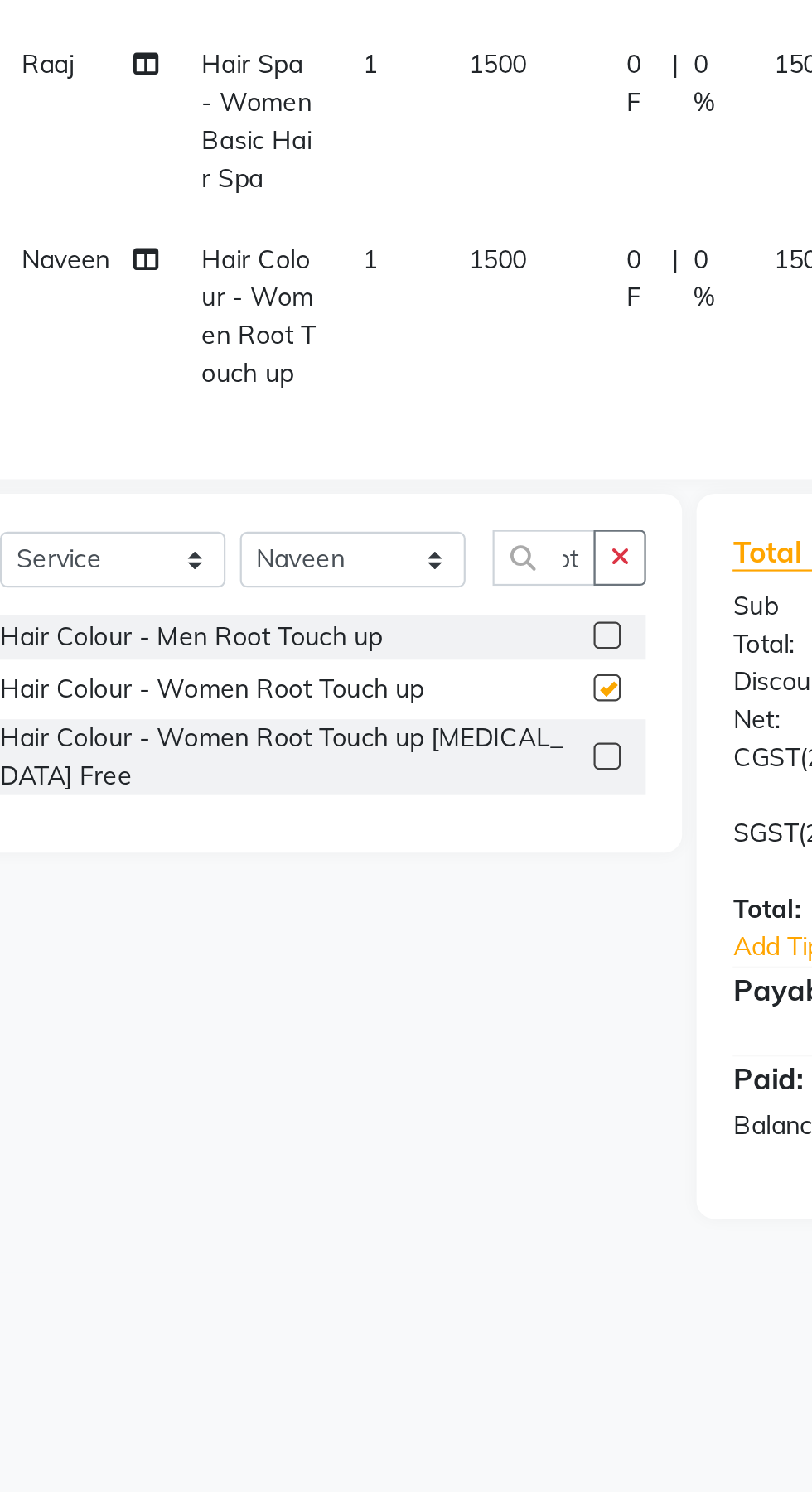
scroll to position [0, 0]
checkbox input "false"
click at [360, 543] on icon "button" at bounding box center [358, 540] width 9 height 12
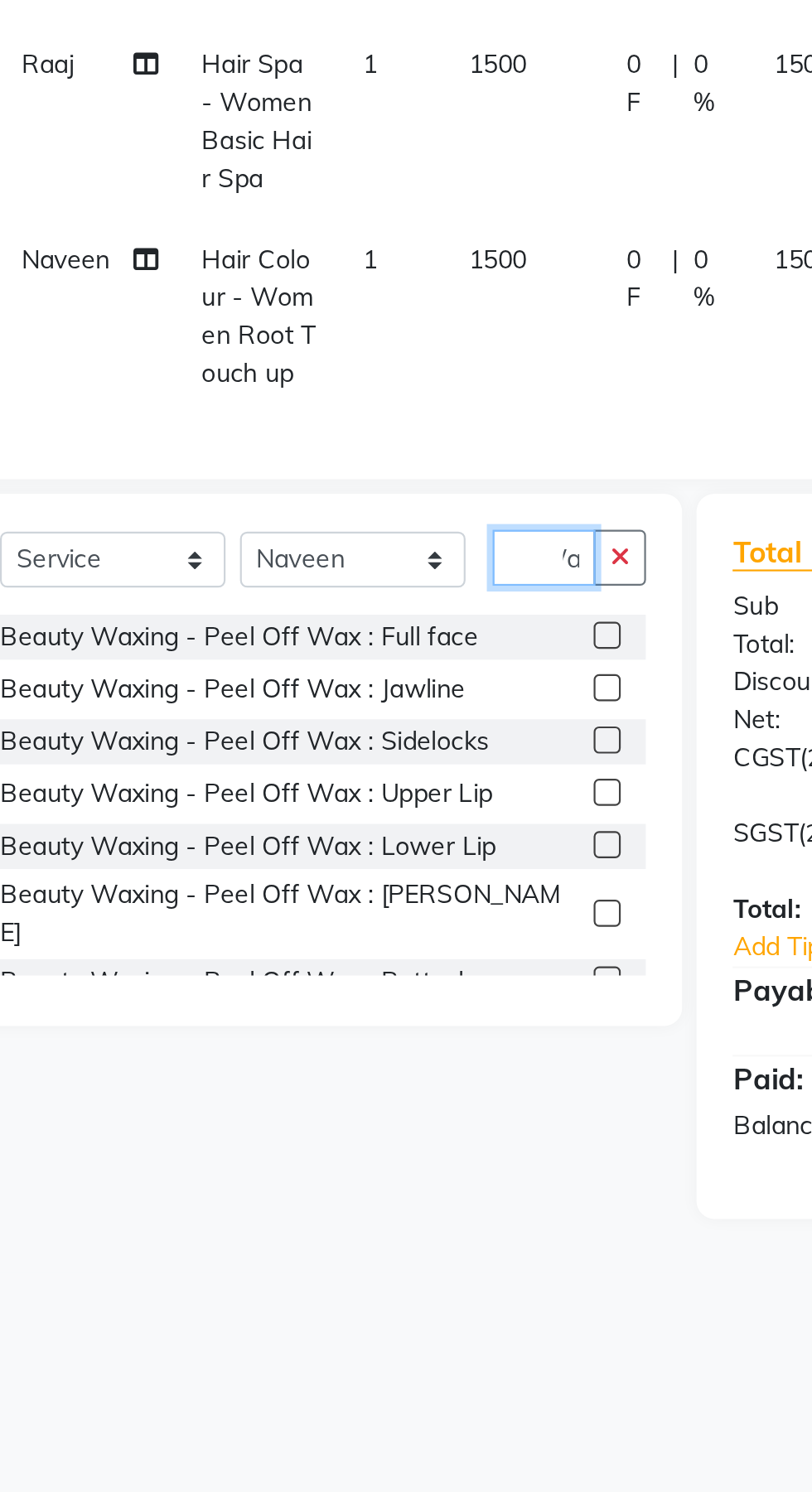
scroll to position [0, 17]
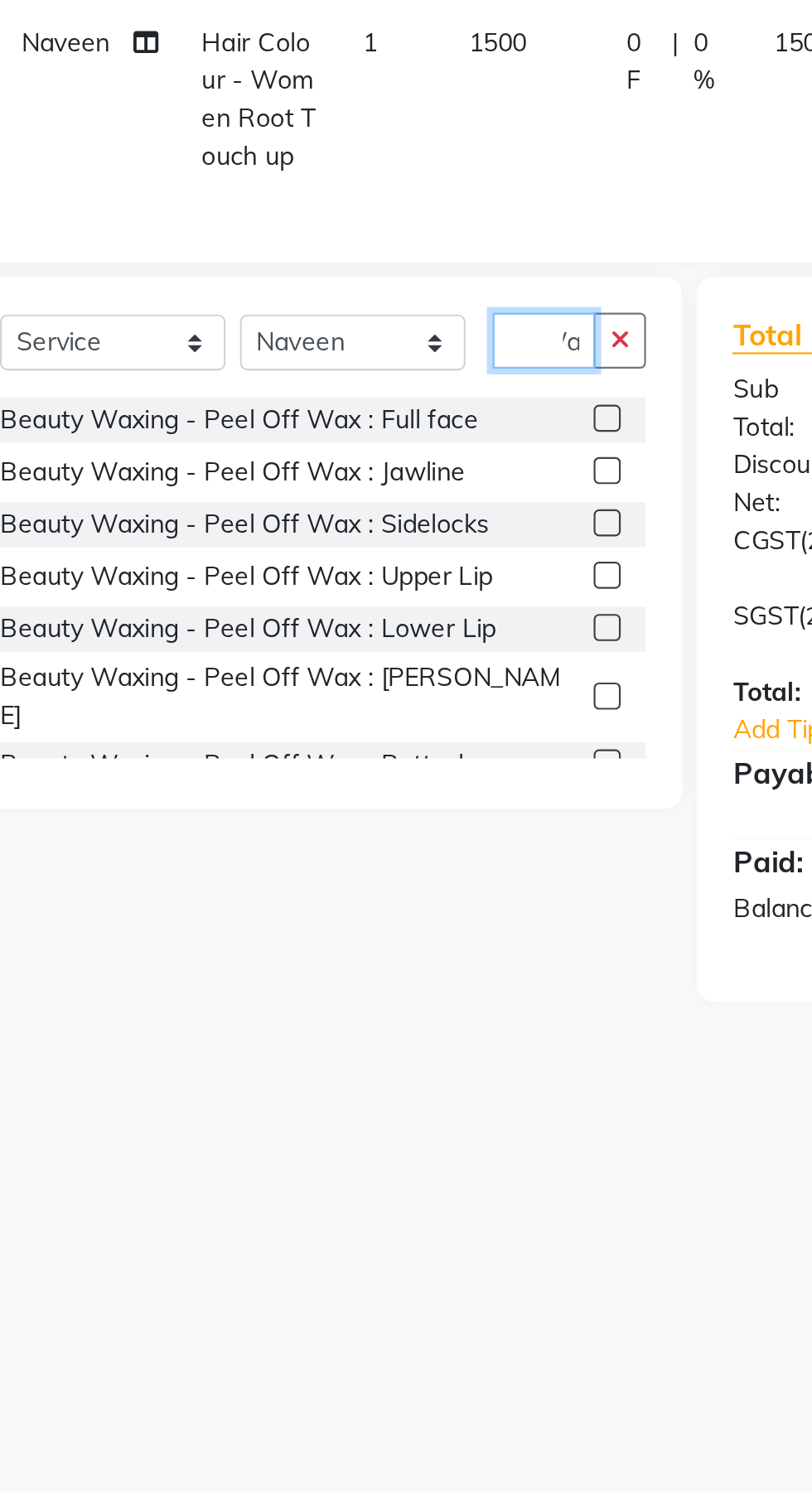
type input "W"
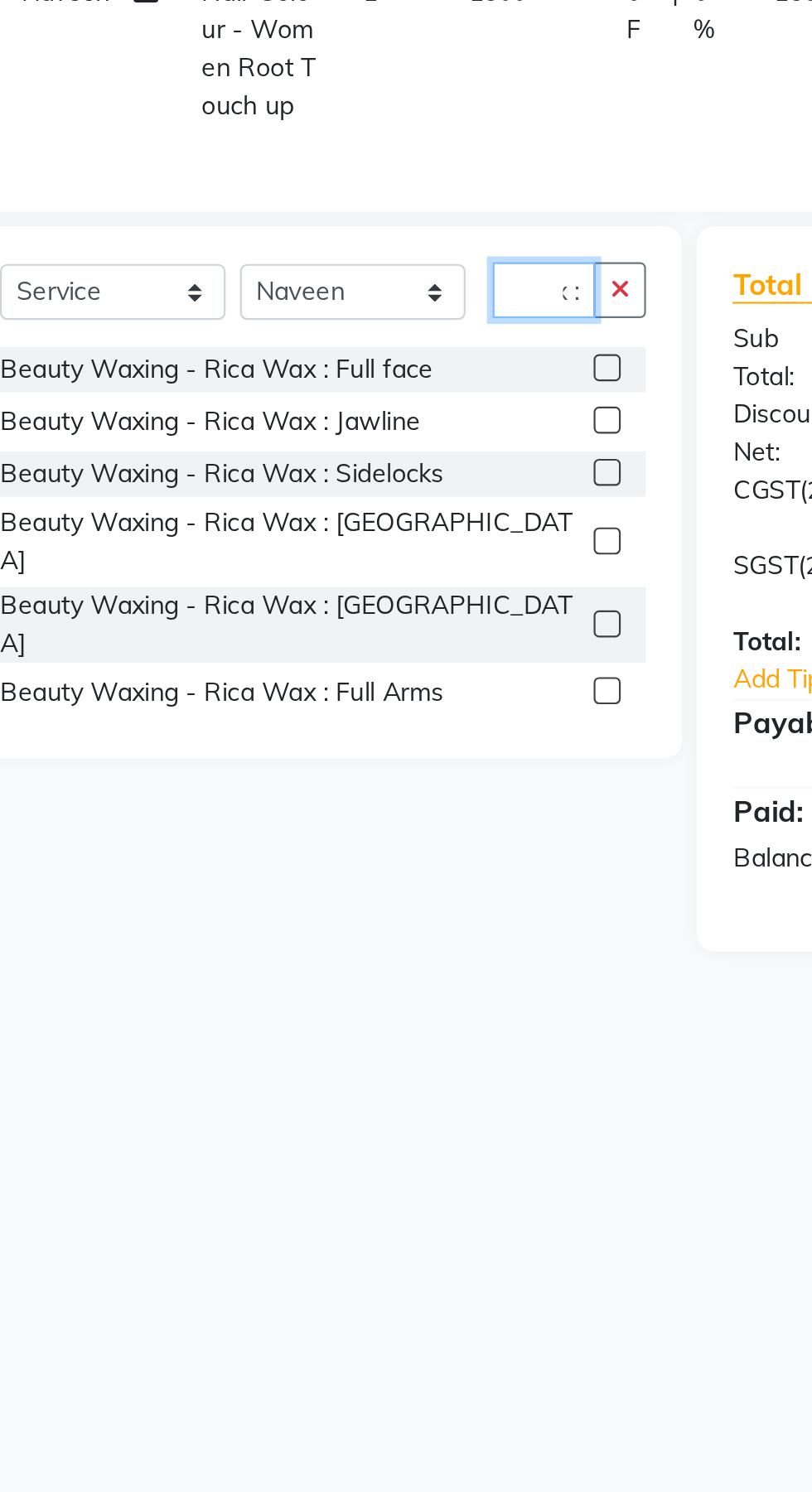
scroll to position [0, 50]
type input "Rica wax :"
click at [352, 719] on label at bounding box center [353, 725] width 13 height 13
click at [352, 720] on input "checkbox" at bounding box center [353, 725] width 11 height 11
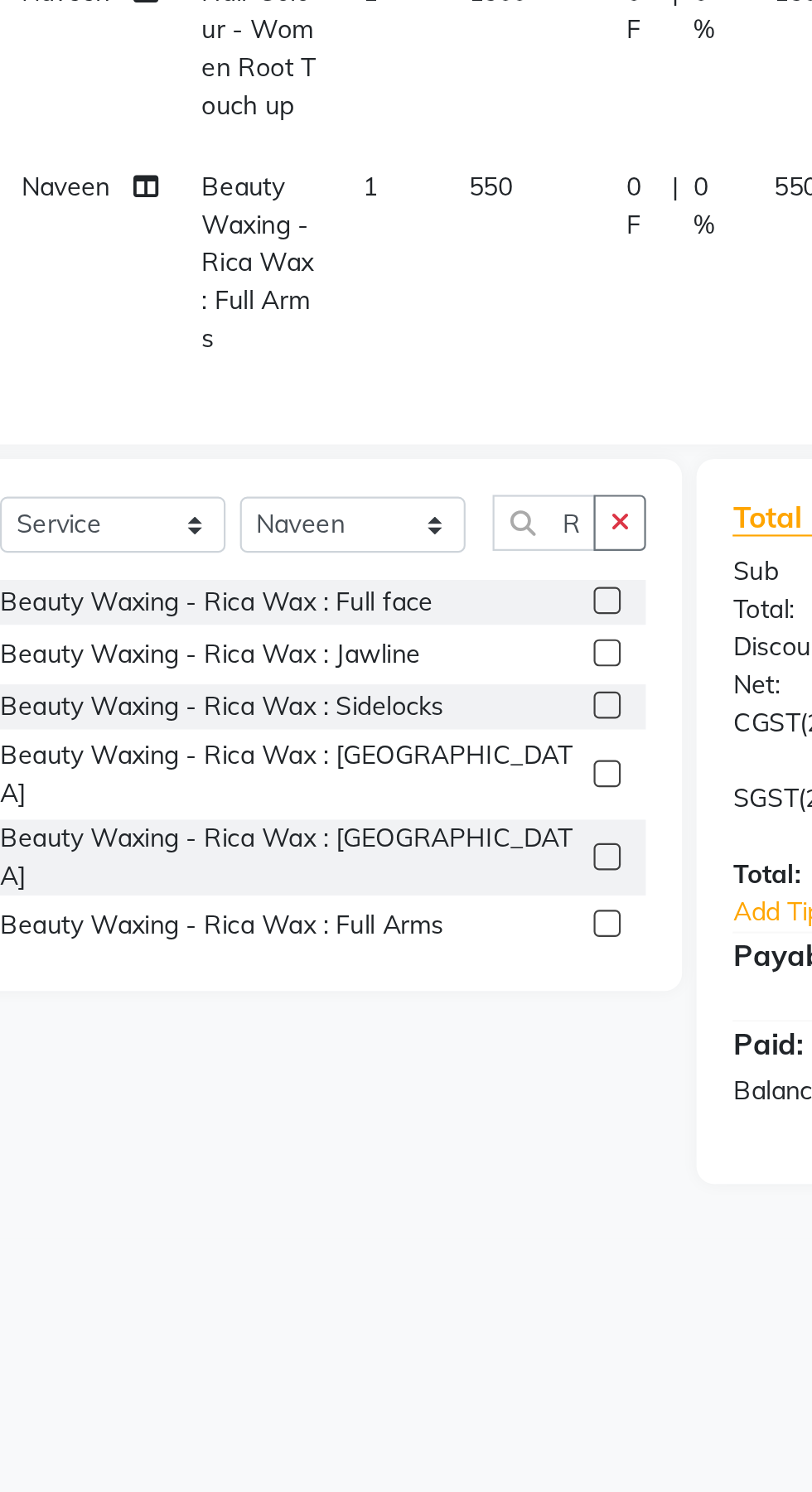
checkbox input "false"
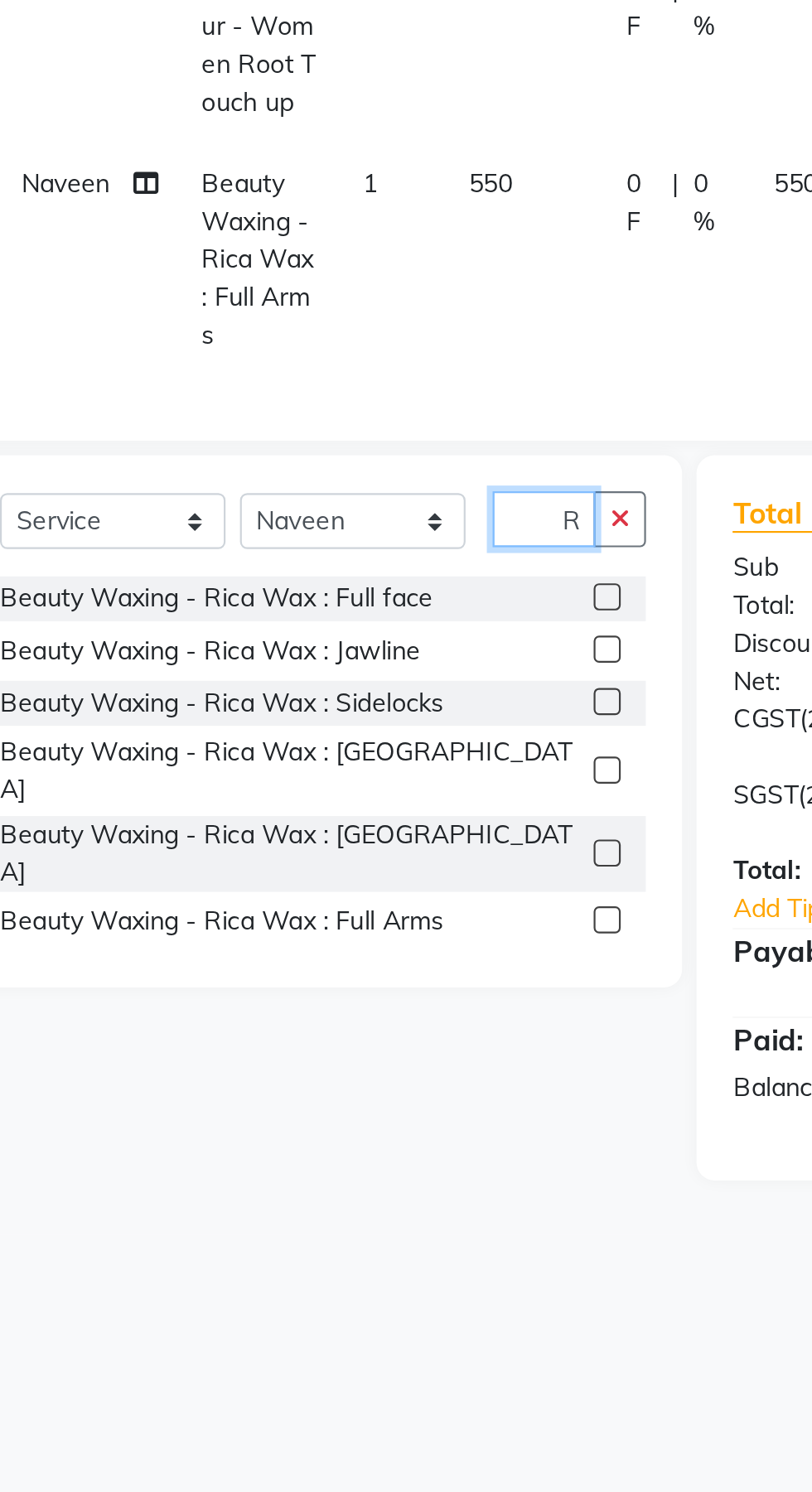
click at [337, 644] on input "Rica wax :" at bounding box center [324, 647] width 47 height 26
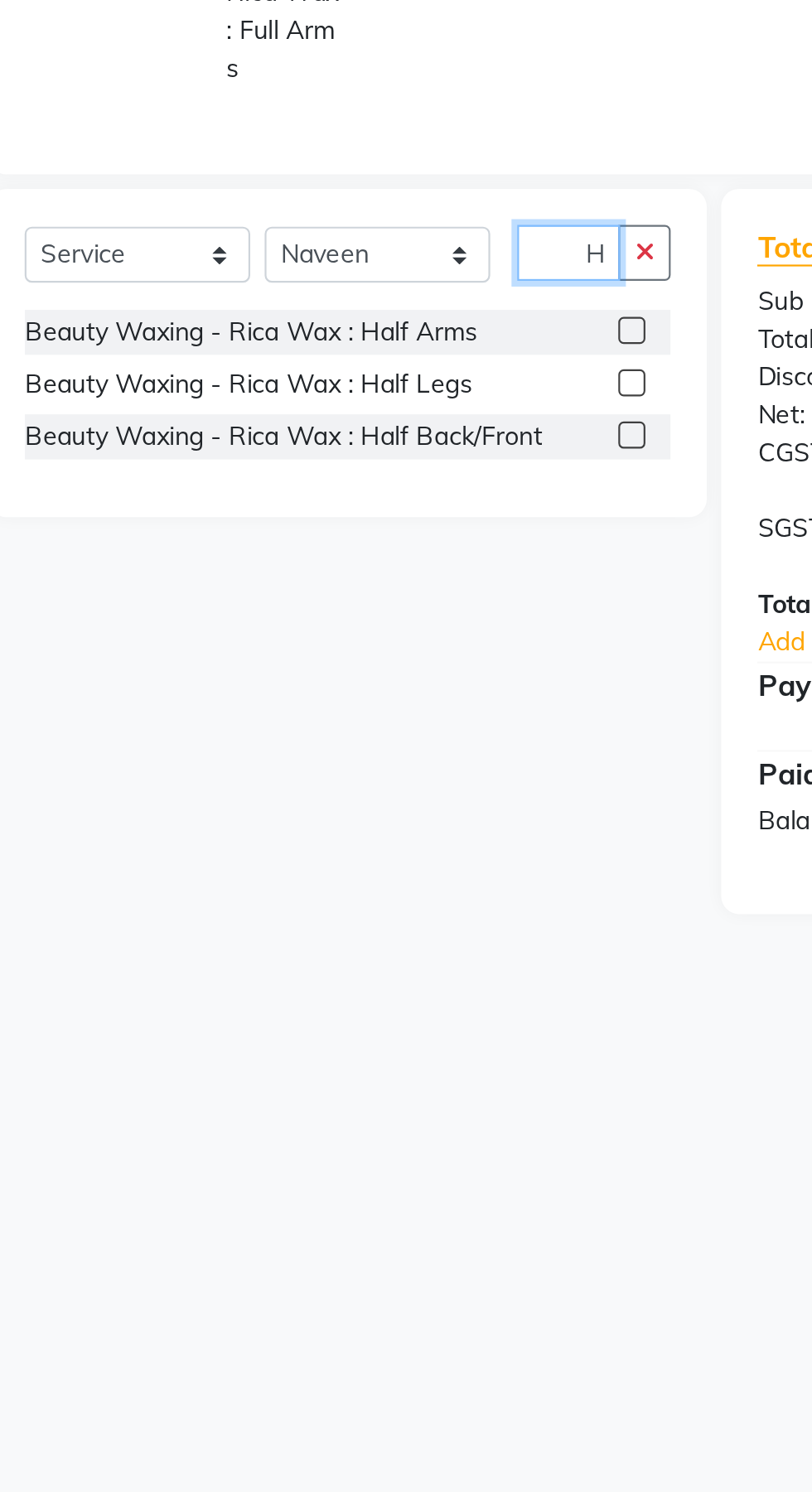
scroll to position [0, 66]
type input "Rica wax : Ha"
click at [352, 708] on label at bounding box center [353, 707] width 13 height 13
click at [352, 708] on input "checkbox" at bounding box center [353, 708] width 11 height 11
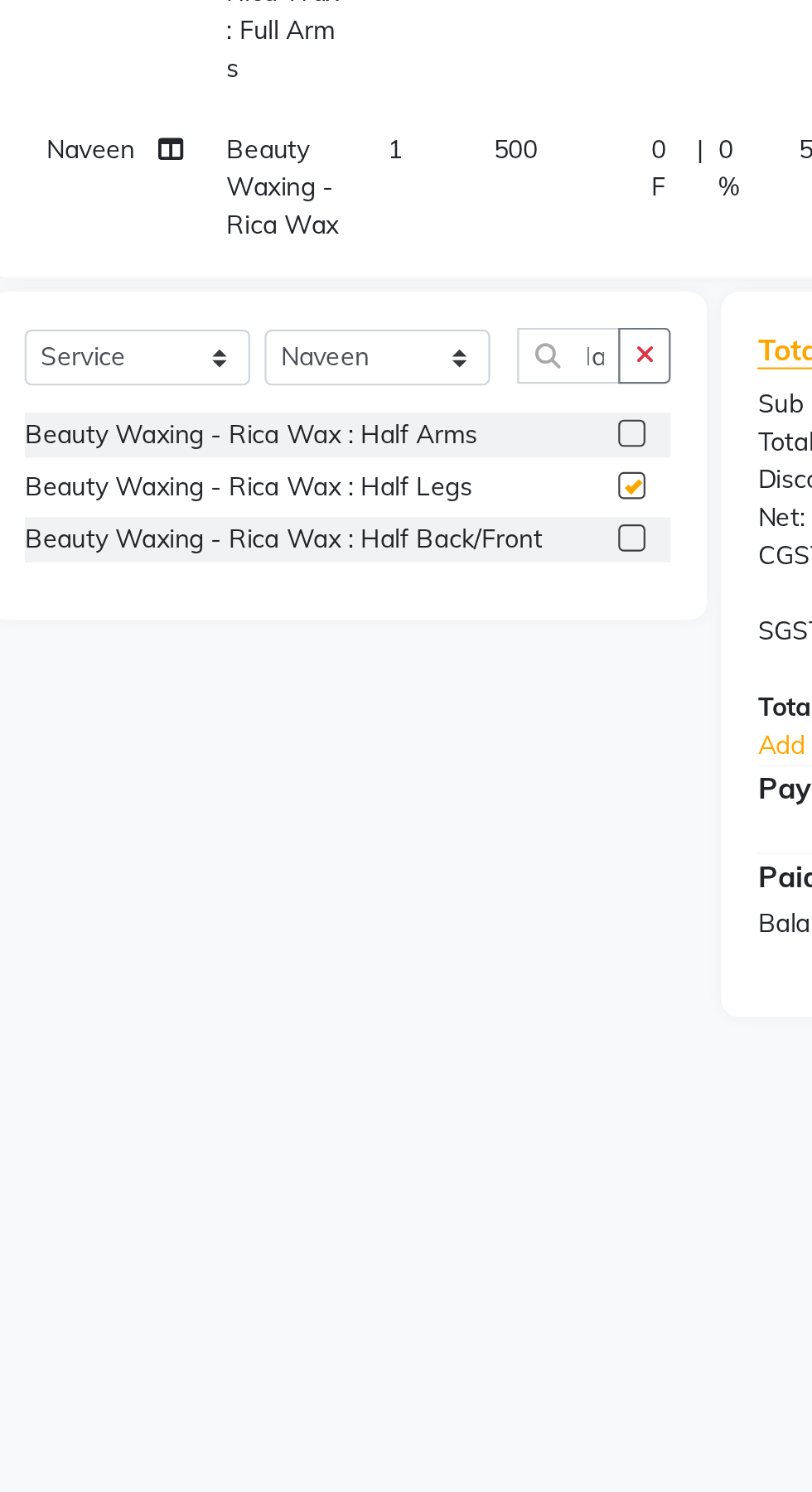
scroll to position [0, 0]
checkbox input "false"
click at [337, 694] on input "Rica wax : Ha" at bounding box center [324, 694] width 47 height 26
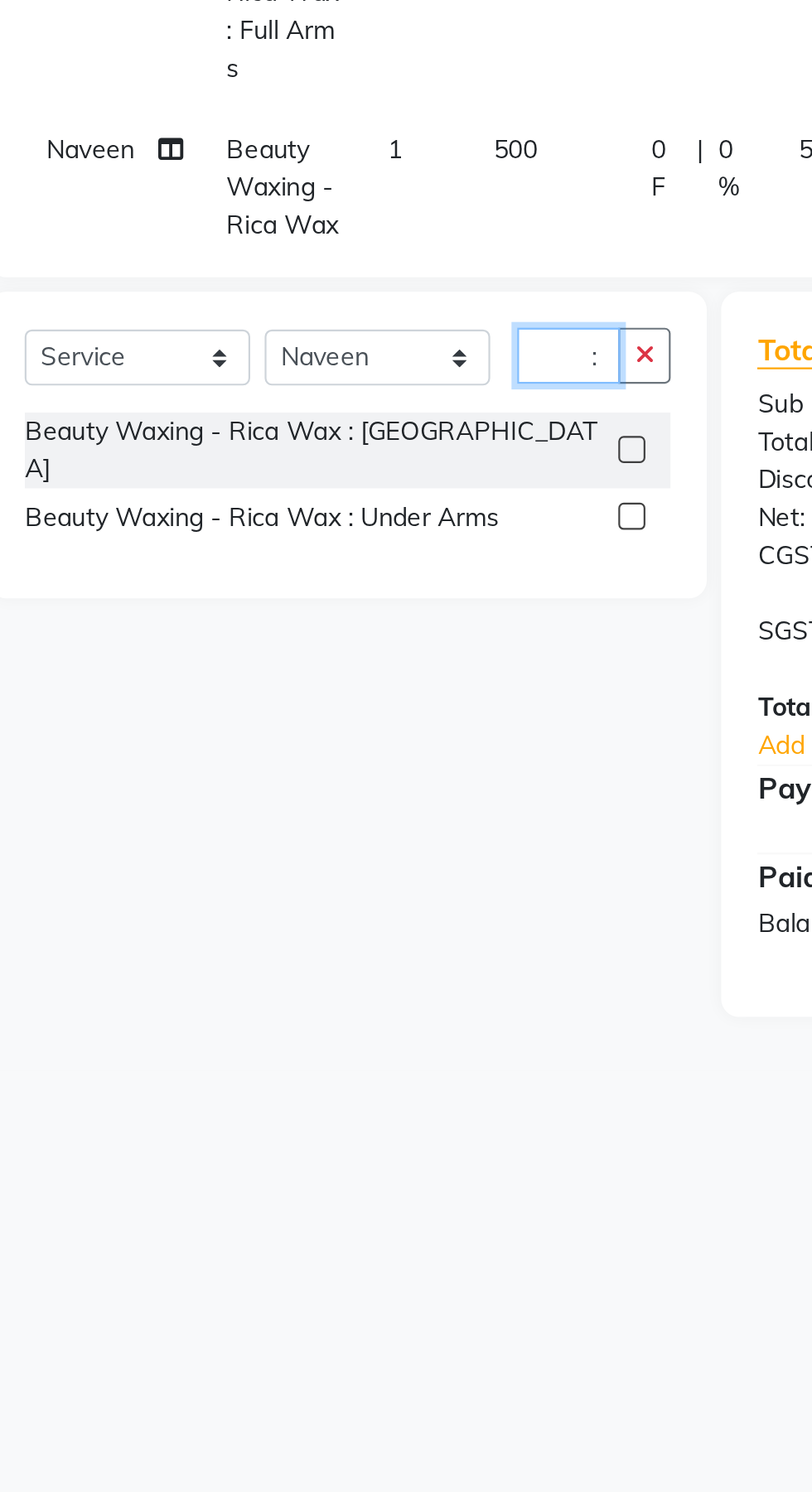
scroll to position [0, 56]
type input "Rica wax : u"
click at [352, 762] on label at bounding box center [353, 768] width 13 height 13
click at [352, 764] on input "checkbox" at bounding box center [353, 769] width 11 height 11
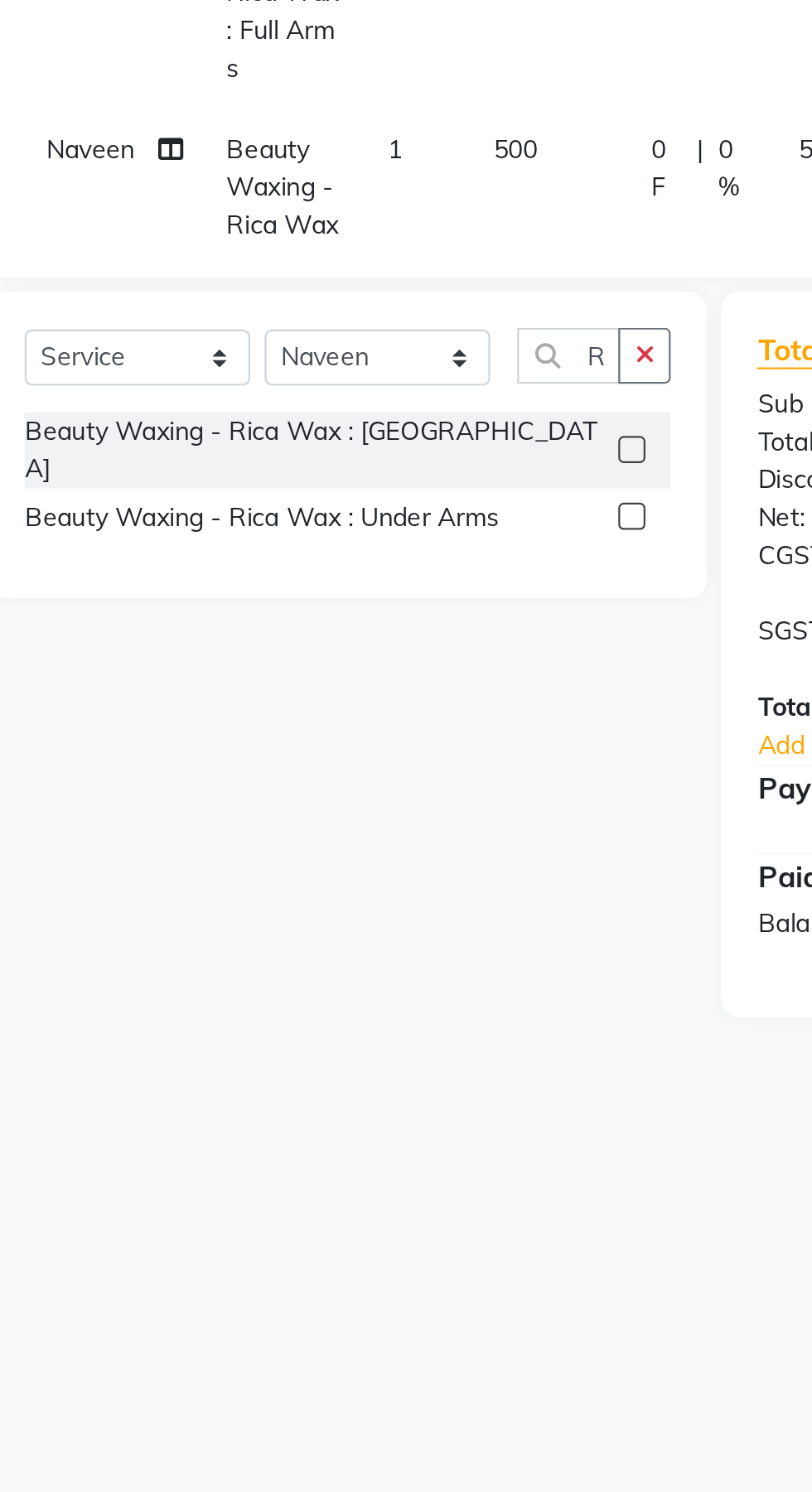
checkbox input "false"
click at [361, 695] on icon "button" at bounding box center [358, 694] width 9 height 12
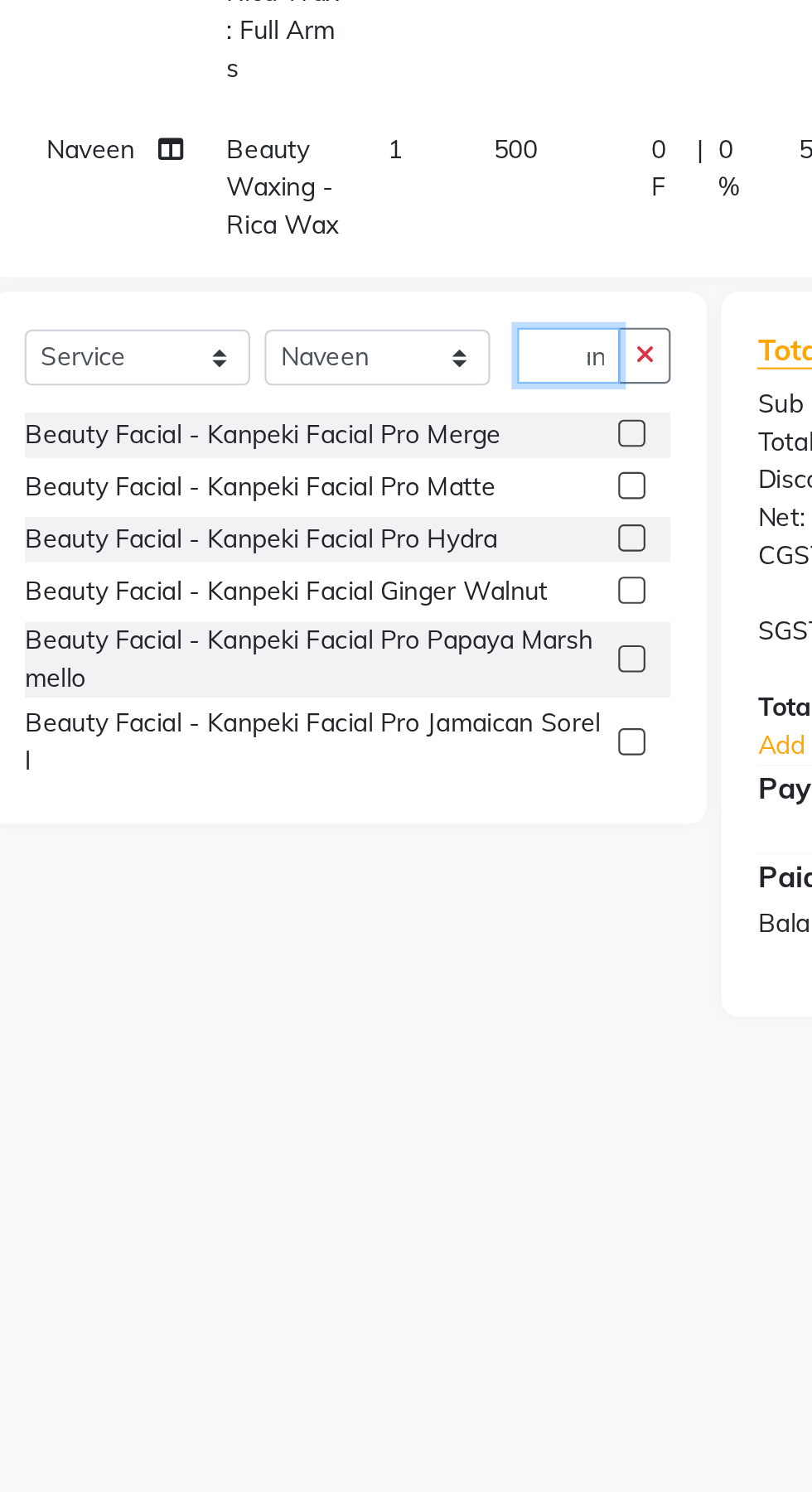
scroll to position [0, 20]
type input "Kanp"
click at [352, 730] on label at bounding box center [353, 730] width 13 height 13
click at [352, 730] on input "checkbox" at bounding box center [353, 730] width 11 height 11
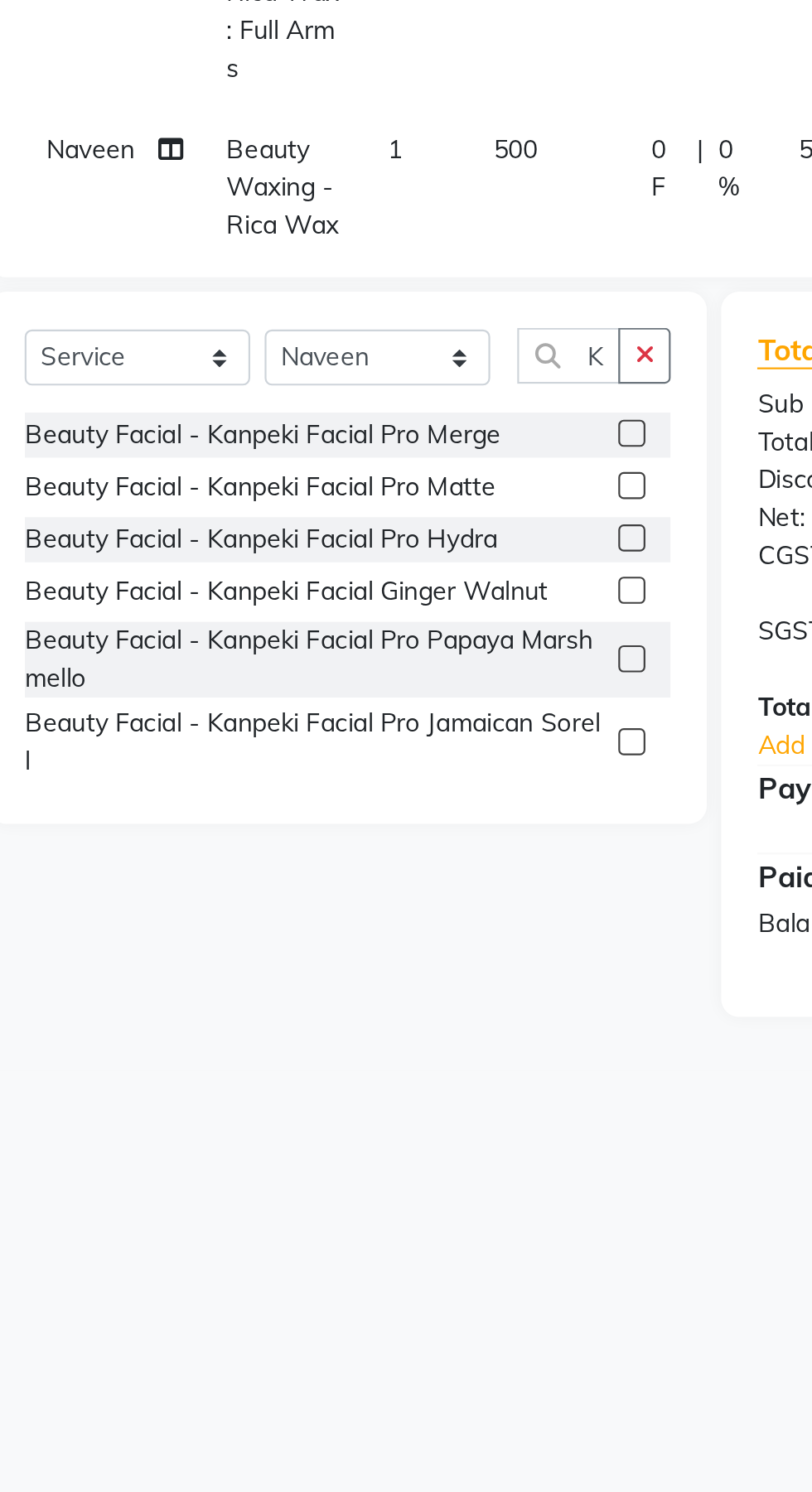
checkbox input "false"
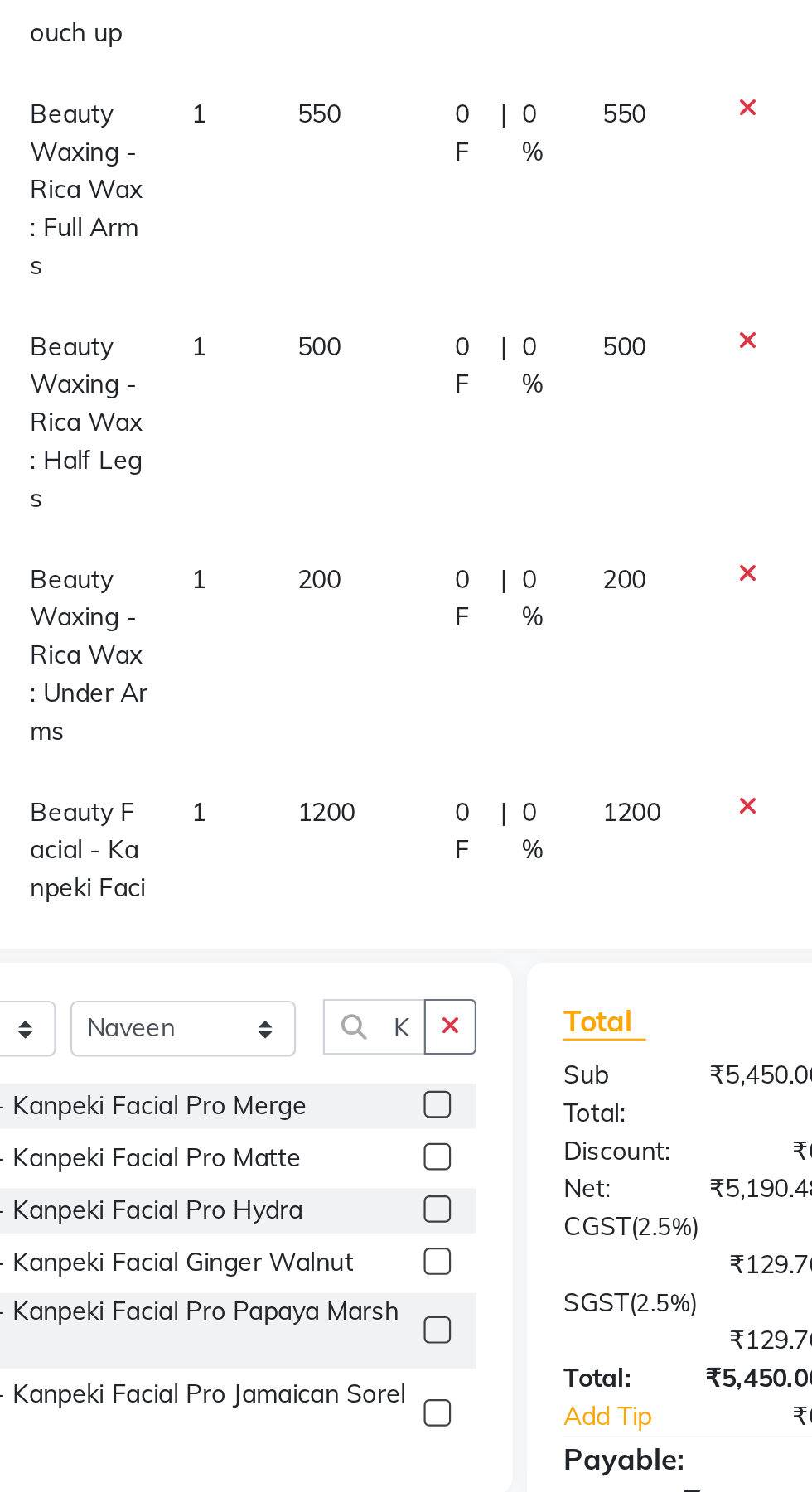
scroll to position [273, 0]
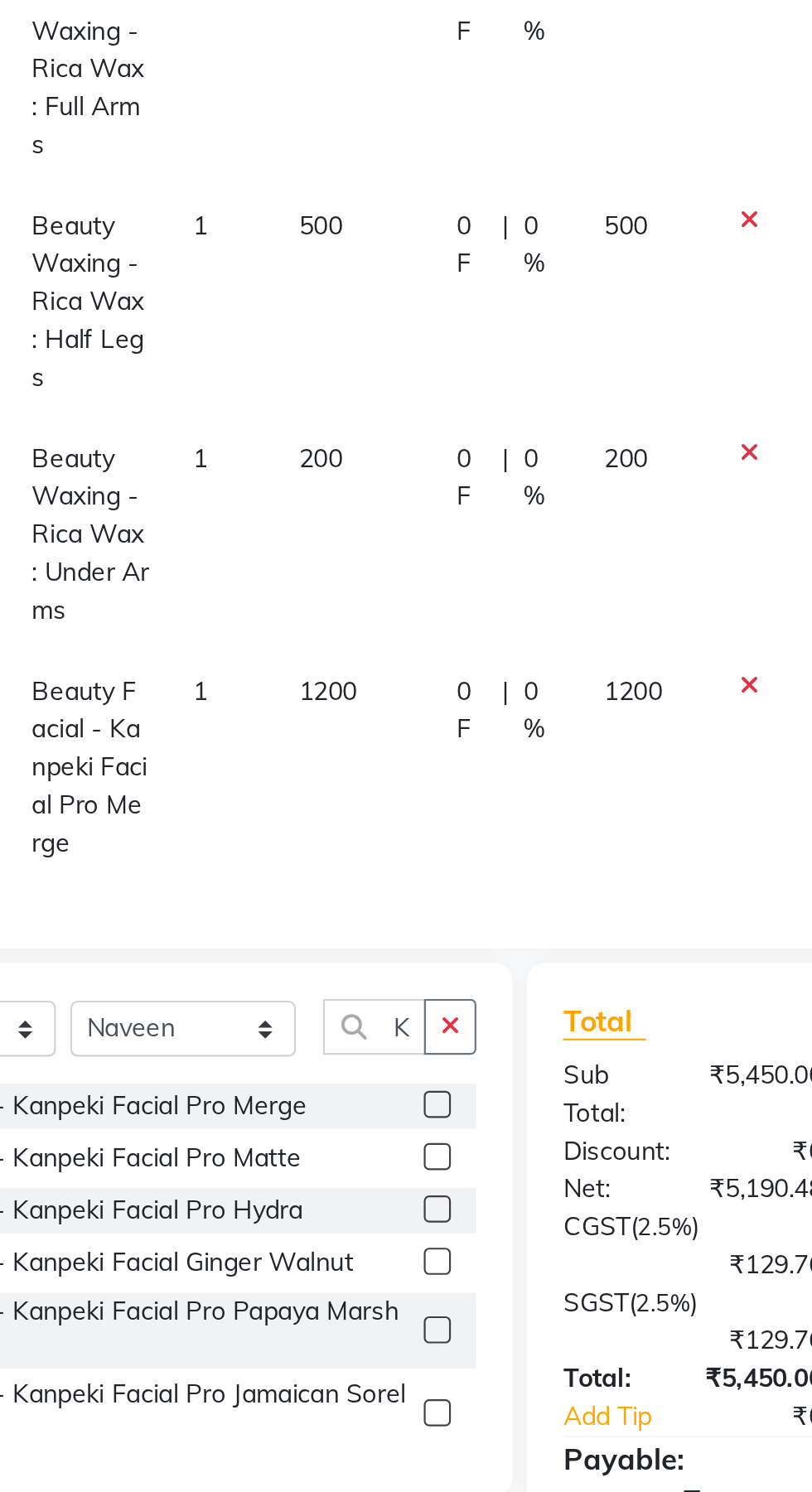
click at [303, 539] on span "1200" at bounding box center [304, 540] width 27 height 15
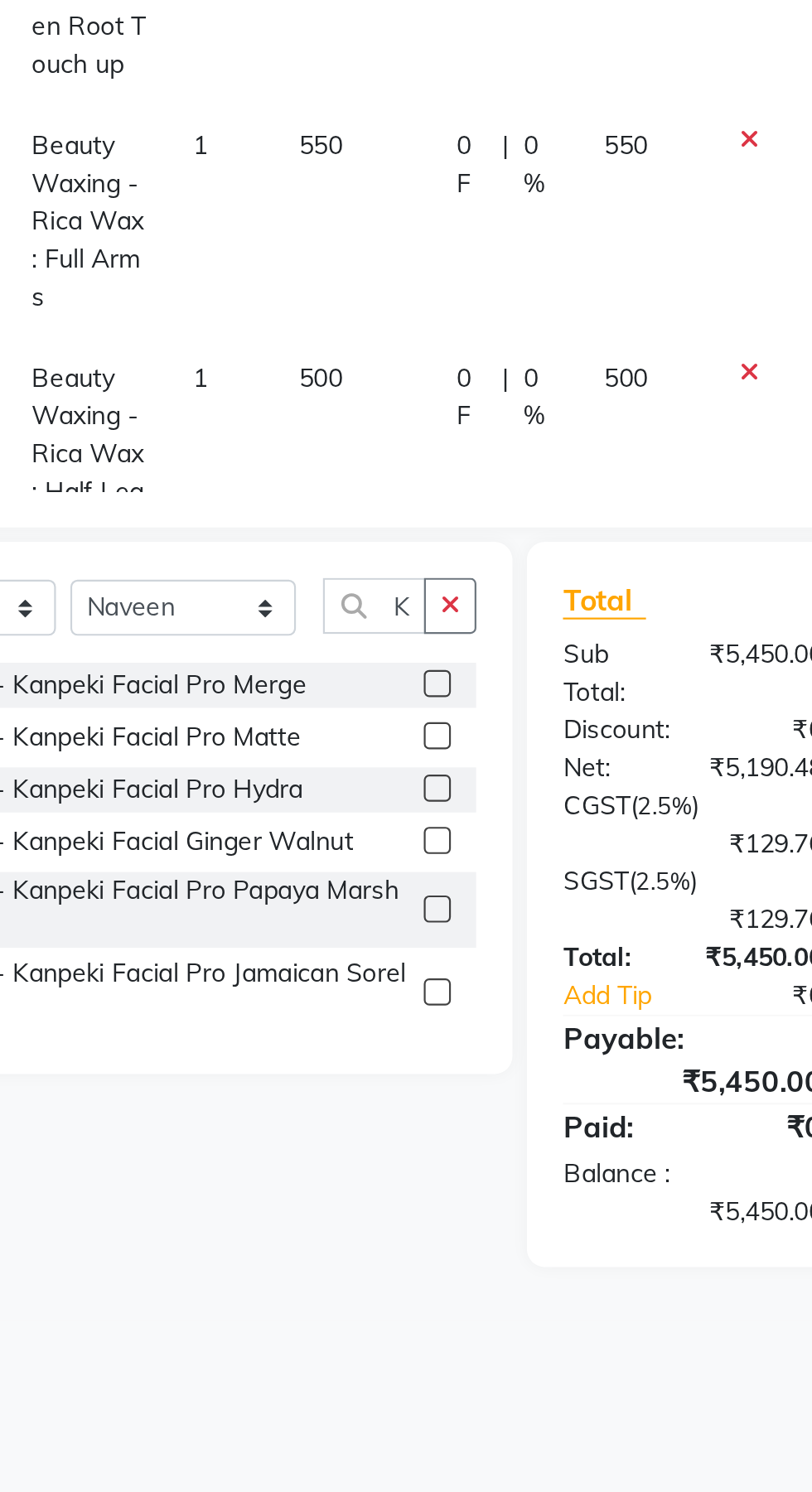
select select "88211"
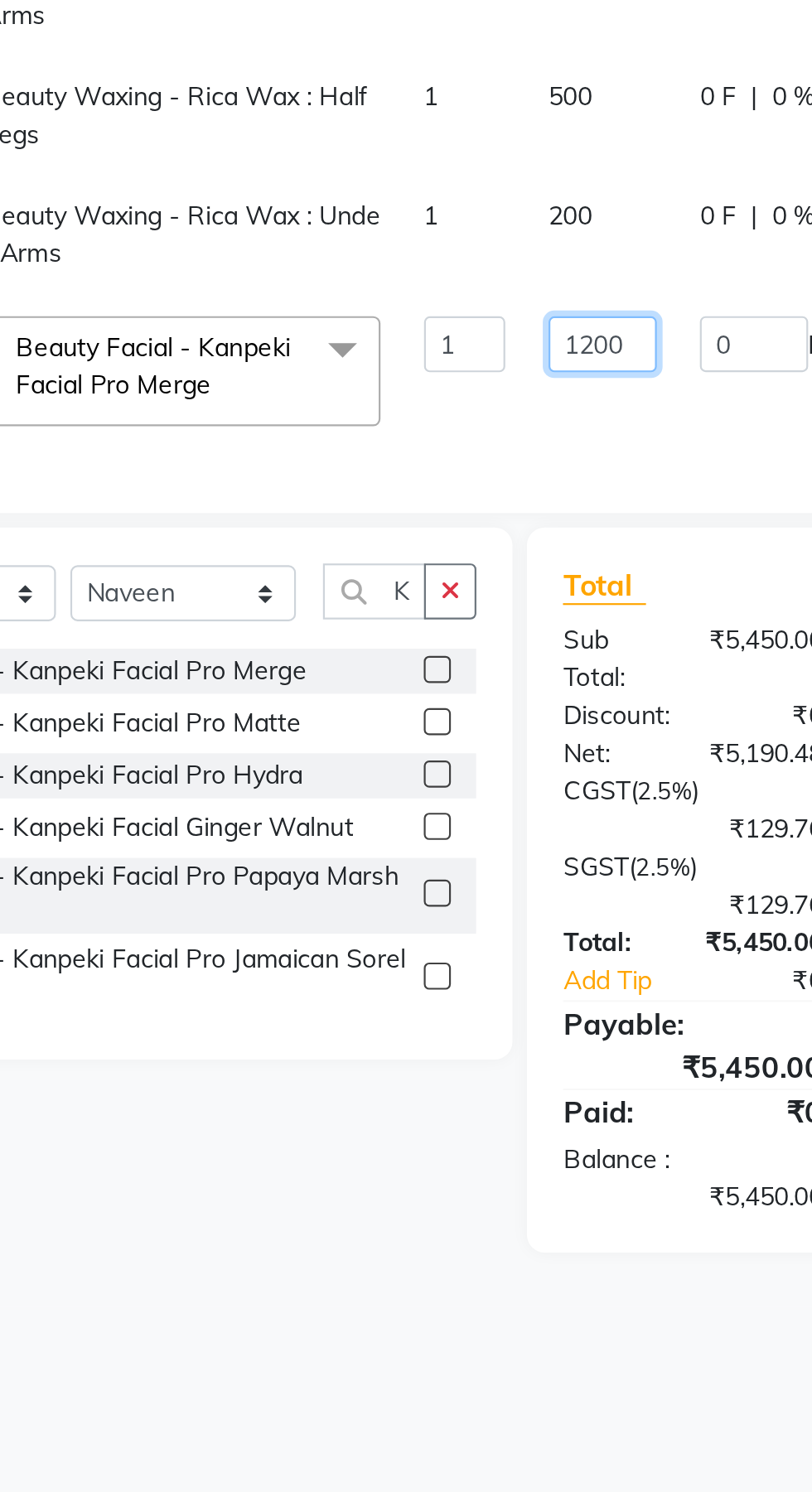
click at [425, 582] on input "1200" at bounding box center [428, 575] width 50 height 26
type input "2800"
click at [465, 643] on div "Client +91 7000164117 Date 04-10-2025 Invoice Number V/2025 V/2025-26 1080 Serv…" at bounding box center [302, 399] width 489 height 506
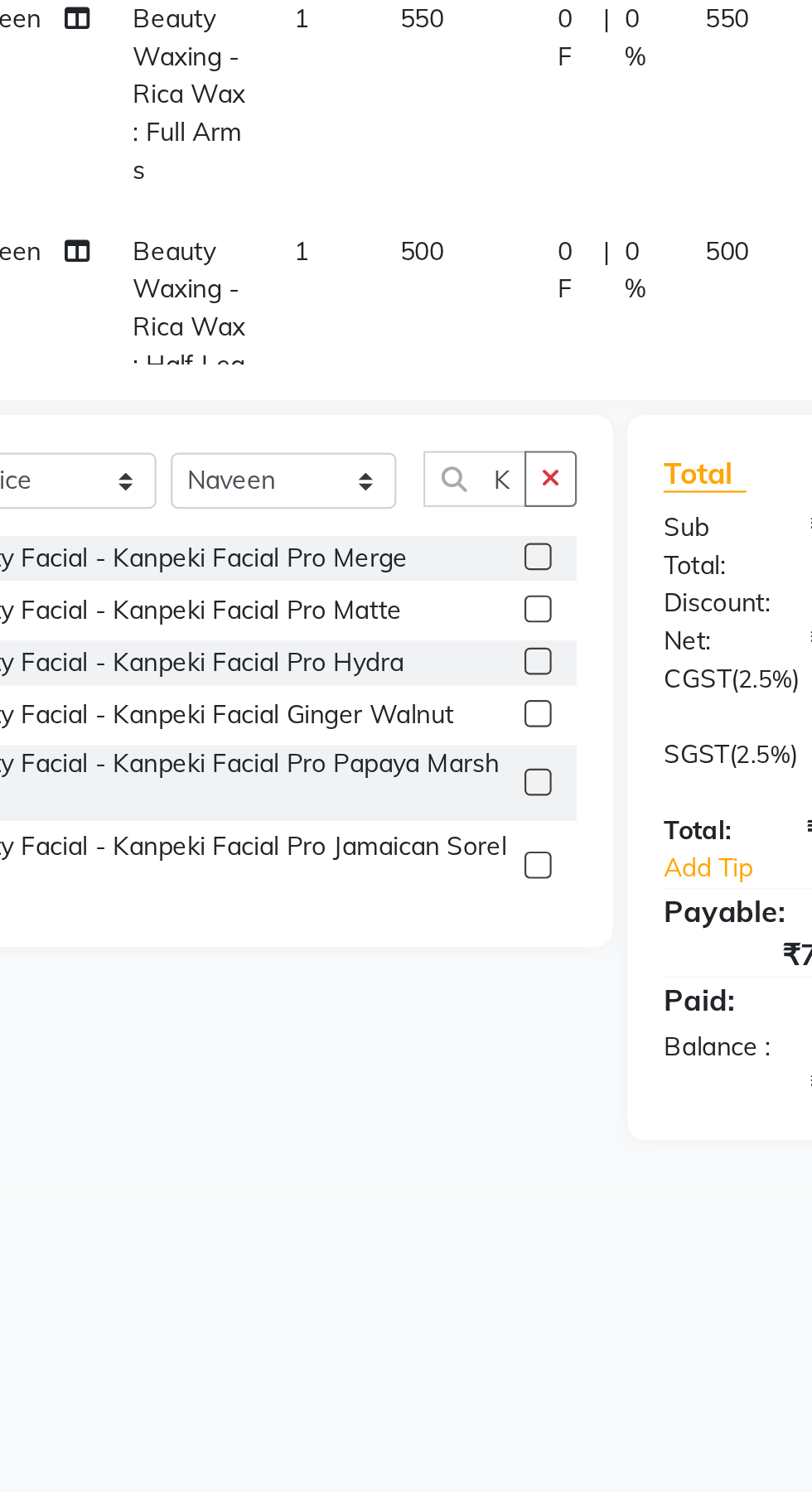
click at [357, 693] on icon "button" at bounding box center [358, 694] width 9 height 12
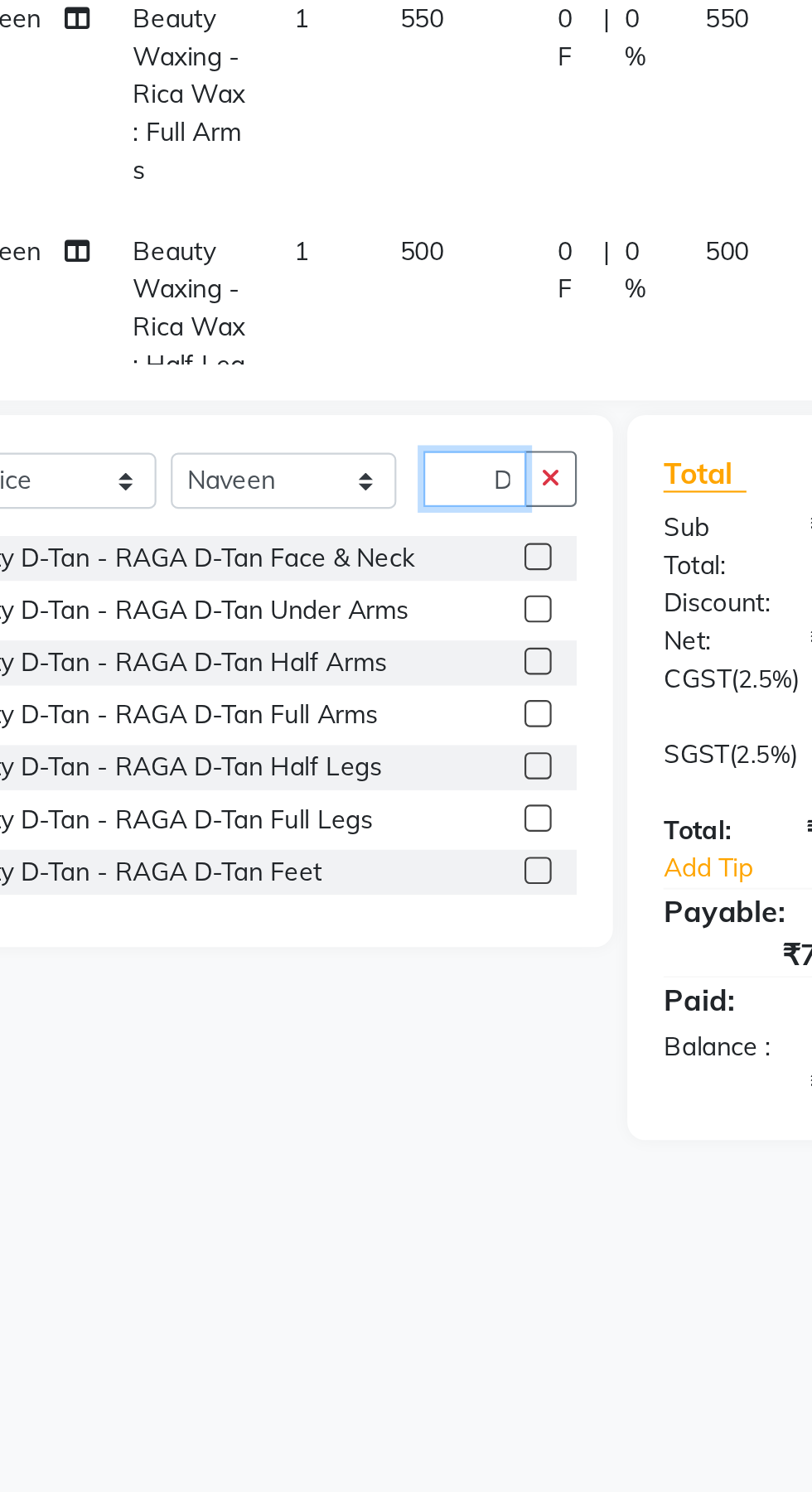
scroll to position [0, 5]
type input "D-"
click at [352, 730] on label at bounding box center [353, 730] width 13 height 13
click at [352, 730] on input "checkbox" at bounding box center [353, 730] width 11 height 11
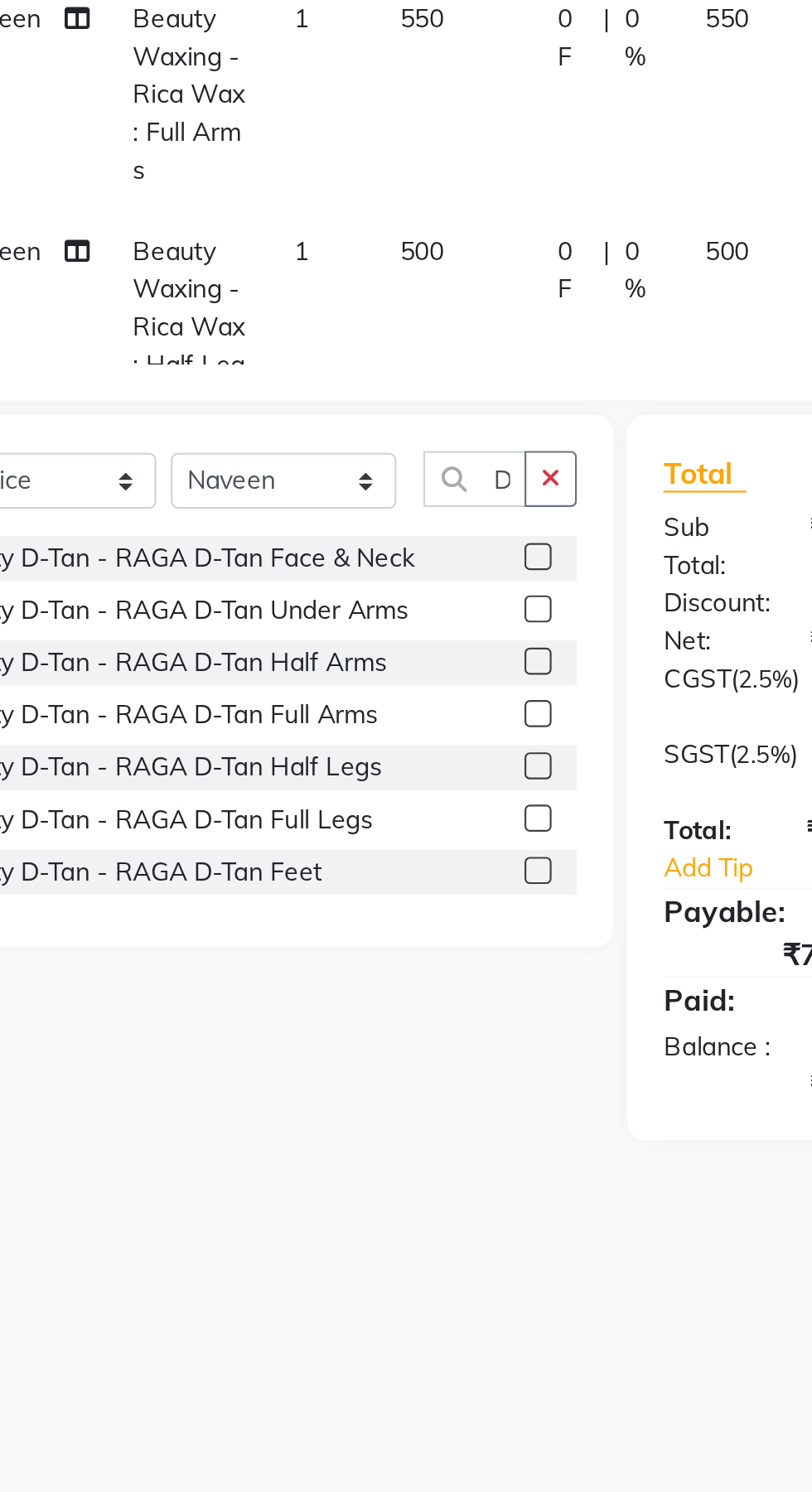
checkbox input "false"
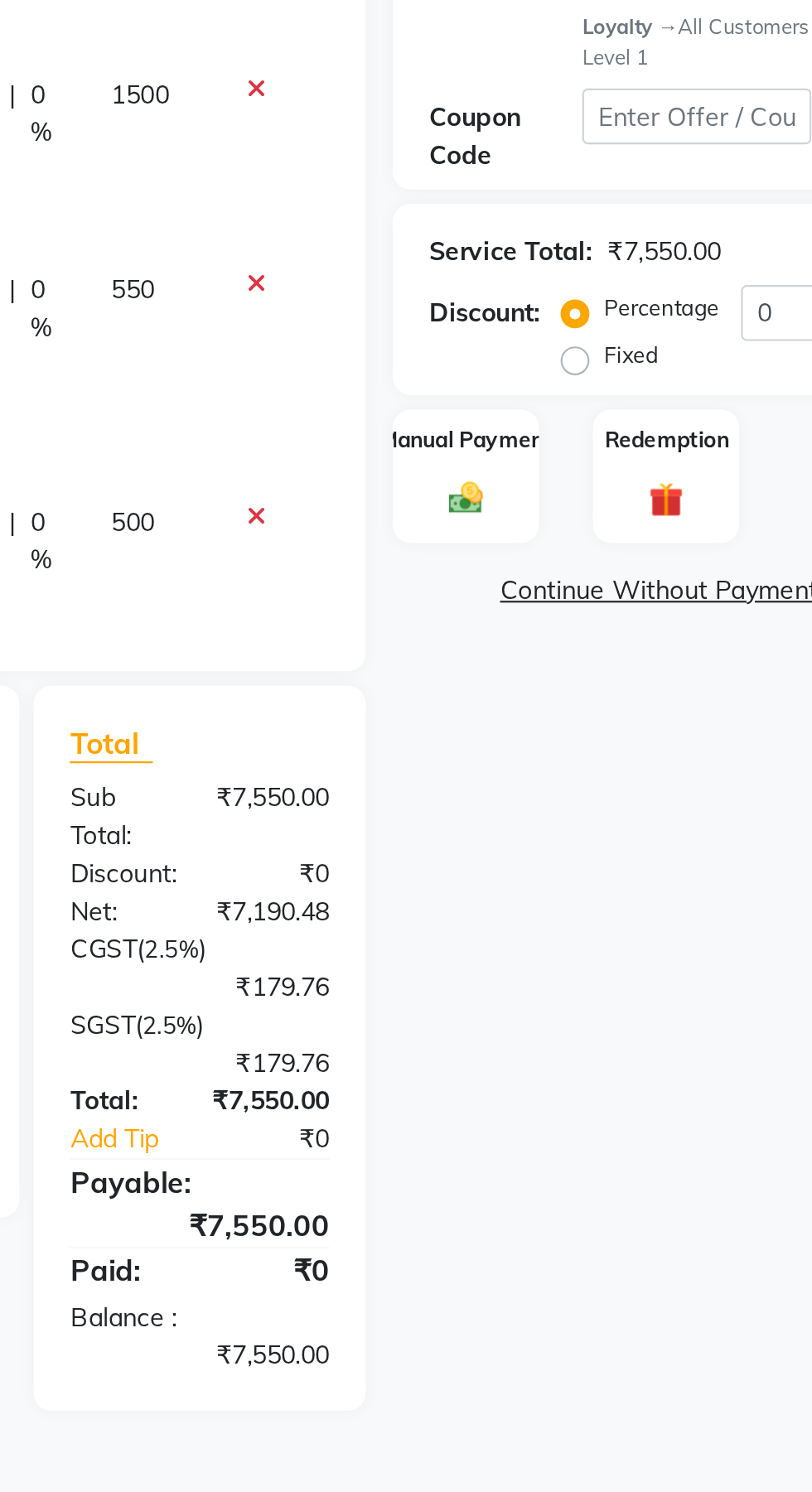
click at [589, 585] on img at bounding box center [592, 579] width 26 height 19
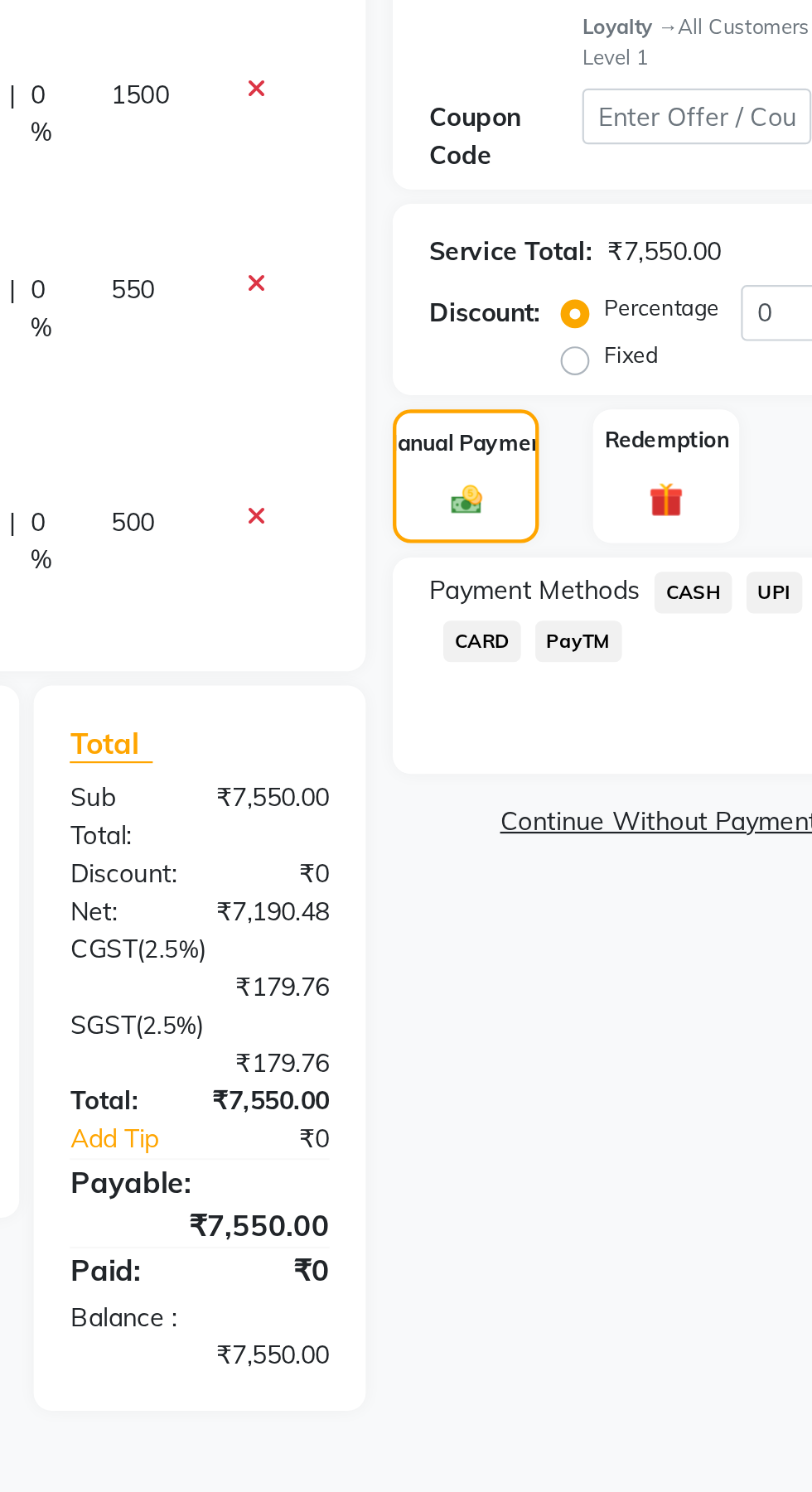
click at [735, 622] on span "UPI" at bounding box center [735, 623] width 26 height 19
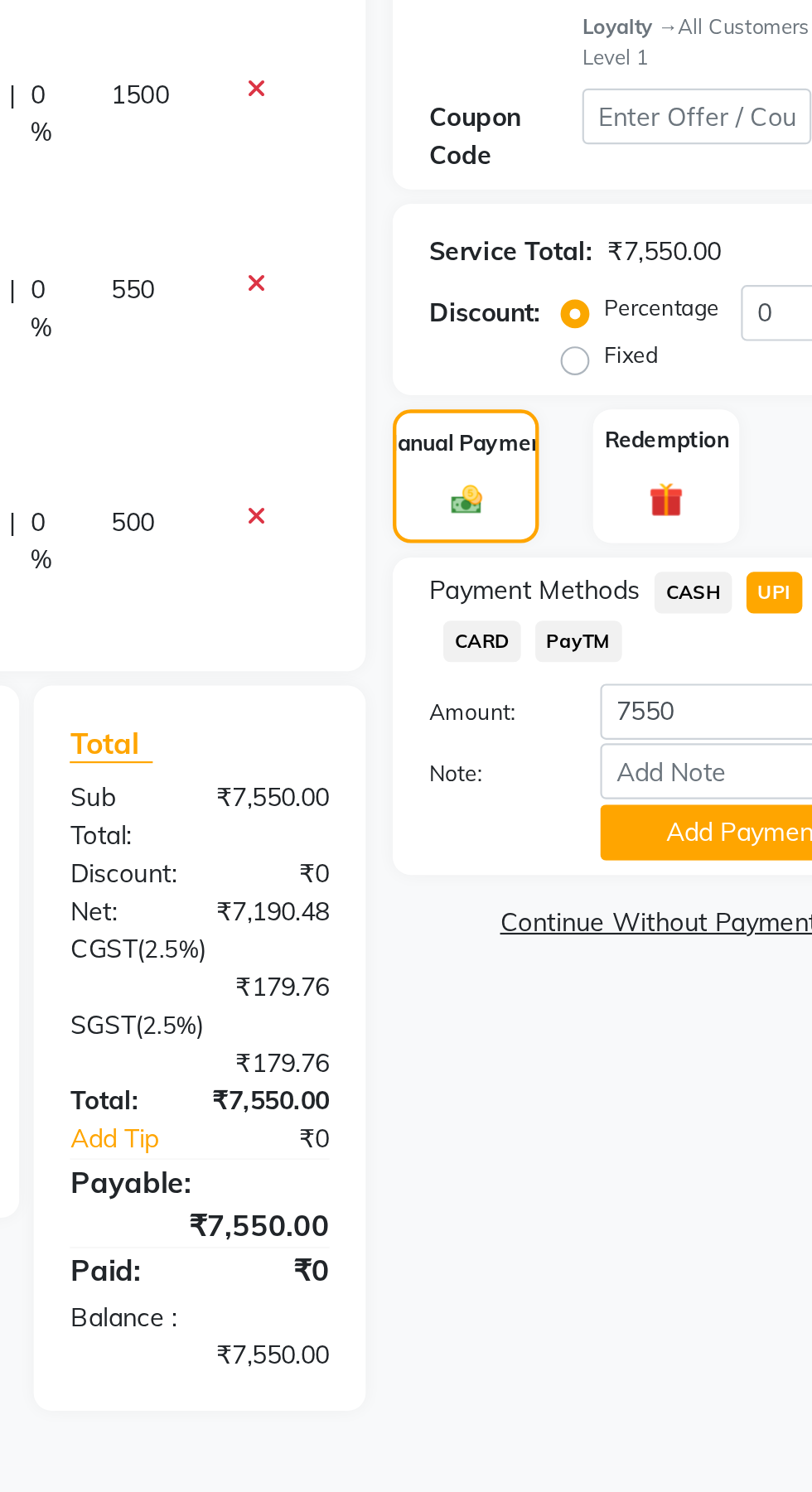
click at [708, 728] on button "Add Payment" at bounding box center [721, 733] width 133 height 26
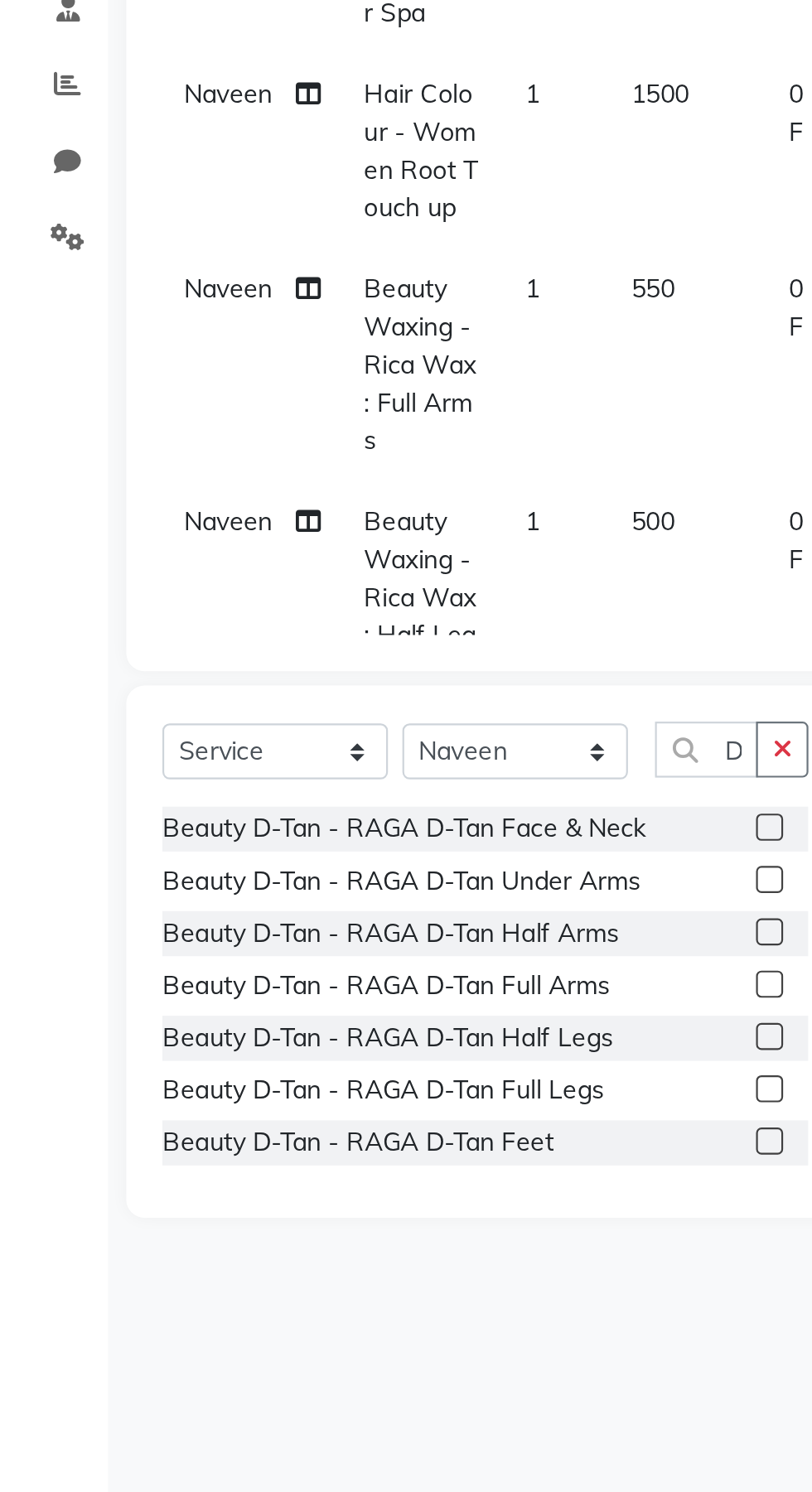
click at [102, 895] on div "Select Service Product Membership Package Voucher Prepaid Gift Card Select Styl…" at bounding box center [223, 788] width 330 height 244
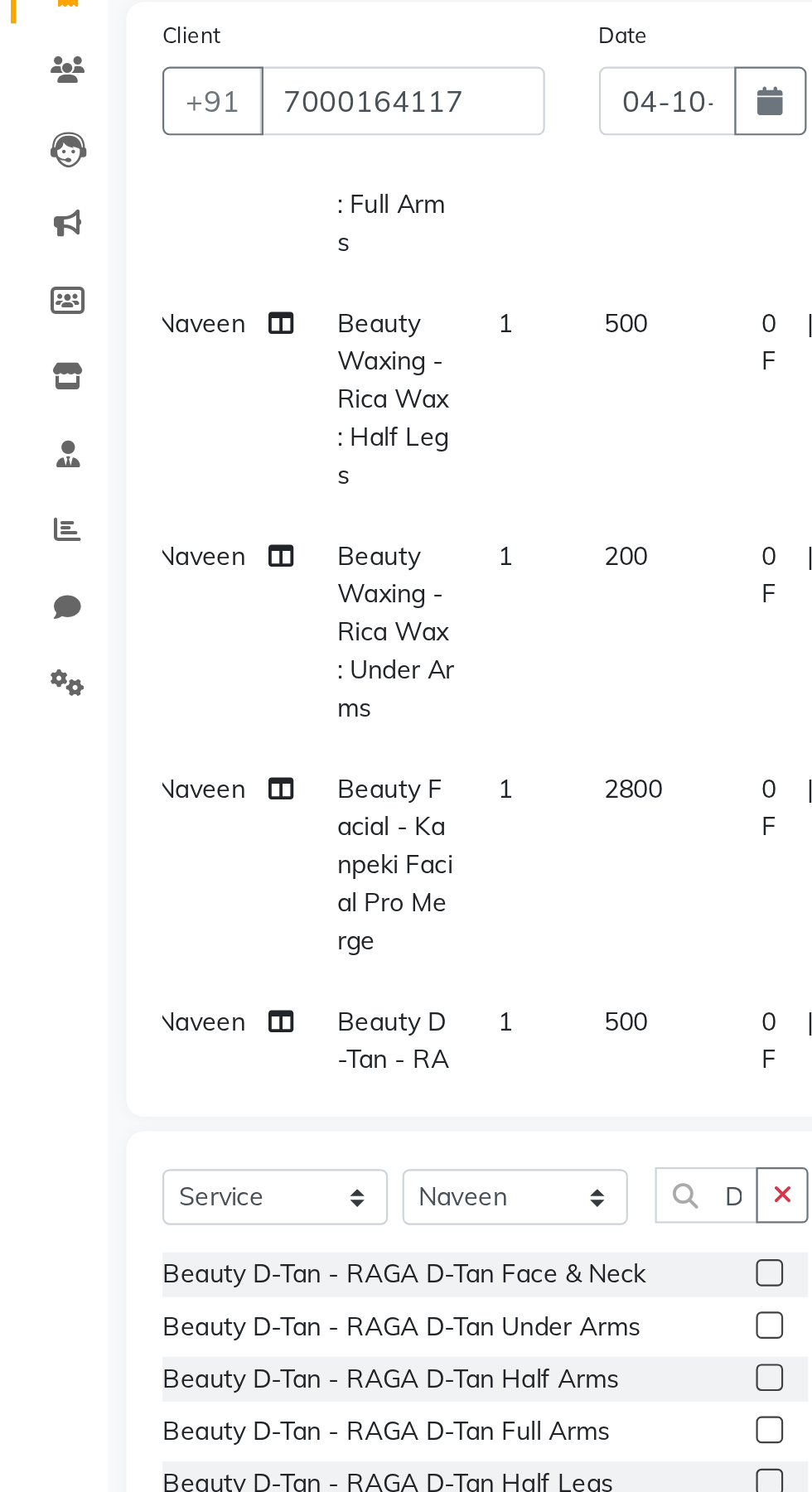
scroll to position [306, 13]
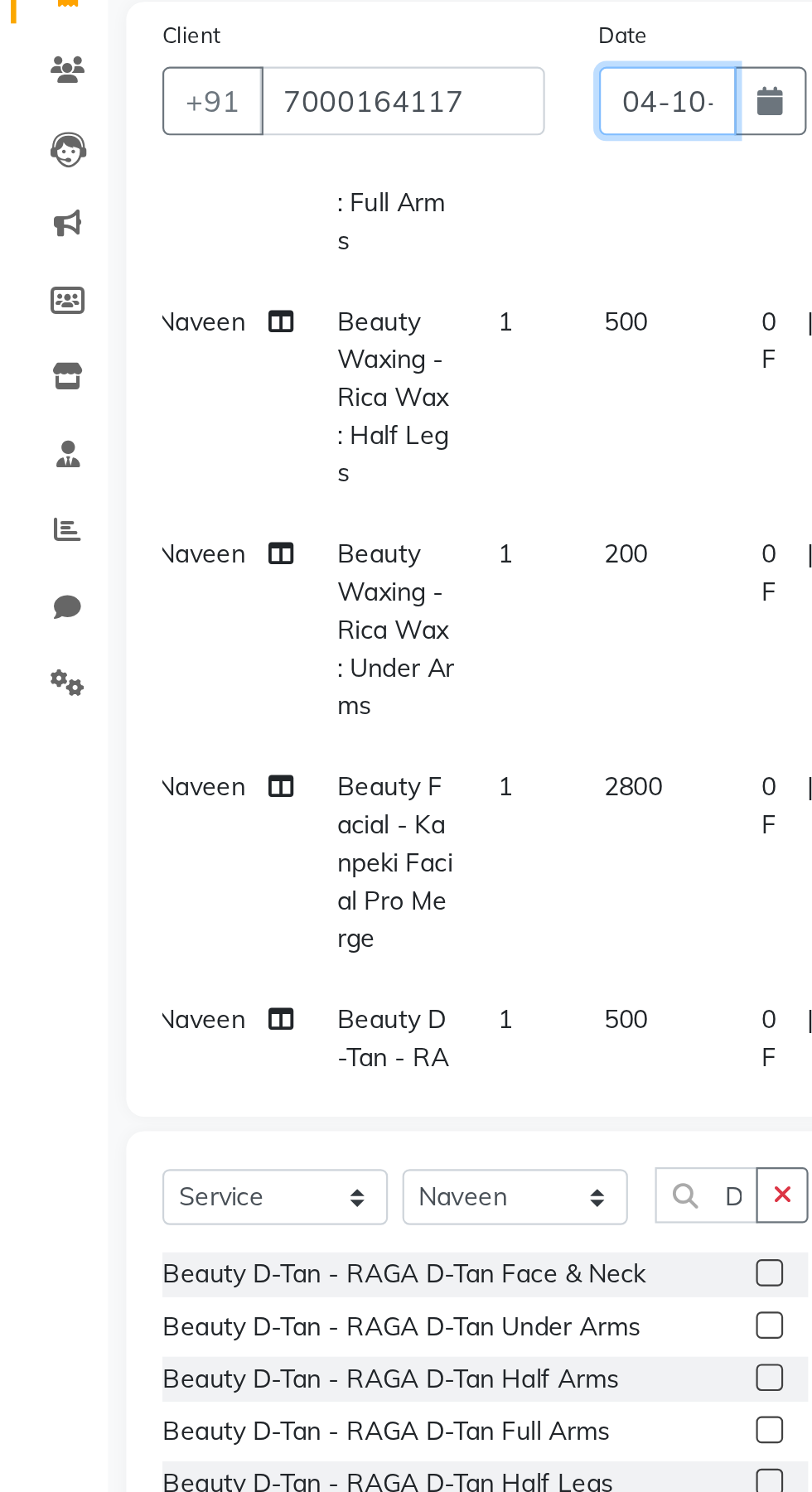
click at [289, 197] on input "04-10-2025" at bounding box center [306, 192] width 63 height 31
select select "10"
select select "2025"
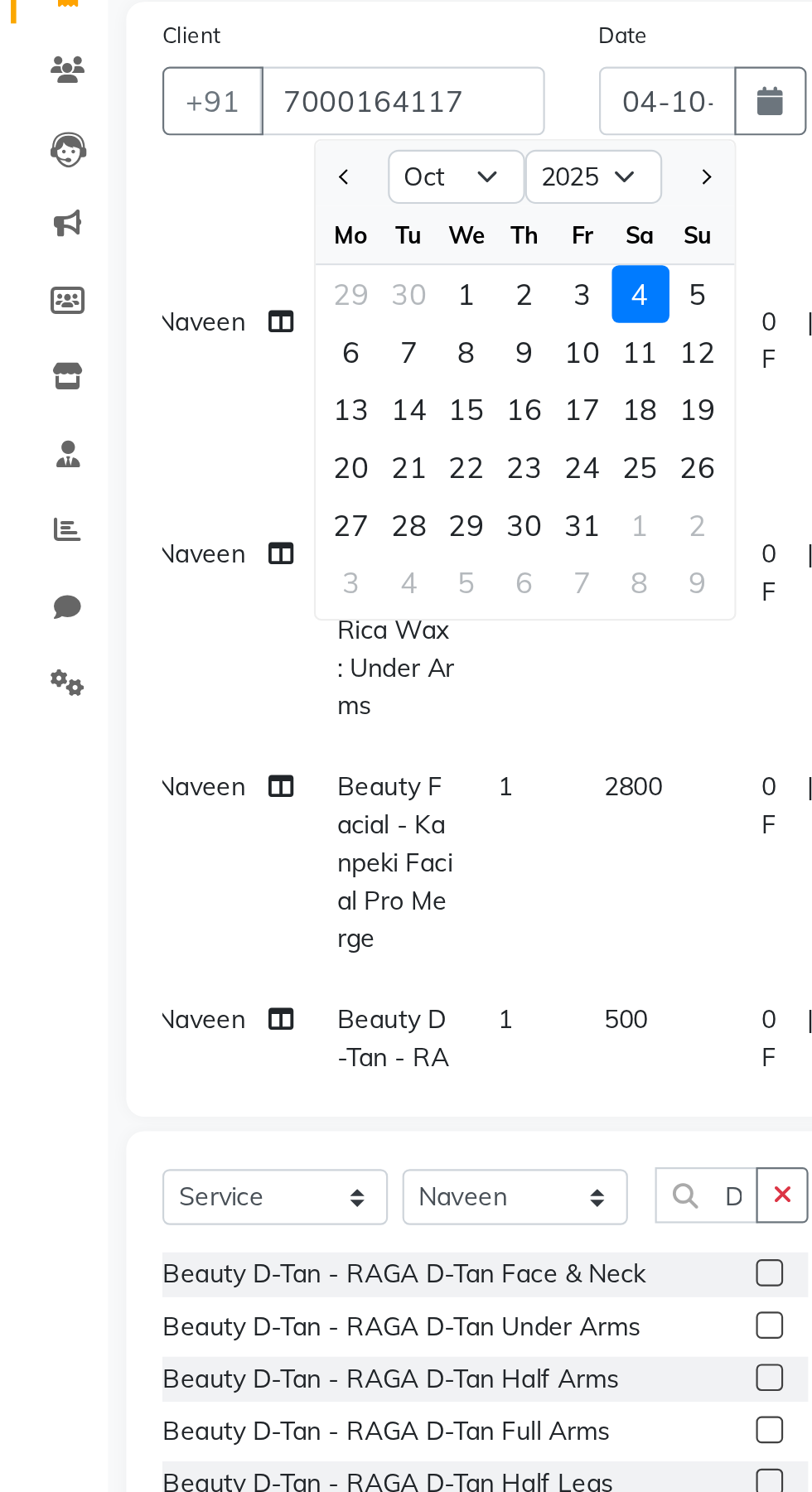
click at [270, 276] on div "3" at bounding box center [268, 281] width 27 height 27
type input "03-10-2025"
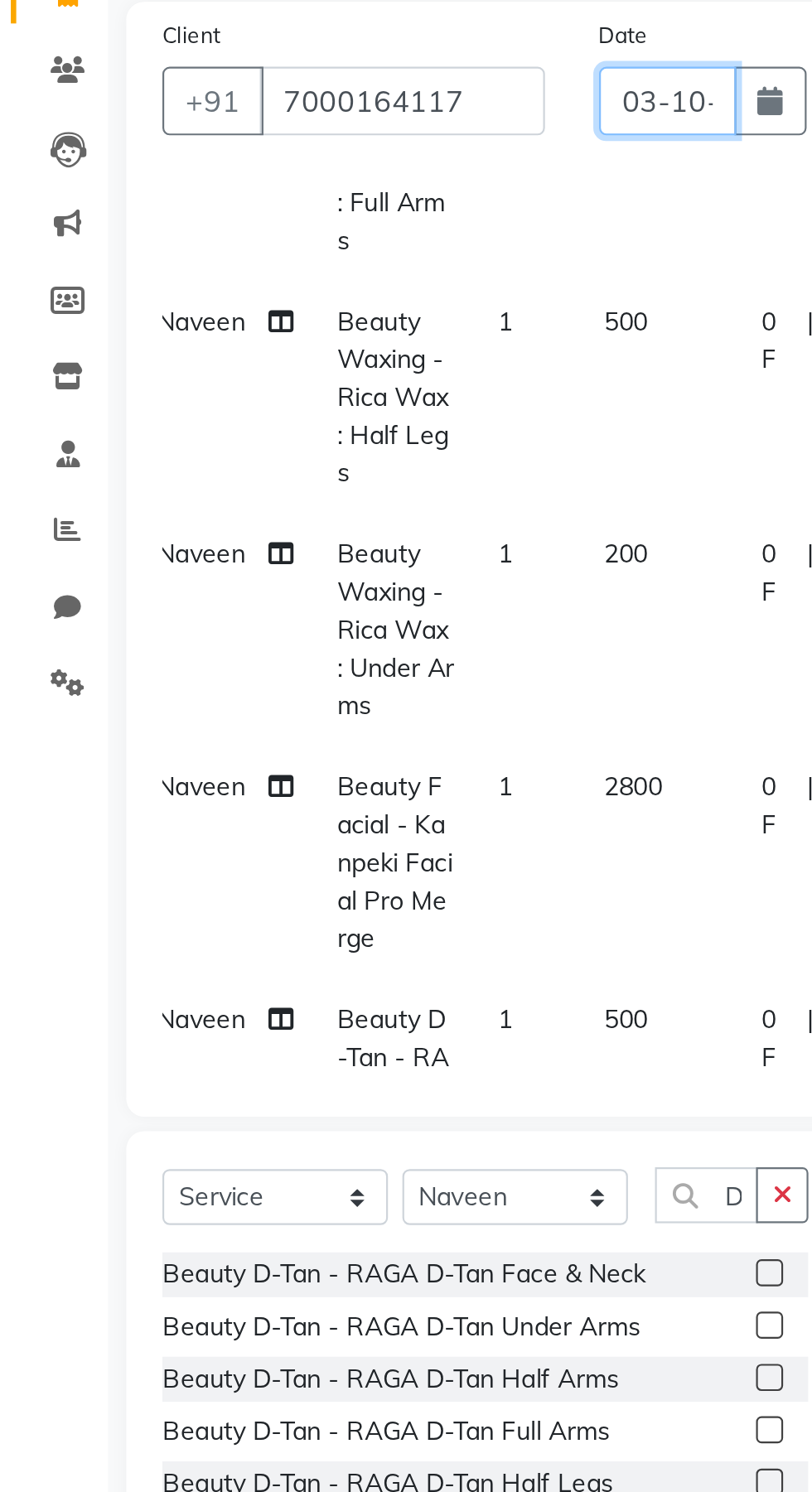
scroll to position [0, 33]
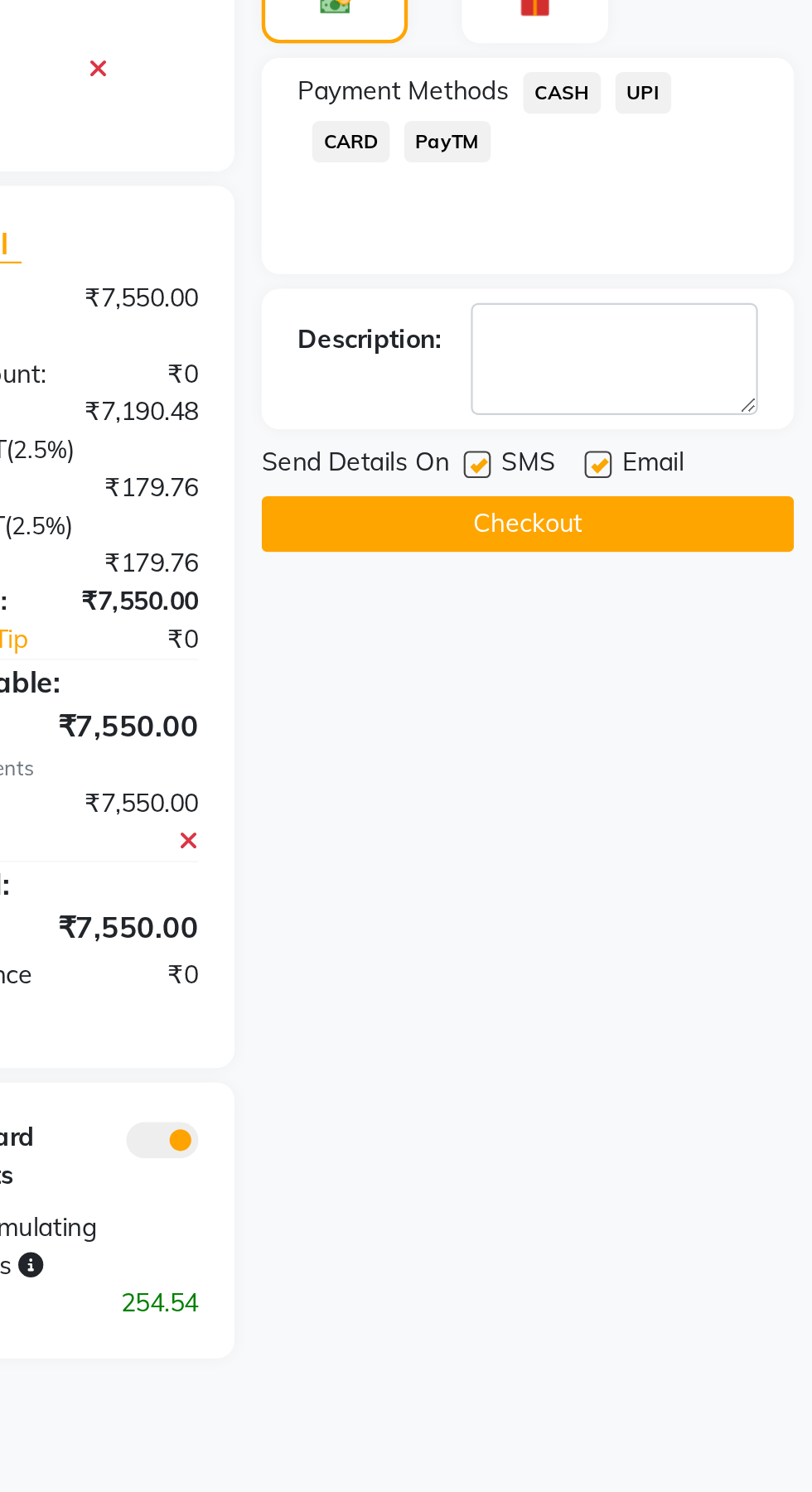
click at [735, 826] on button "Checkout" at bounding box center [682, 820] width 244 height 26
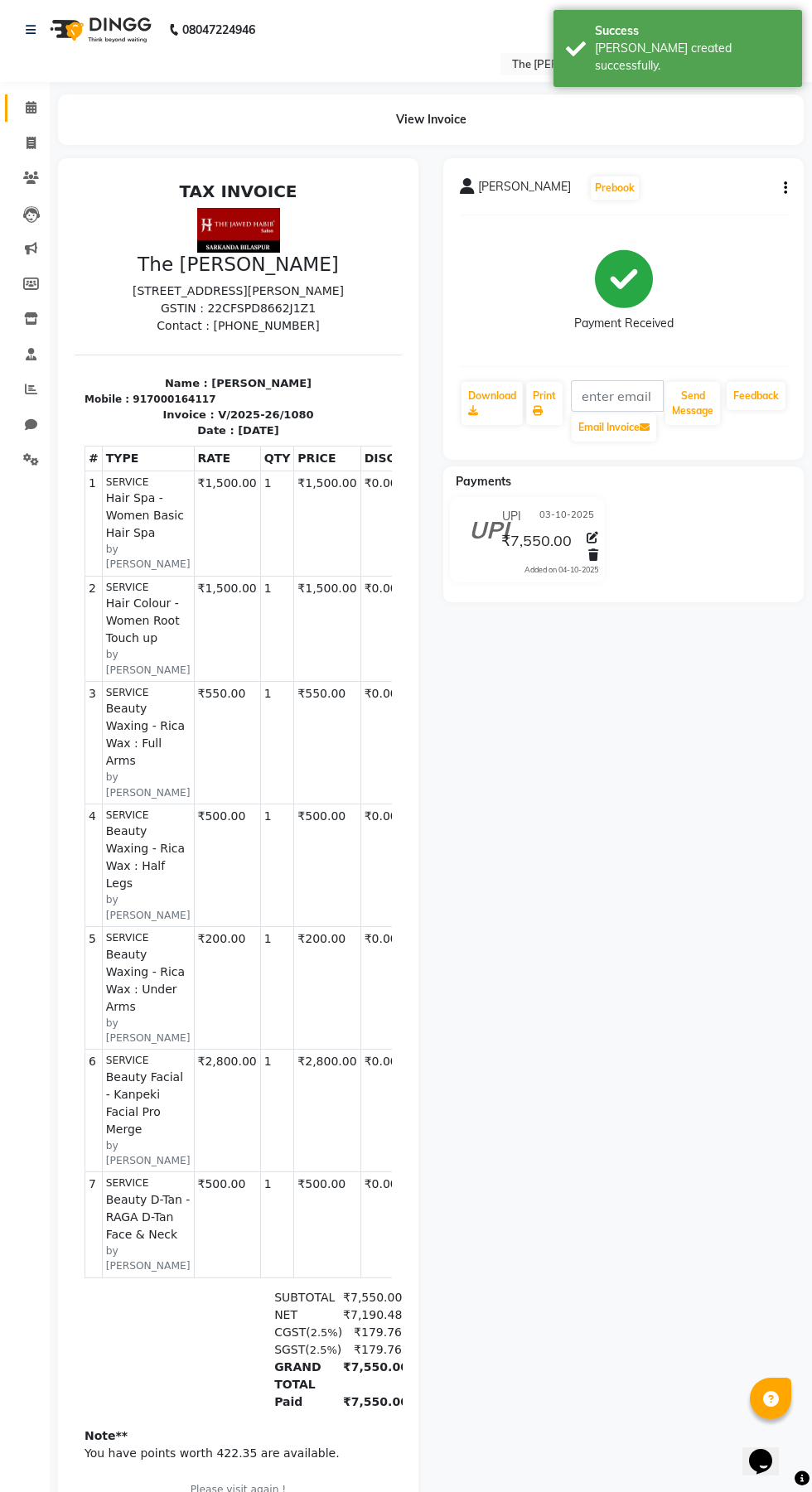
click at [35, 104] on icon at bounding box center [31, 107] width 11 height 13
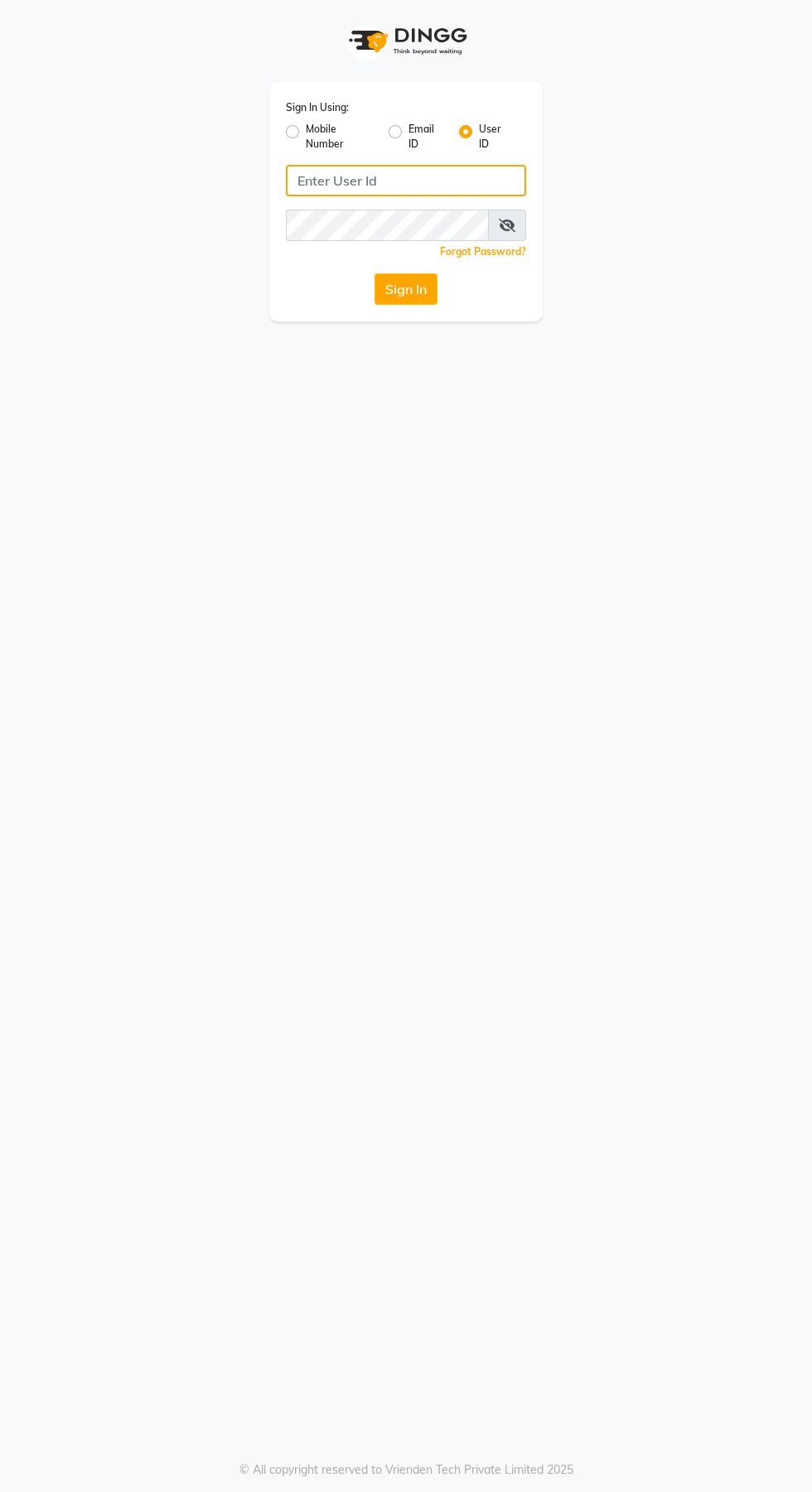
click at [357, 180] on input "Username" at bounding box center [406, 180] width 241 height 31
type input "Jhbilaspur"
click at [374, 273] on button "Sign In" at bounding box center [406, 289] width 63 height 31
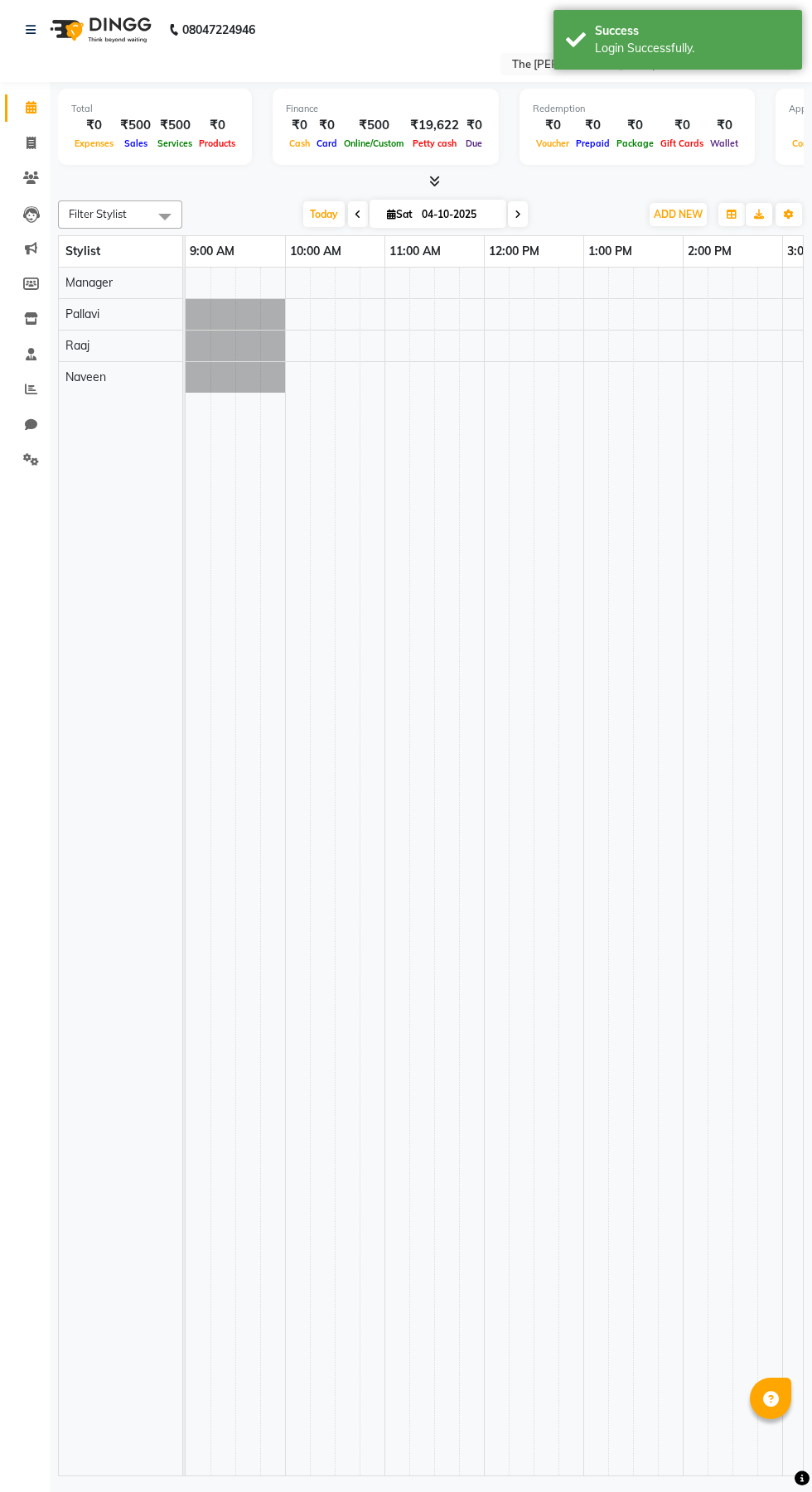
select select "en"
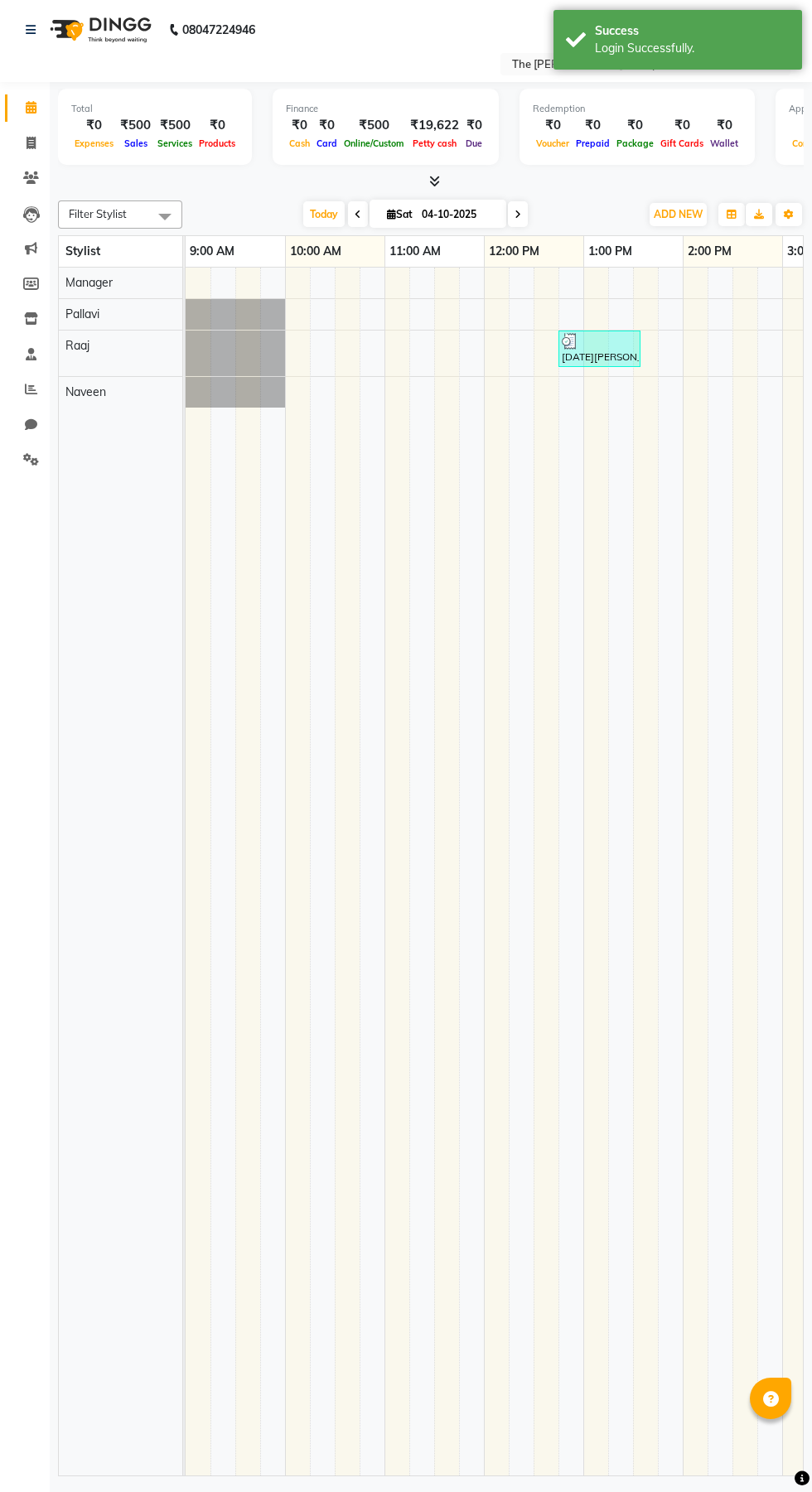
click at [434, 181] on icon at bounding box center [434, 181] width 11 height 13
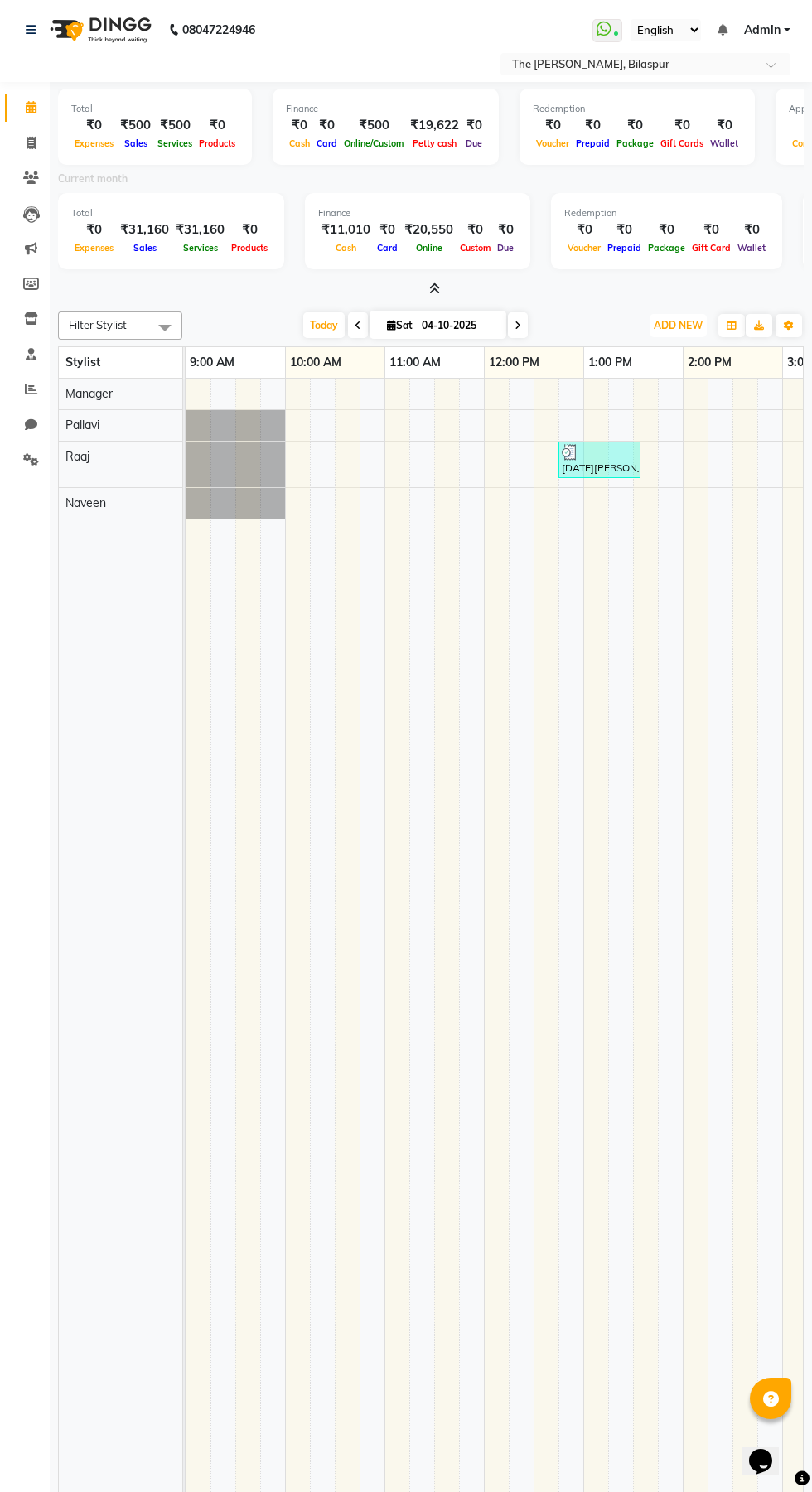
click at [673, 324] on span "ADD NEW" at bounding box center [678, 325] width 49 height 13
click at [672, 363] on button "Add Appointment" at bounding box center [640, 357] width 131 height 22
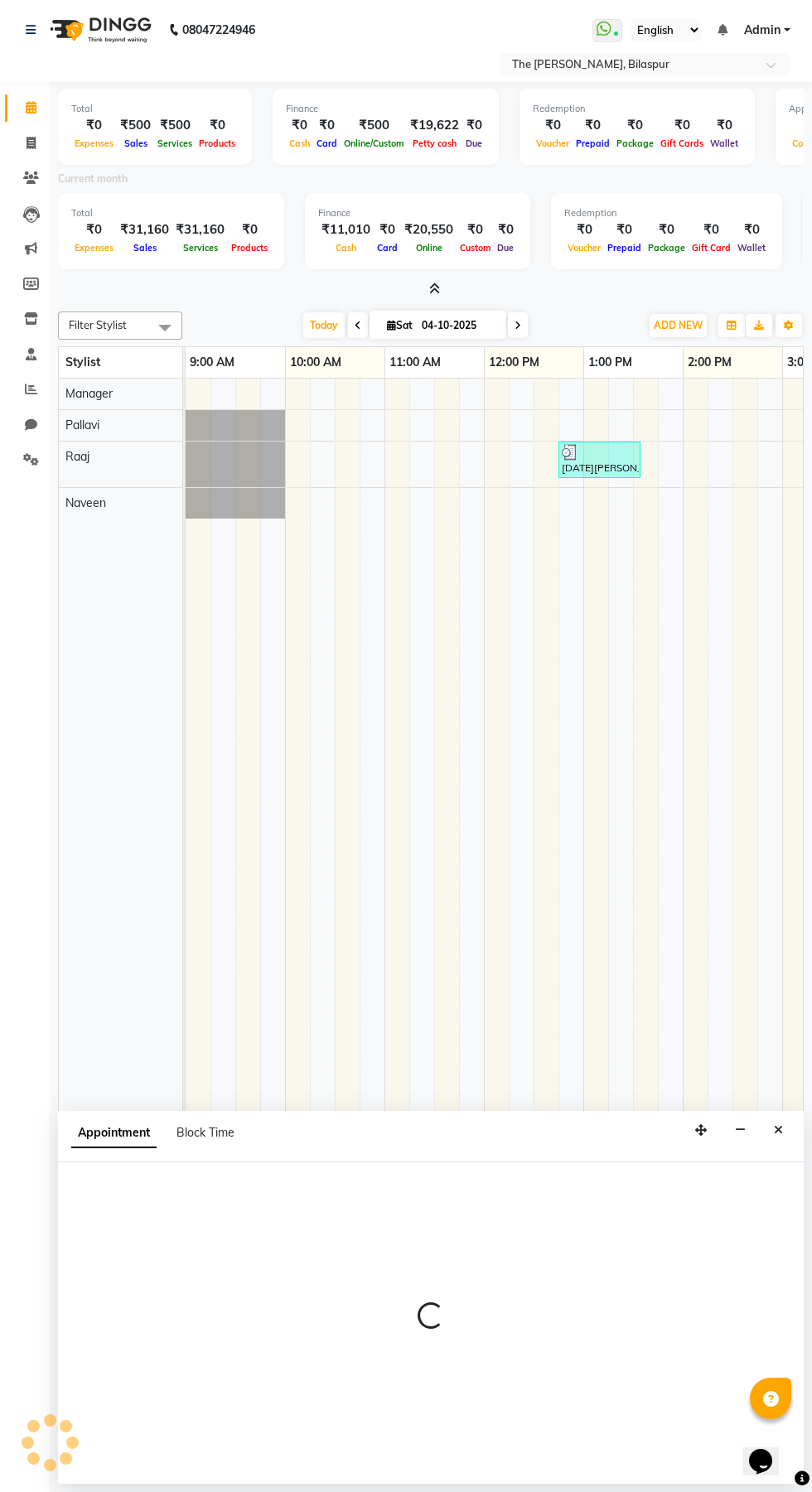
select select "600"
select select "tentative"
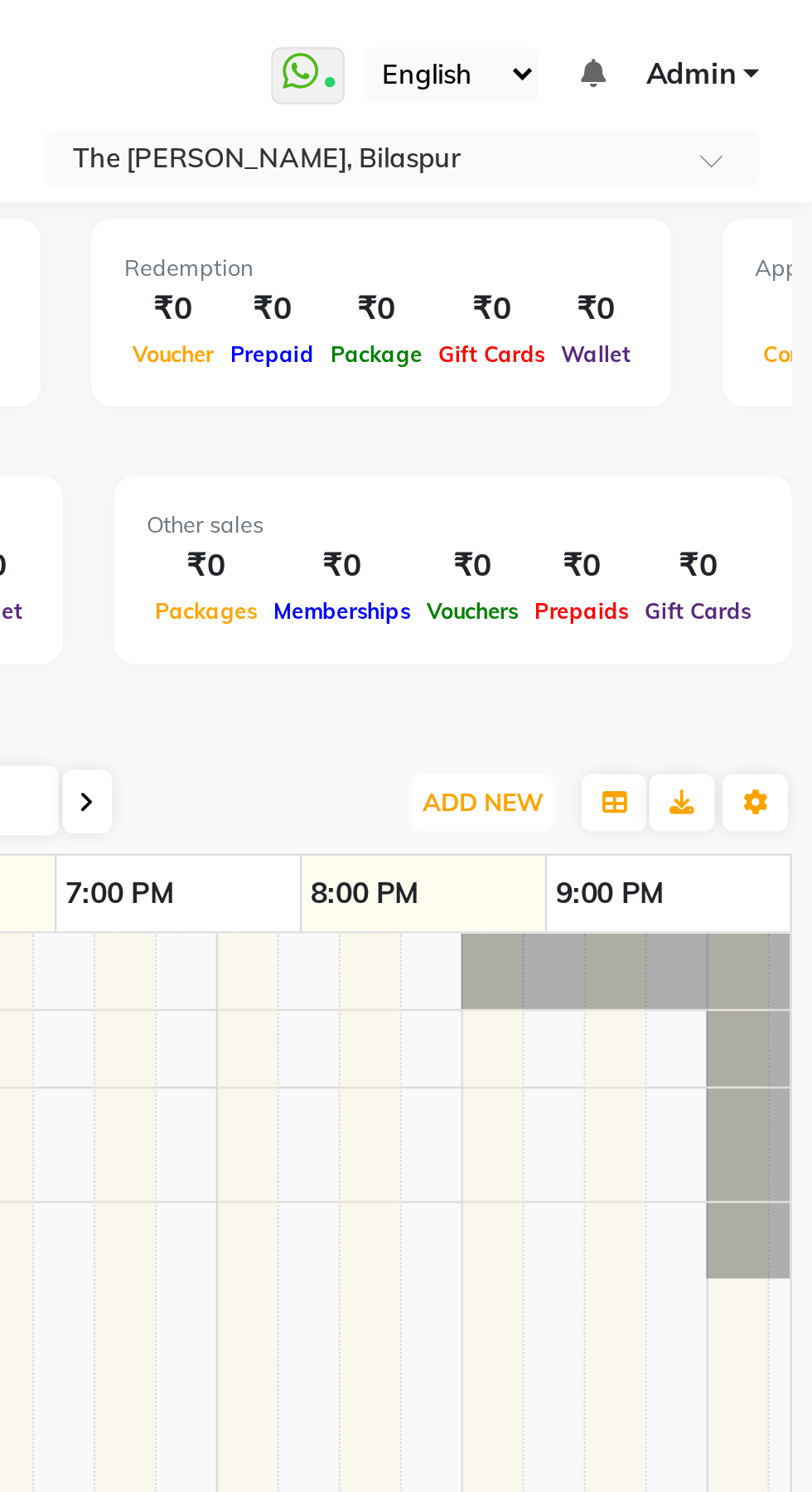
click at [677, 324] on span "ADD NEW" at bounding box center [678, 325] width 49 height 13
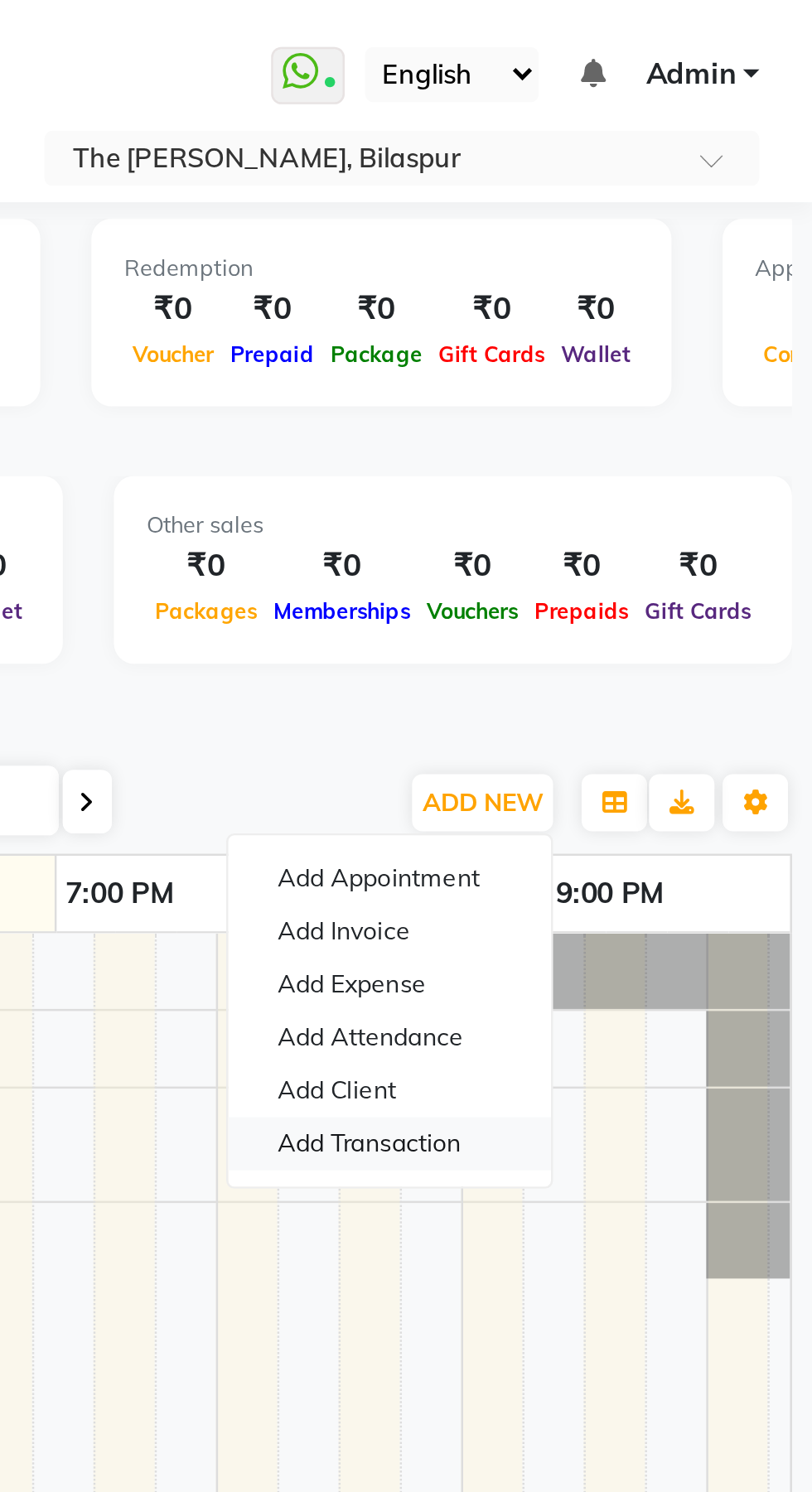
click at [666, 462] on link "Add Transaction" at bounding box center [640, 465] width 131 height 22
select select "direct"
select select
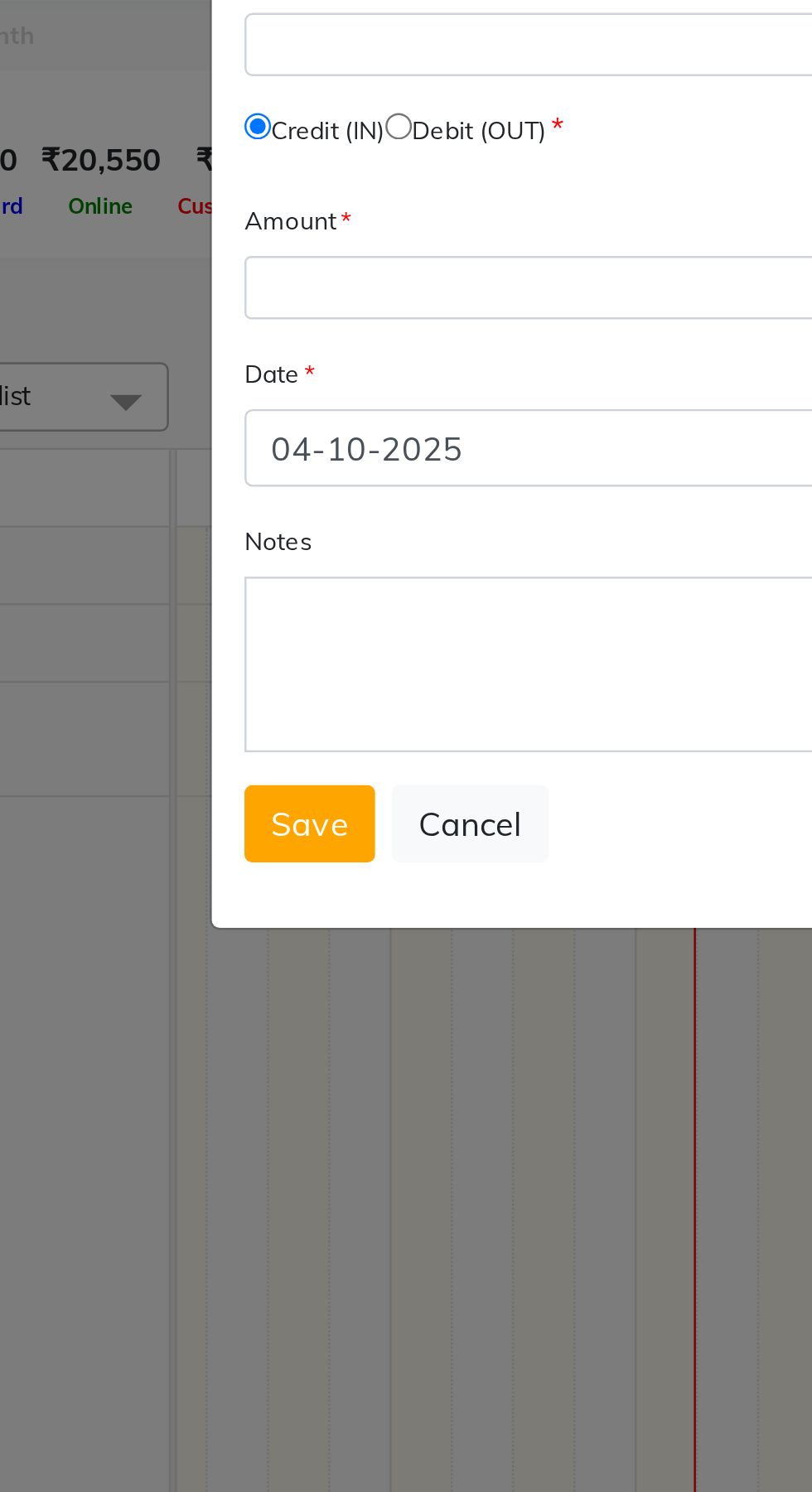
click at [281, 218] on input "radio" at bounding box center [275, 215] width 11 height 11
radio input "true"
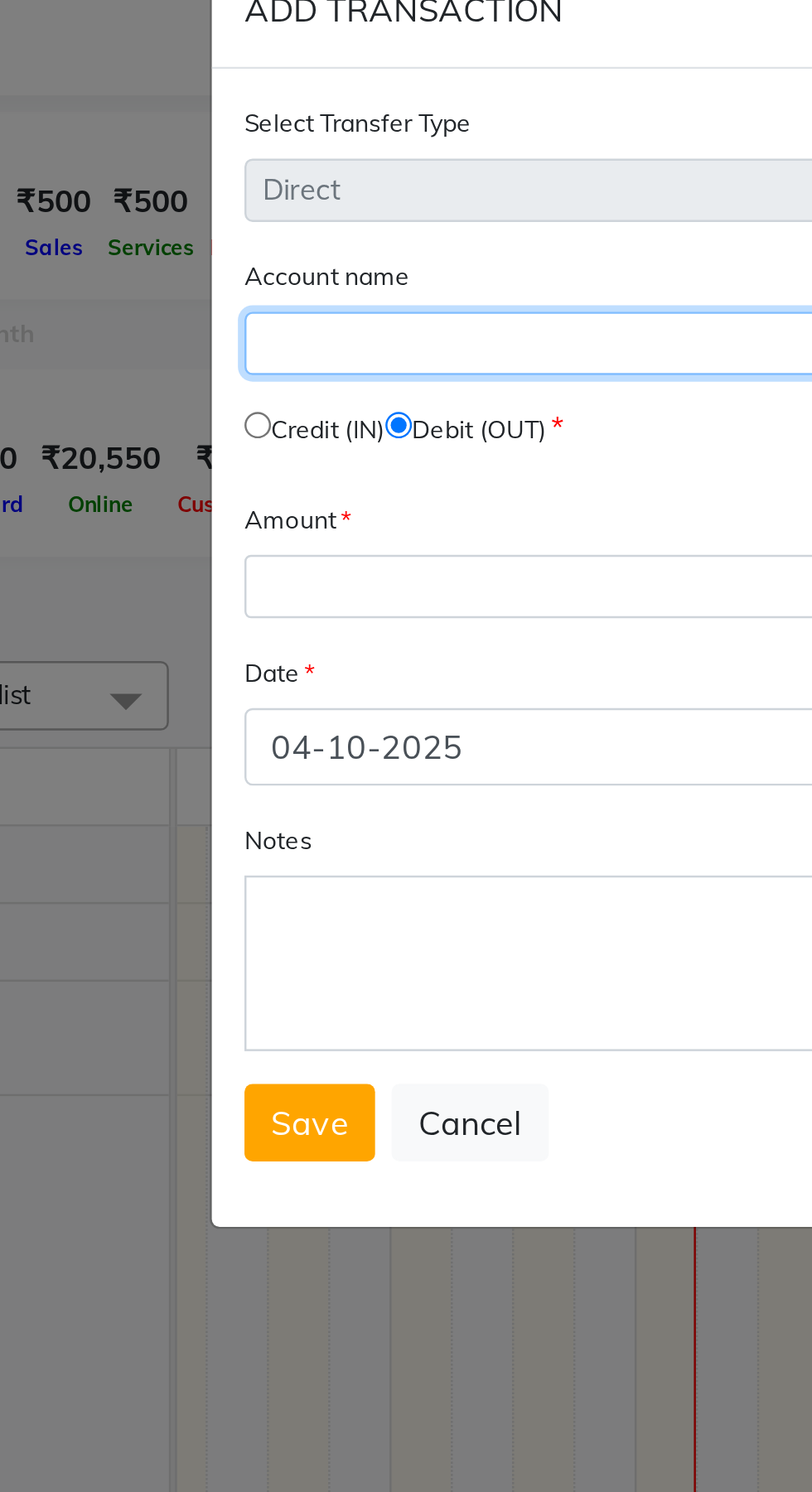
click at [294, 181] on select "Select [PERSON_NAME] Cash Icici" at bounding box center [406, 183] width 386 height 26
select select "5495"
click at [213, 170] on select "Select [PERSON_NAME] Cash Icici" at bounding box center [406, 183] width 386 height 26
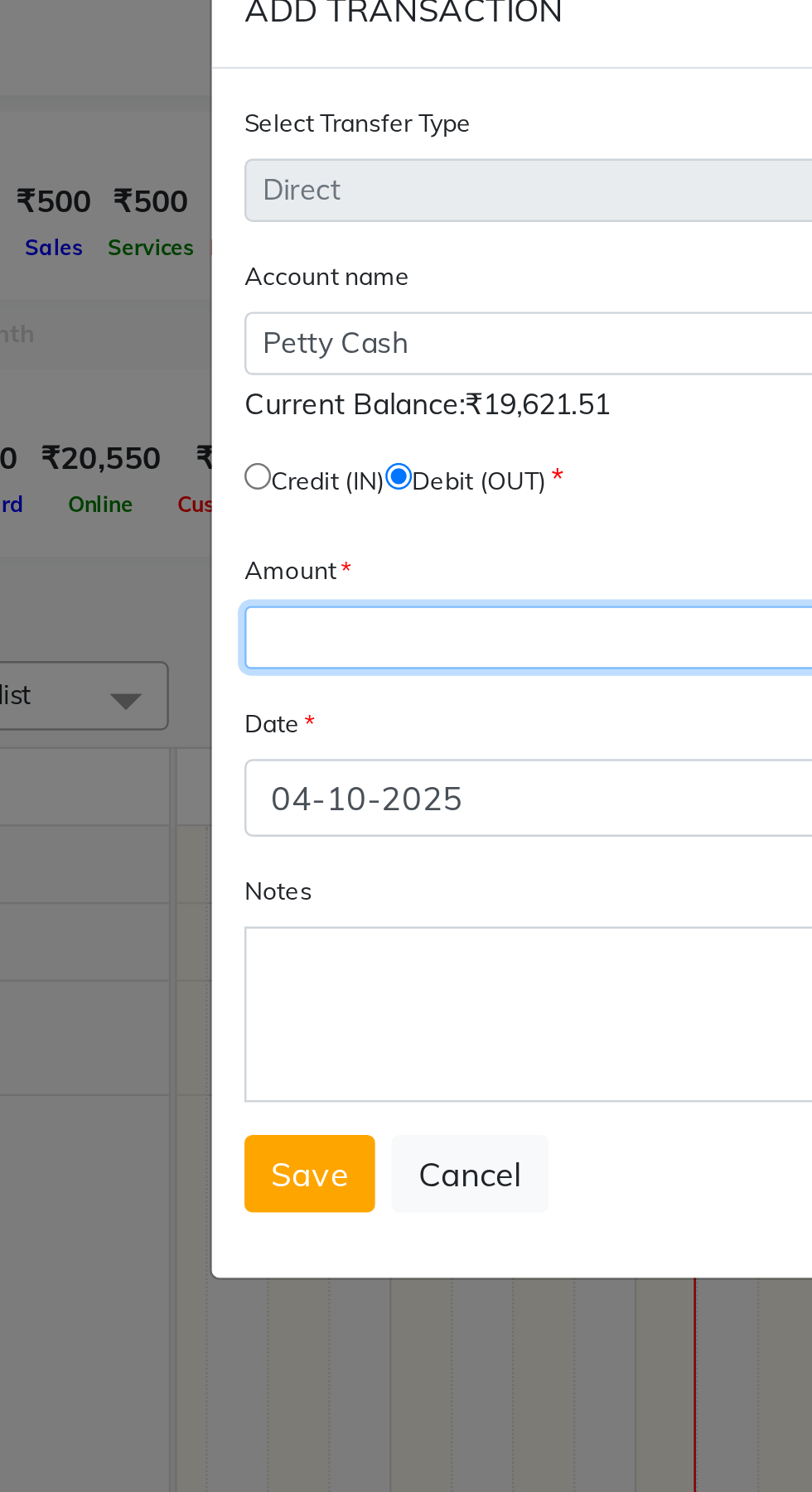
click at [284, 305] on input "number" at bounding box center [406, 302] width 386 height 26
click at [286, 300] on input "15" at bounding box center [406, 302] width 386 height 26
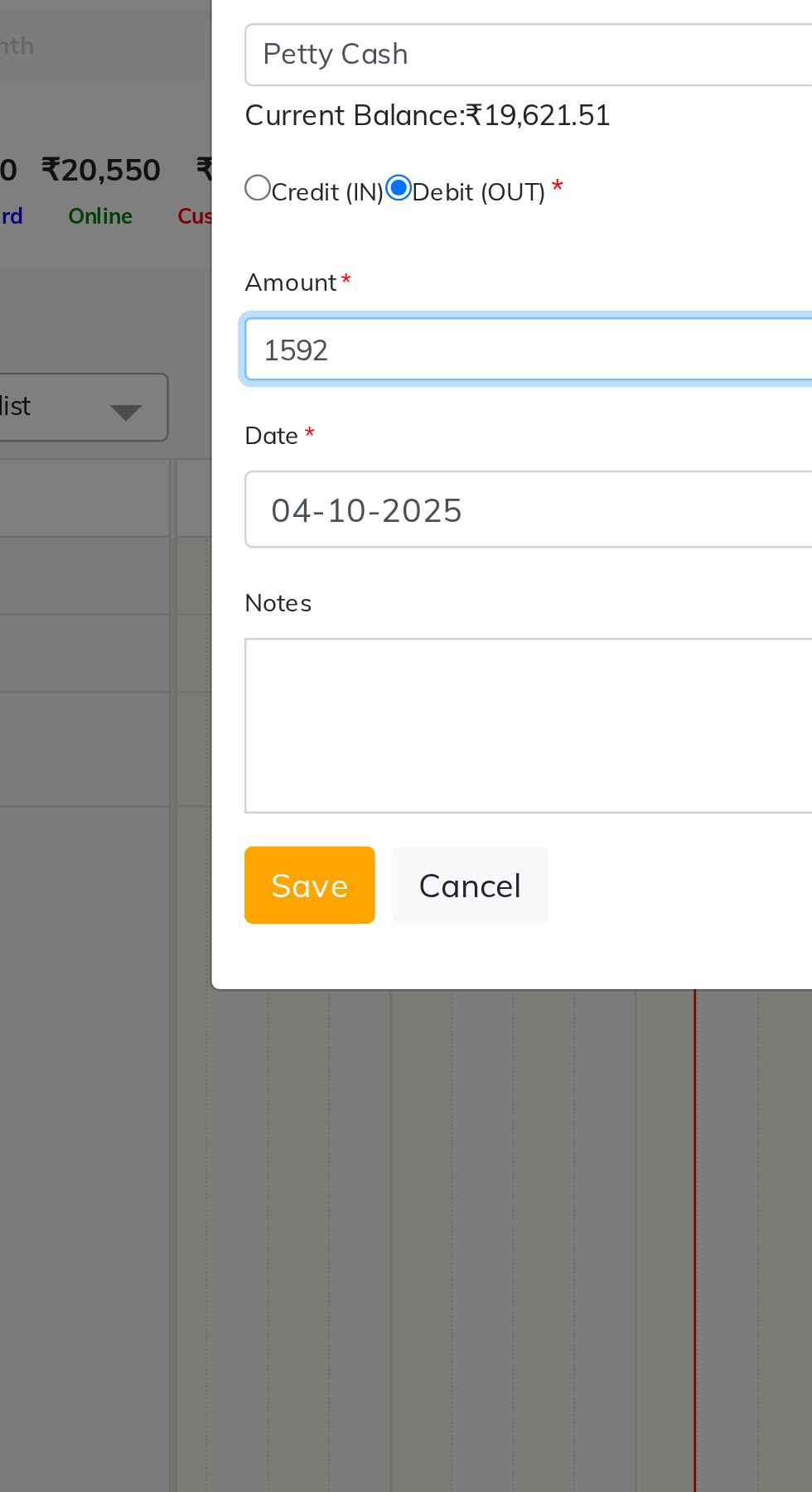
type input "1592"
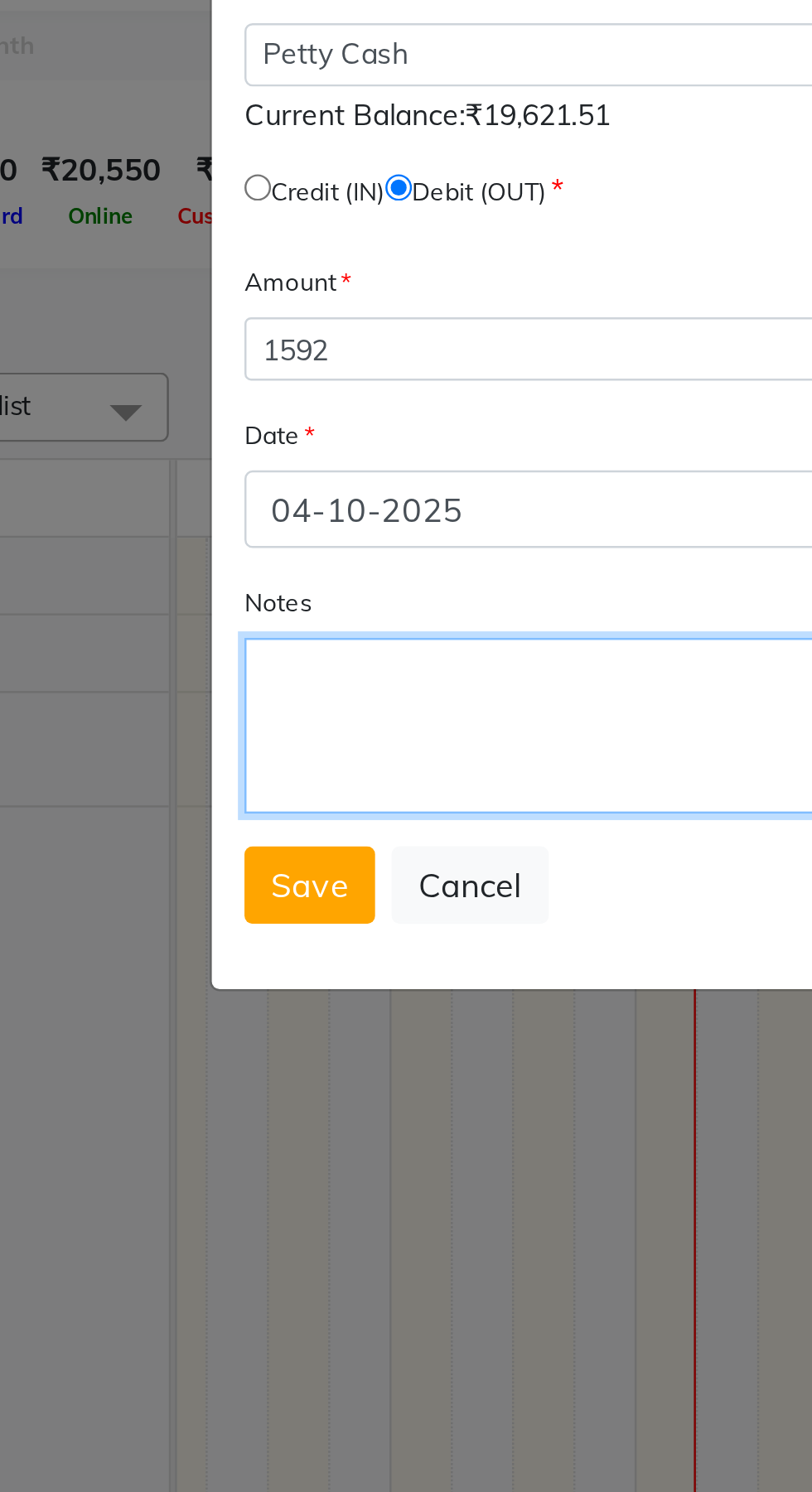
click at [299, 443] on textarea "Notes" at bounding box center [406, 454] width 386 height 72
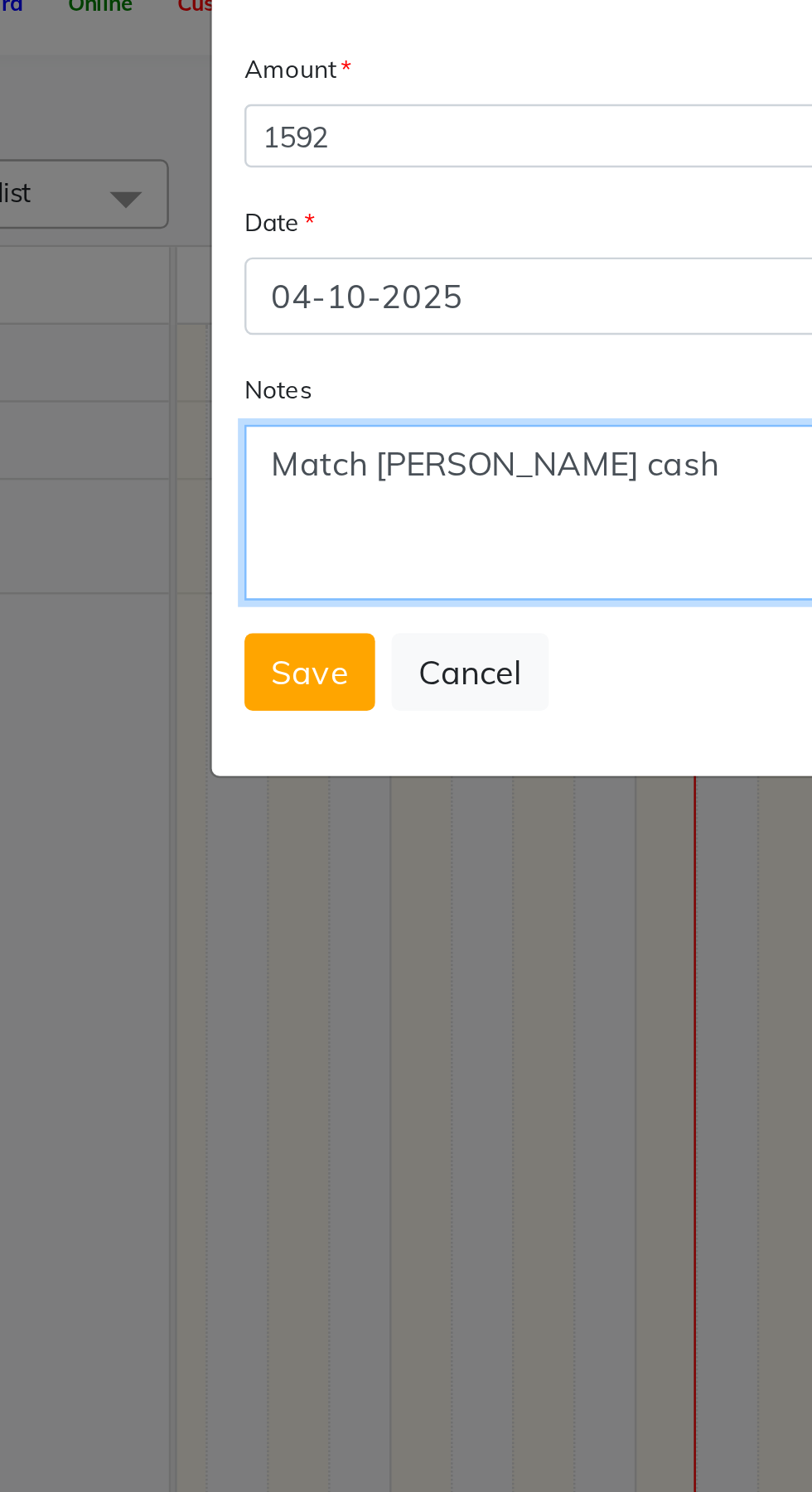
type textarea "Match [PERSON_NAME] cash"
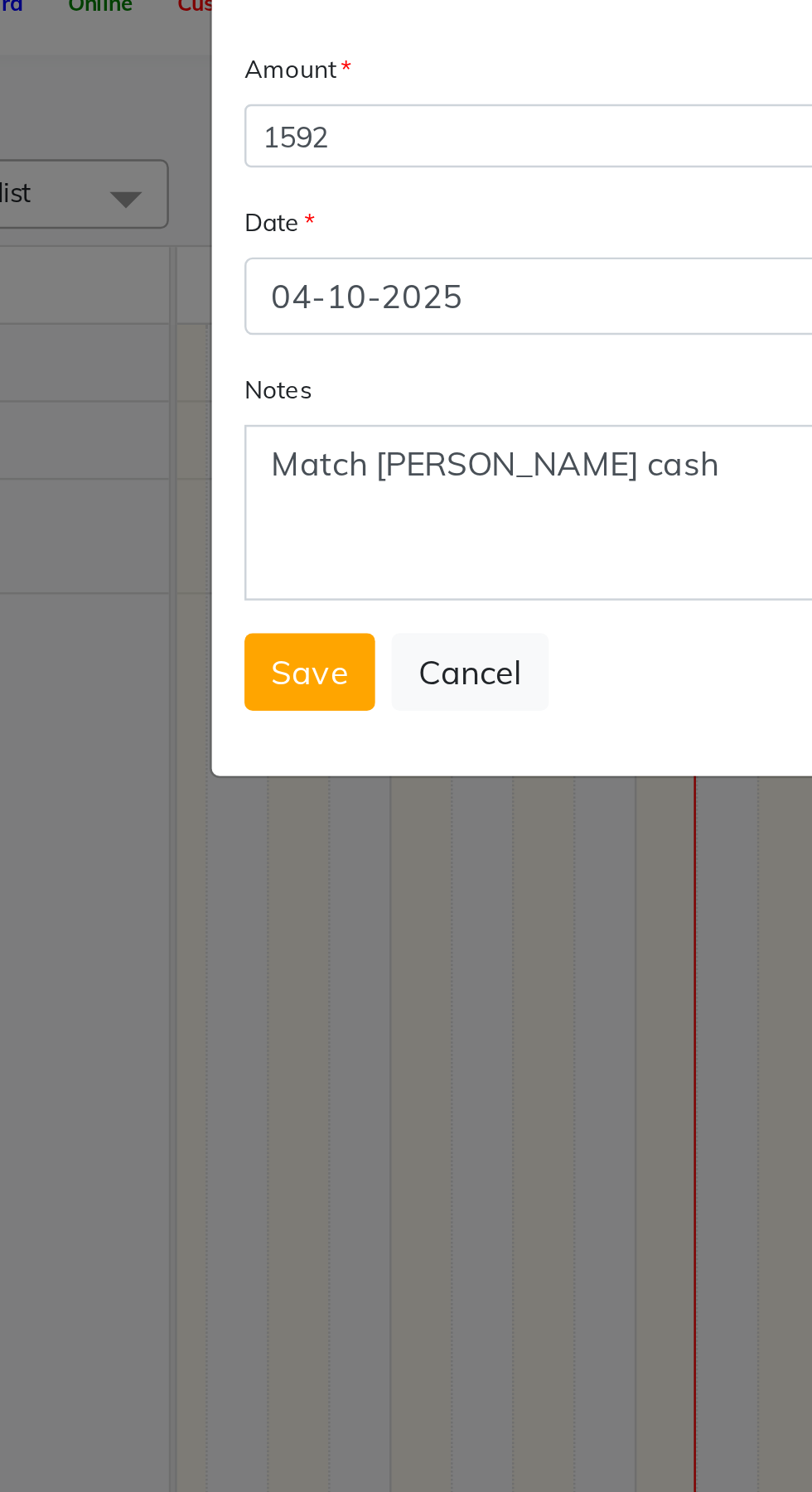
click at [233, 526] on span "Save" at bounding box center [239, 519] width 31 height 17
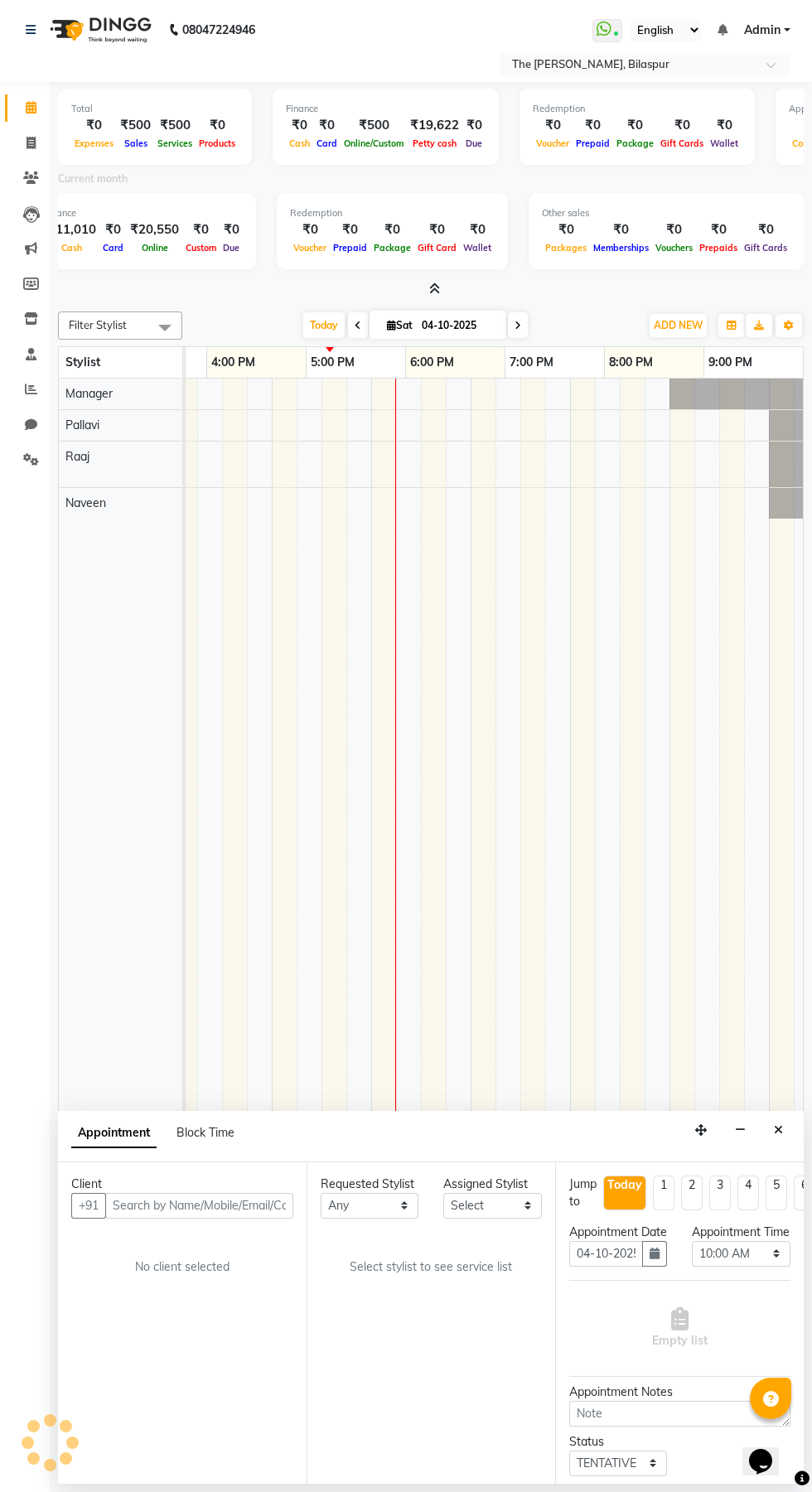
click at [788, 1131] on button "Close" at bounding box center [778, 1130] width 24 height 26
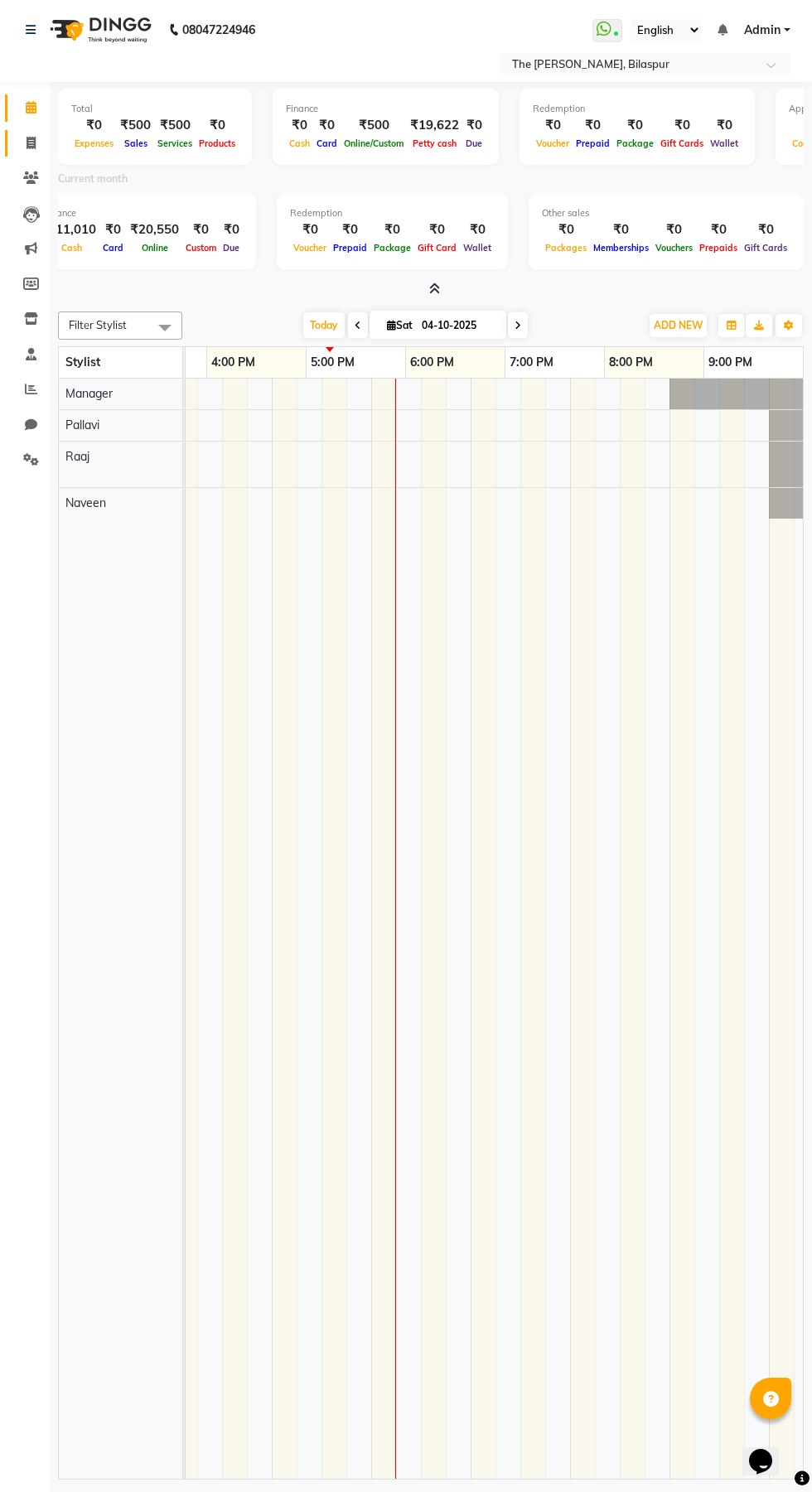
click at [30, 142] on icon at bounding box center [31, 142] width 9 height 13
select select "service"
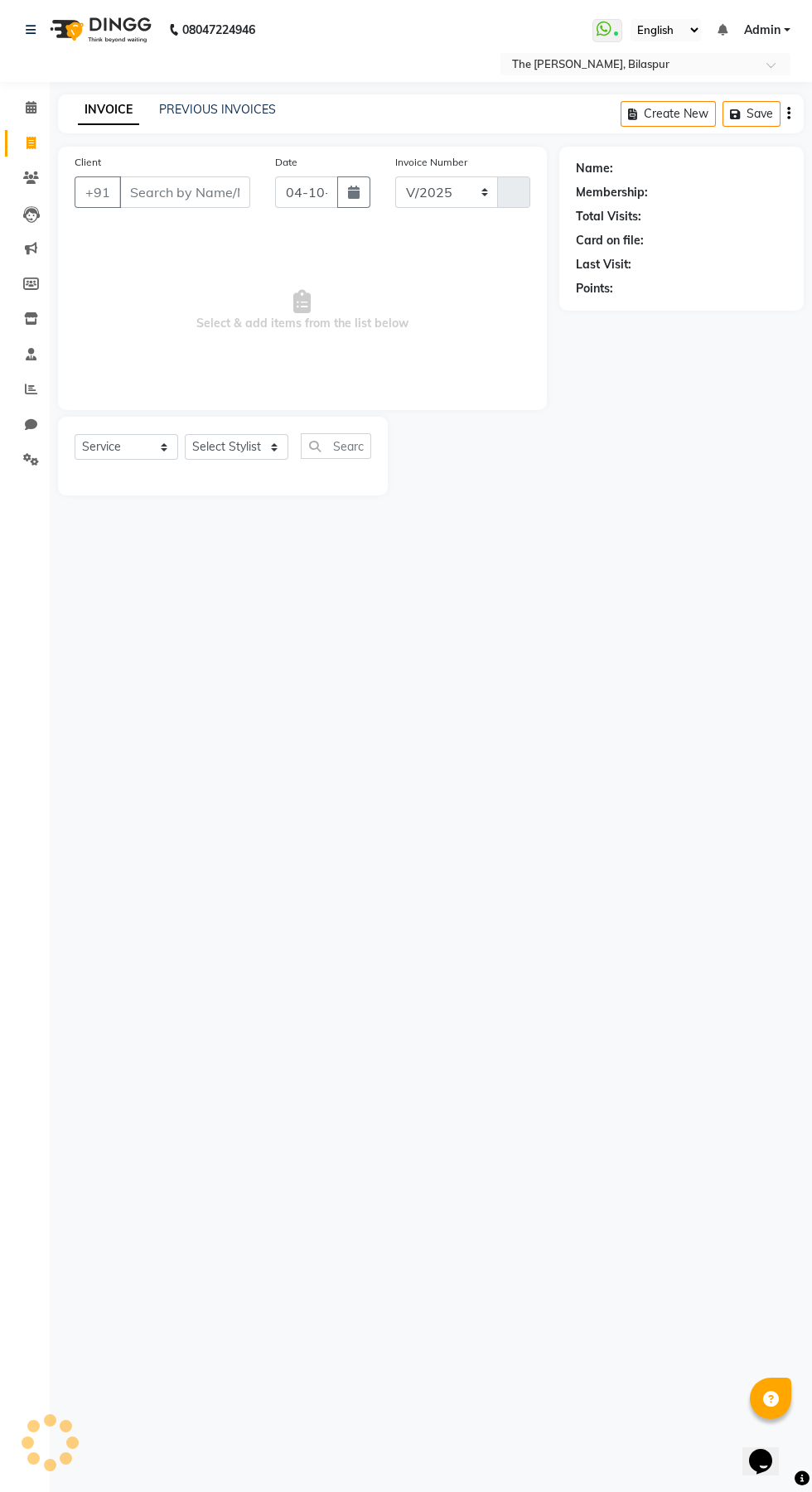
select select "6473"
type input "1081"
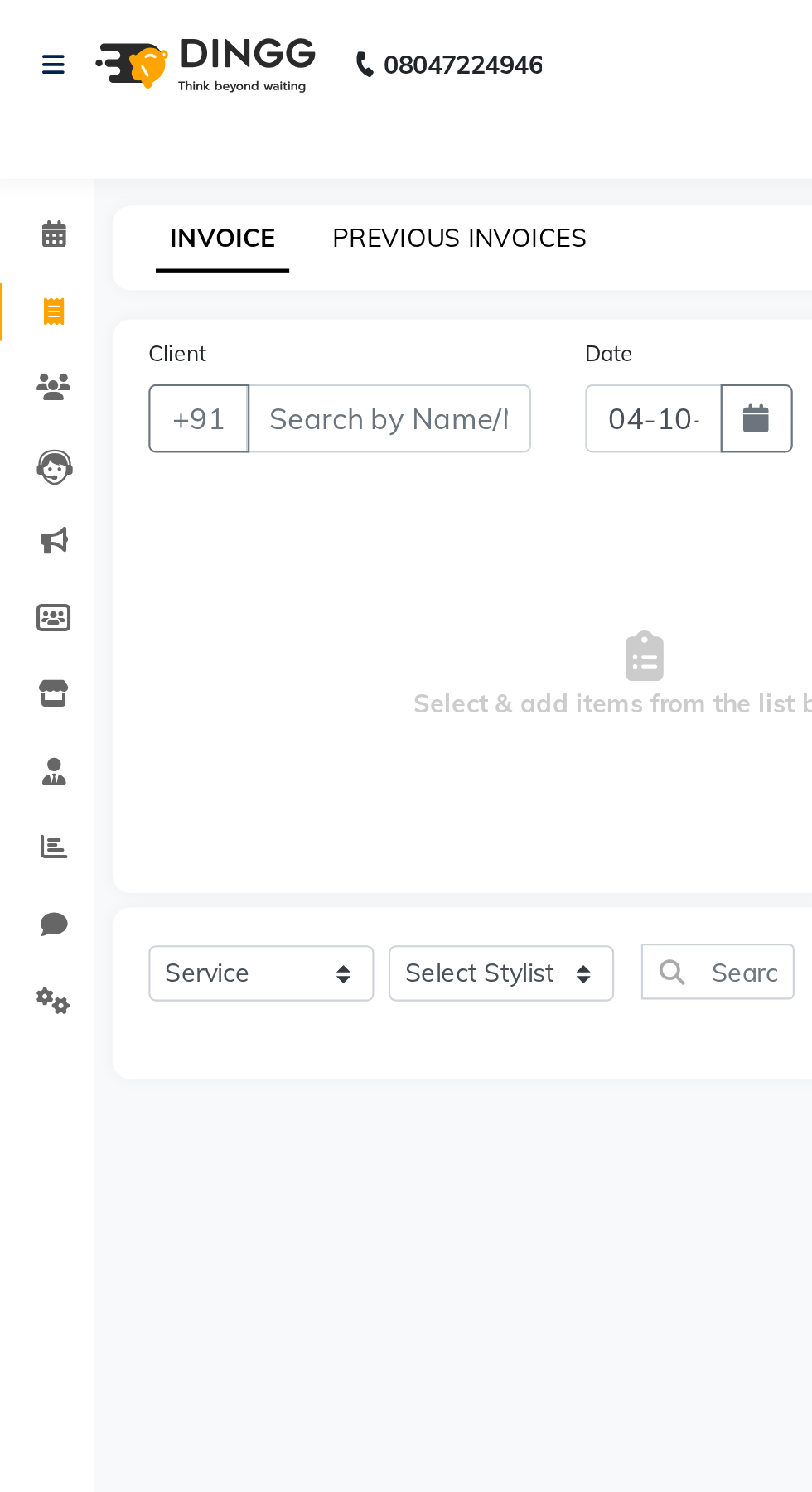
click at [235, 109] on link "PREVIOUS INVOICES" at bounding box center [217, 109] width 117 height 15
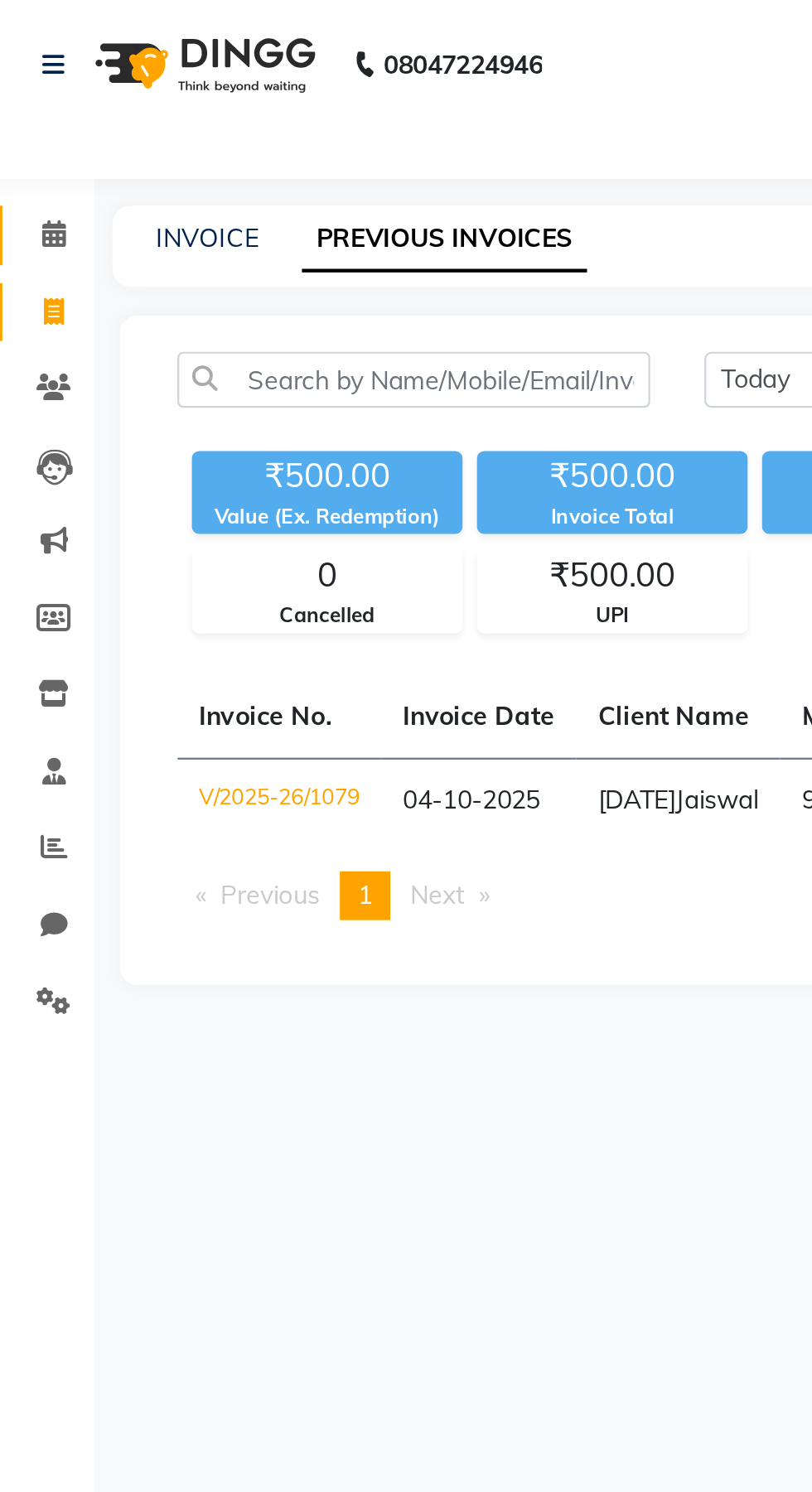
click at [27, 109] on icon at bounding box center [31, 107] width 11 height 13
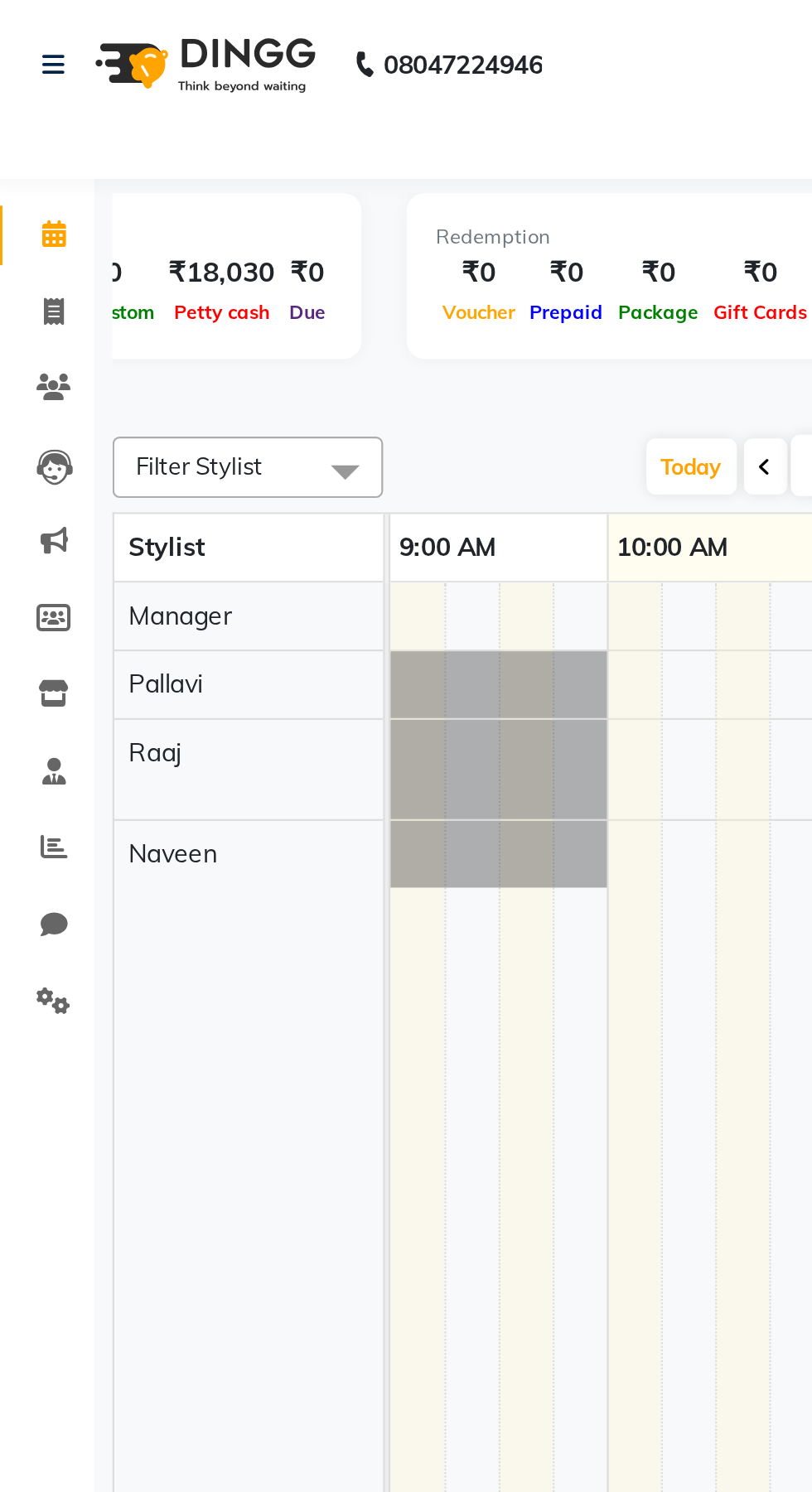
scroll to position [0, 328]
